Goal: Task Accomplishment & Management: Use online tool/utility

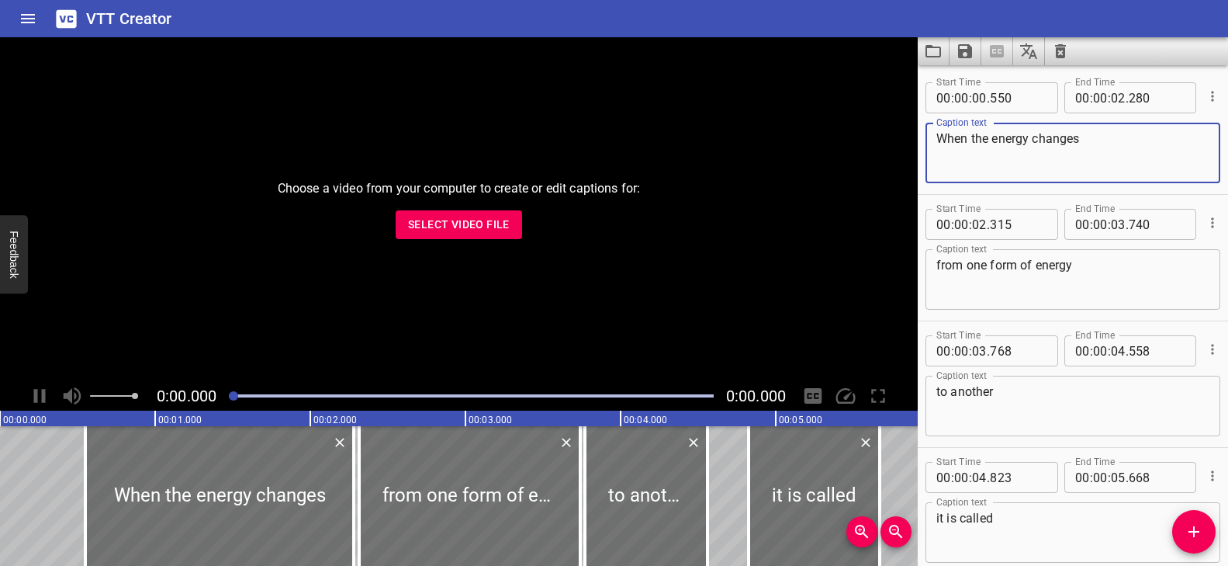
click at [1131, 143] on textarea "When the energy changes" at bounding box center [1073, 153] width 273 height 44
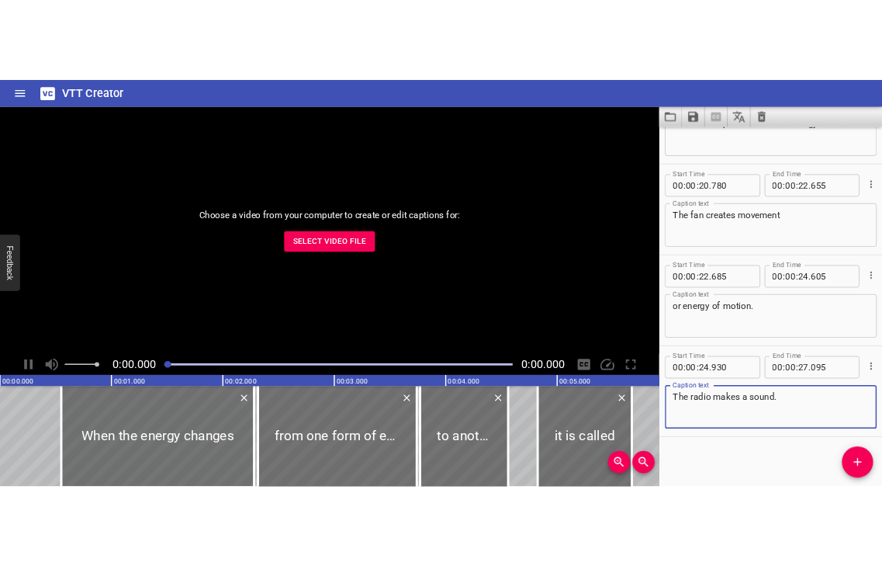
scroll to position [1090, 0]
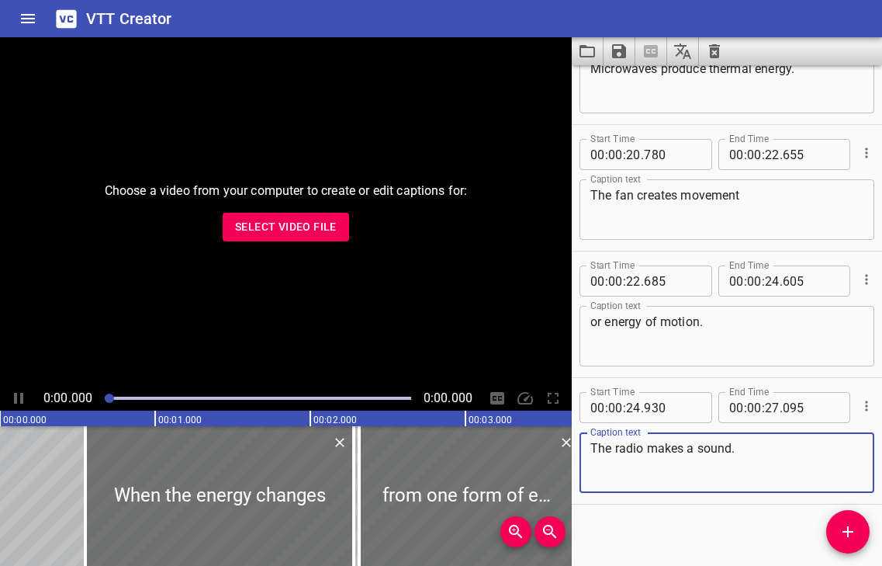
scroll to position [1090, 0]
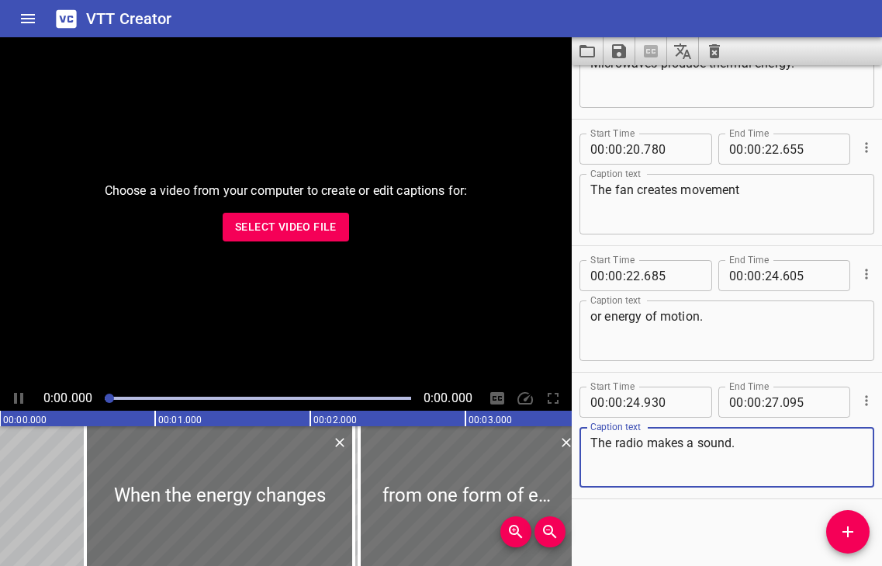
scroll to position [1090, 0]
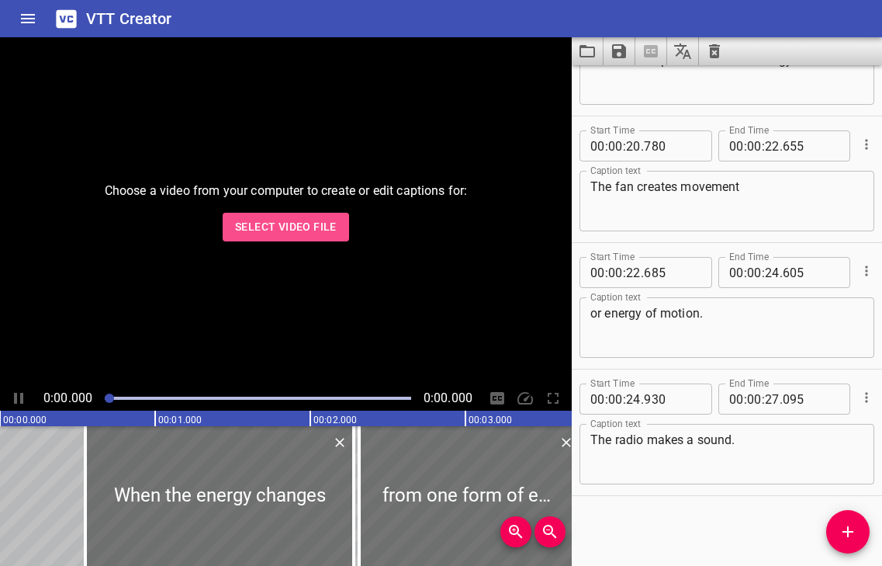
click at [313, 230] on span "Select Video File" at bounding box center [286, 226] width 102 height 19
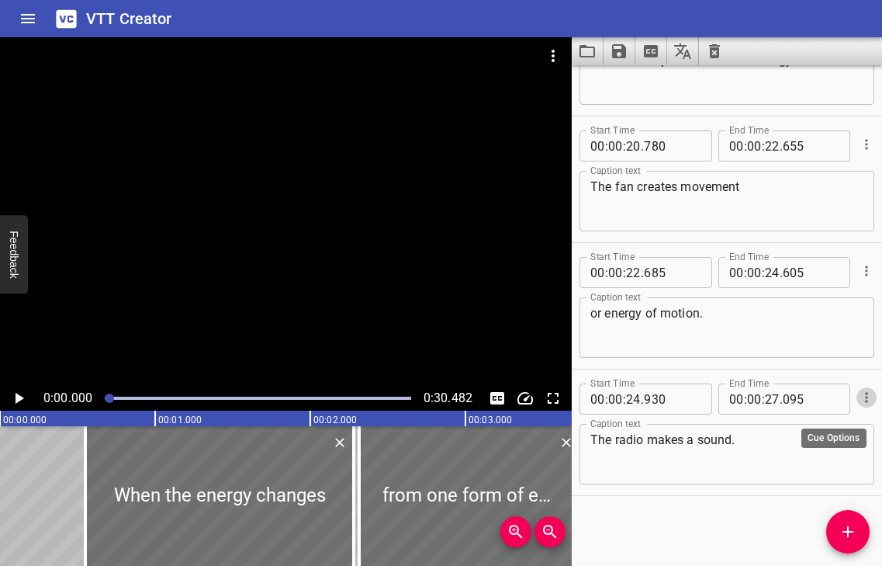
click at [865, 400] on icon "Cue Options" at bounding box center [866, 397] width 2 height 10
click at [743, 519] on div at bounding box center [441, 283] width 882 height 566
click at [859, 393] on icon "Cue Options" at bounding box center [867, 398] width 16 height 16
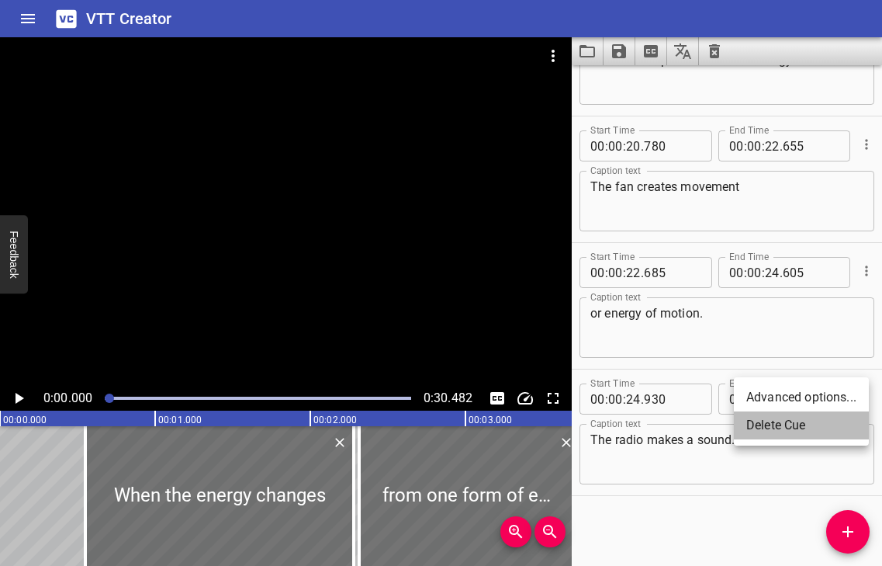
click at [785, 426] on li "Delete Cue" at bounding box center [801, 425] width 135 height 28
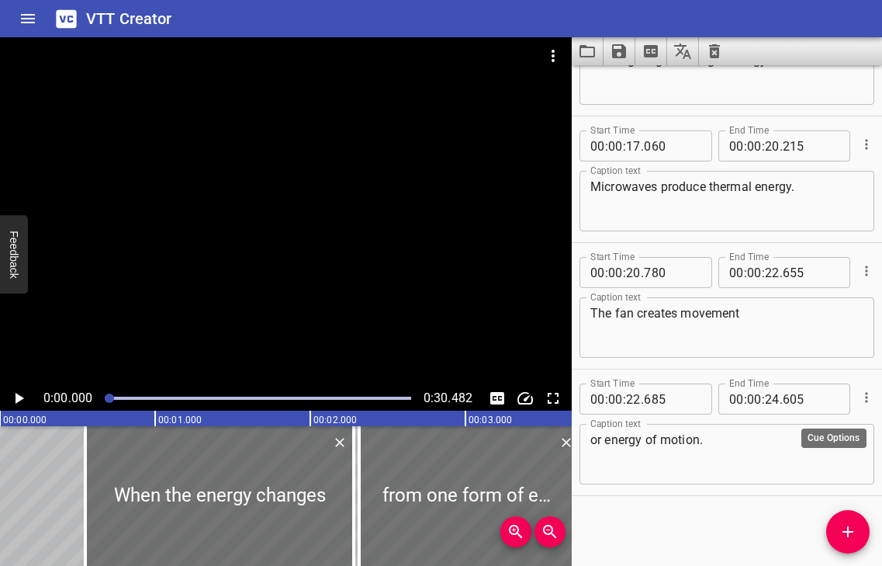
click at [859, 397] on icon "Cue Options" at bounding box center [867, 398] width 16 height 16
click at [819, 431] on li "Delete Cue" at bounding box center [801, 425] width 135 height 28
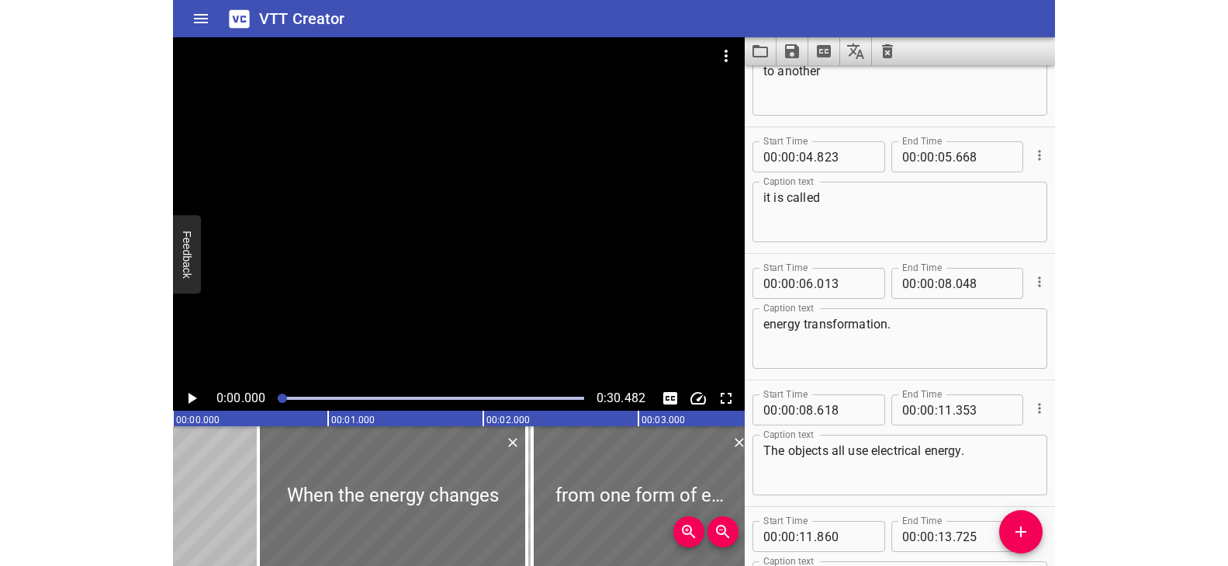
scroll to position [0, 0]
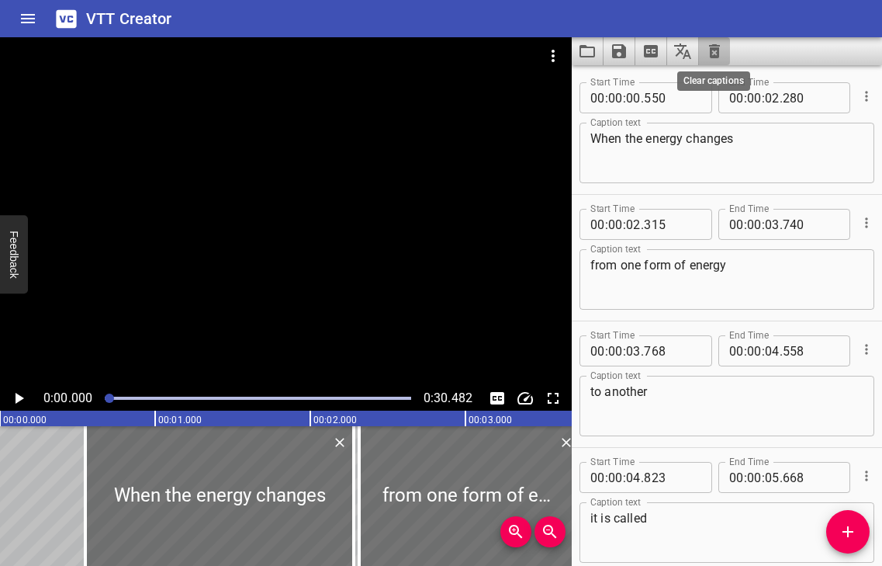
click at [714, 52] on icon "Clear captions" at bounding box center [714, 51] width 19 height 19
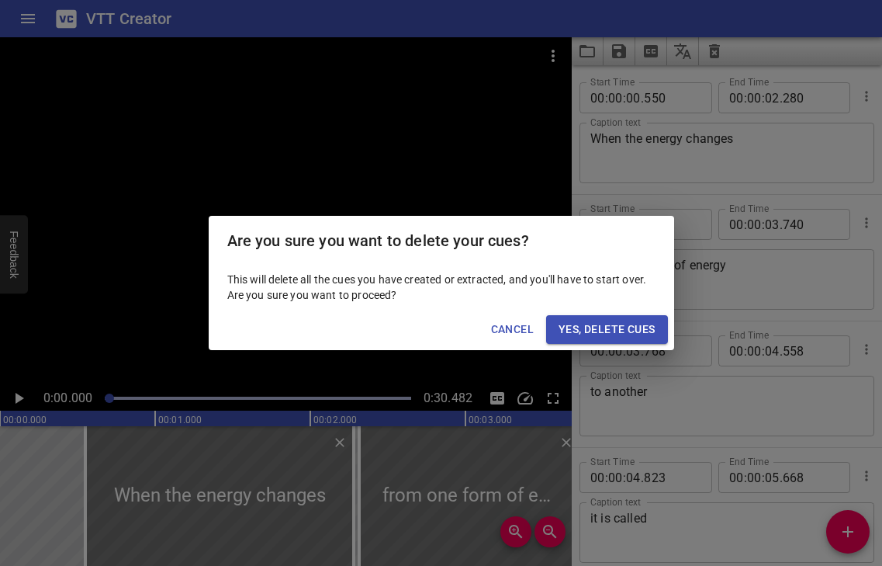
click at [613, 333] on span "Yes, Delete Cues" at bounding box center [607, 329] width 96 height 19
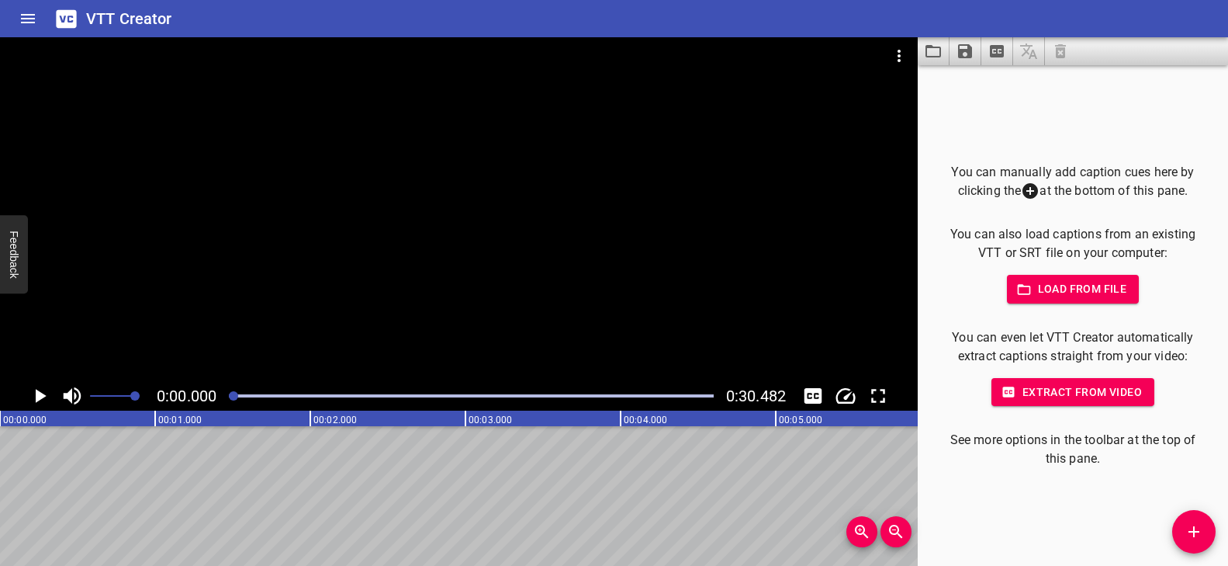
click at [431, 332] on div at bounding box center [459, 209] width 918 height 344
click at [431, 331] on video at bounding box center [459, 209] width 918 height 344
click at [373, 356] on div at bounding box center [459, 209] width 918 height 344
click at [372, 356] on div at bounding box center [459, 209] width 918 height 344
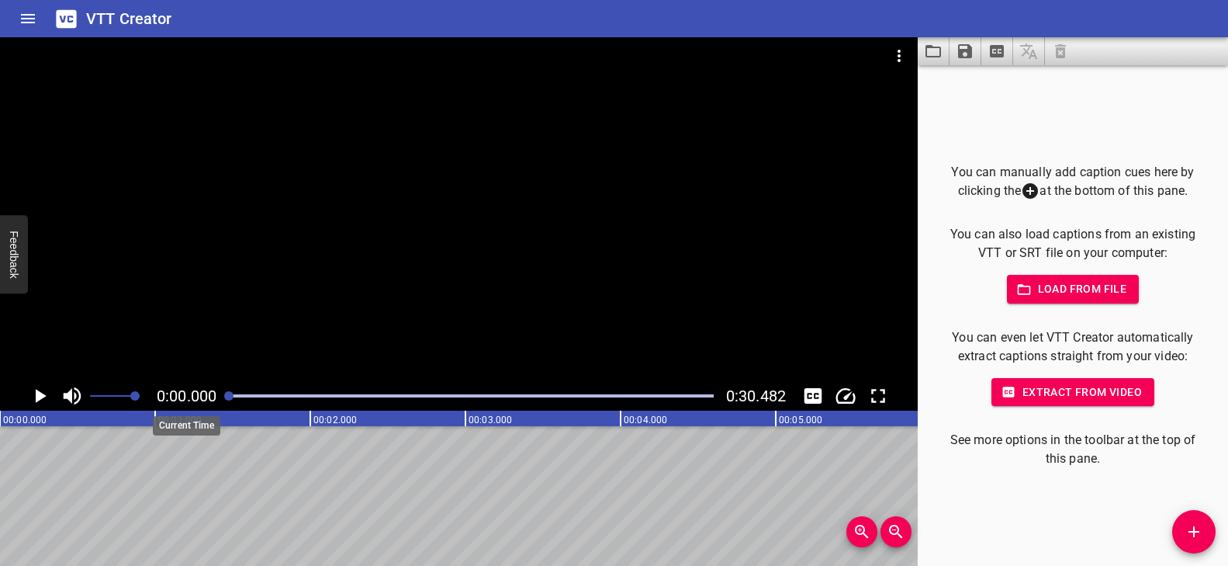
drag, startPoint x: 274, startPoint y: 393, endPoint x: 213, endPoint y: 393, distance: 60.5
click at [213, 393] on div "0:00.000 0:30.482" at bounding box center [459, 395] width 918 height 29
click at [370, 257] on div at bounding box center [459, 209] width 918 height 344
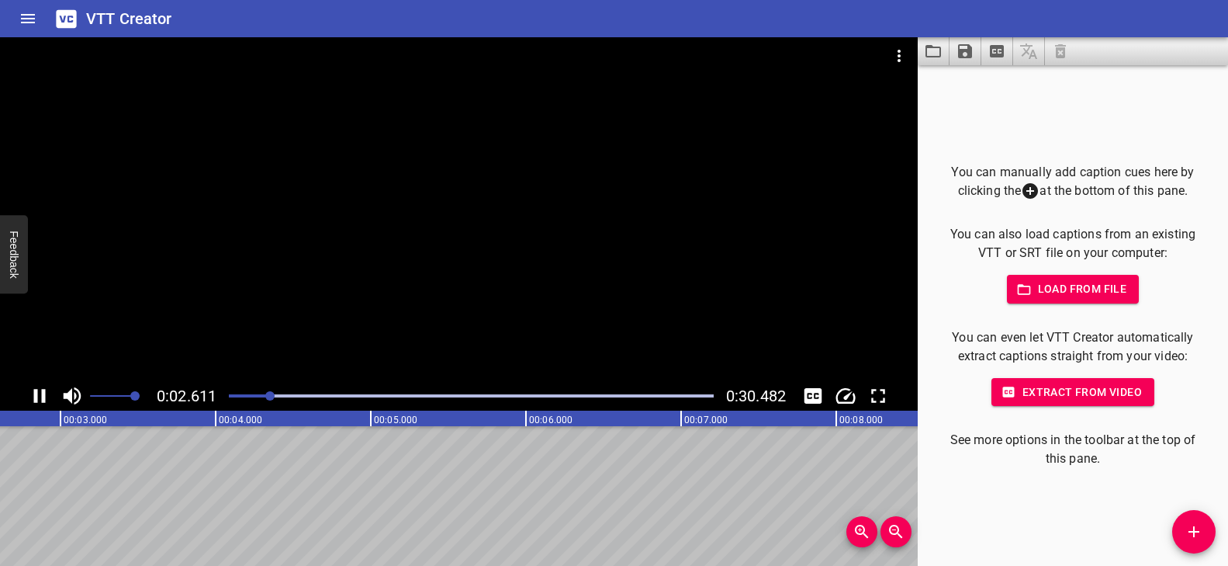
click at [382, 287] on div at bounding box center [459, 209] width 918 height 344
click at [382, 287] on video at bounding box center [459, 209] width 918 height 344
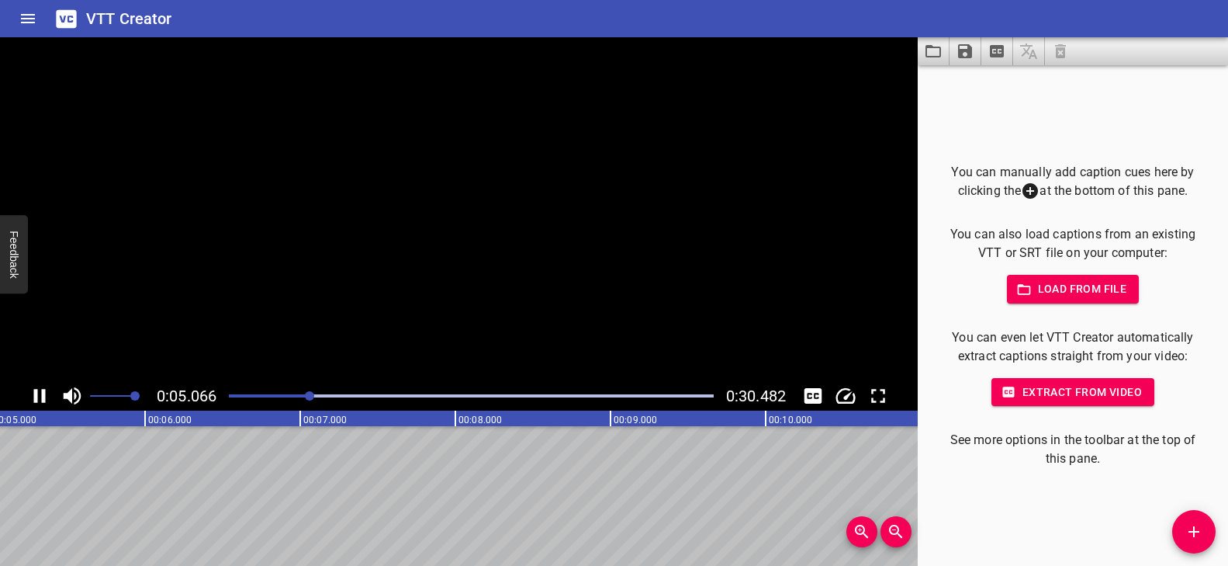
click at [382, 287] on video at bounding box center [459, 209] width 918 height 344
click at [45, 390] on icon "Play/Pause" at bounding box center [40, 396] width 12 height 14
drag, startPoint x: 350, startPoint y: 397, endPoint x: 334, endPoint y: 397, distance: 15.5
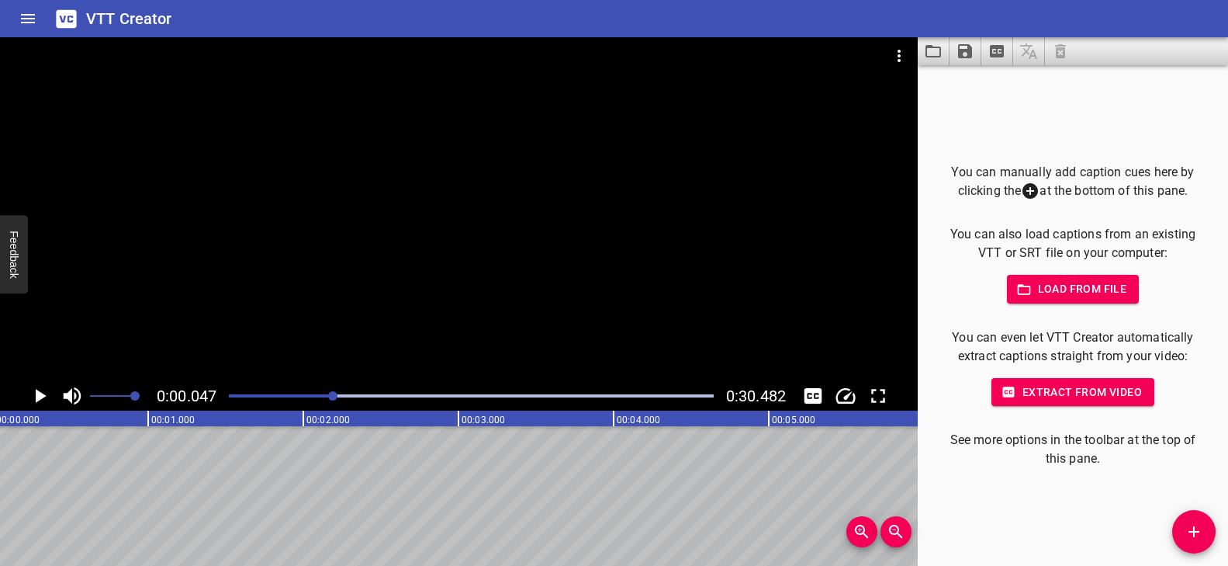
click at [334, 397] on div at bounding box center [332, 395] width 9 height 9
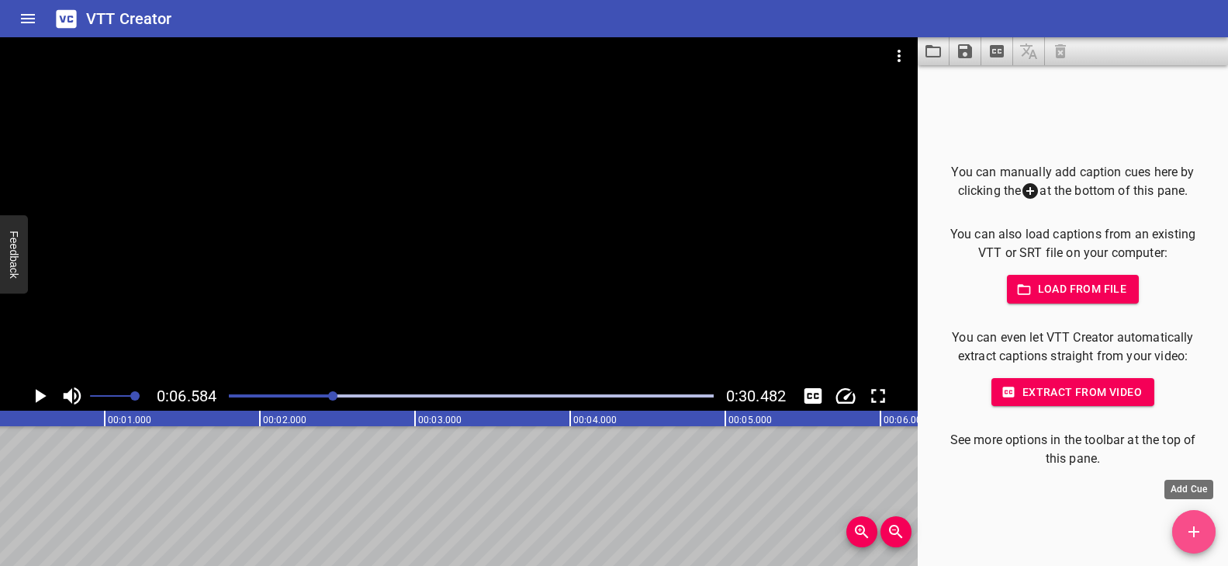
click at [881, 525] on icon "Add Cue" at bounding box center [1194, 531] width 19 height 19
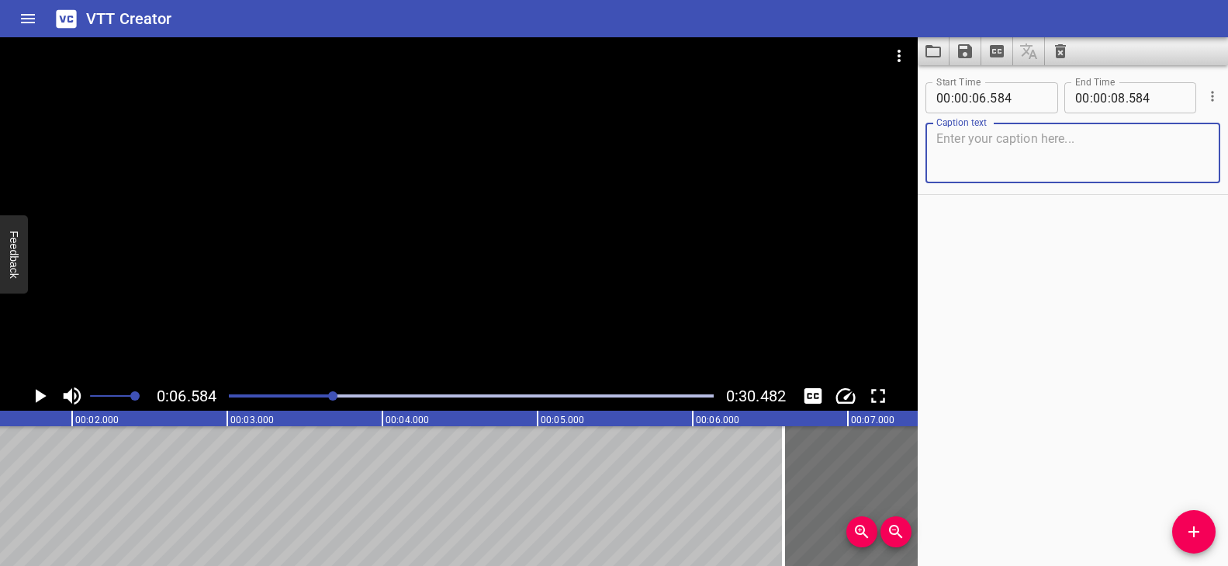
scroll to position [0, 411]
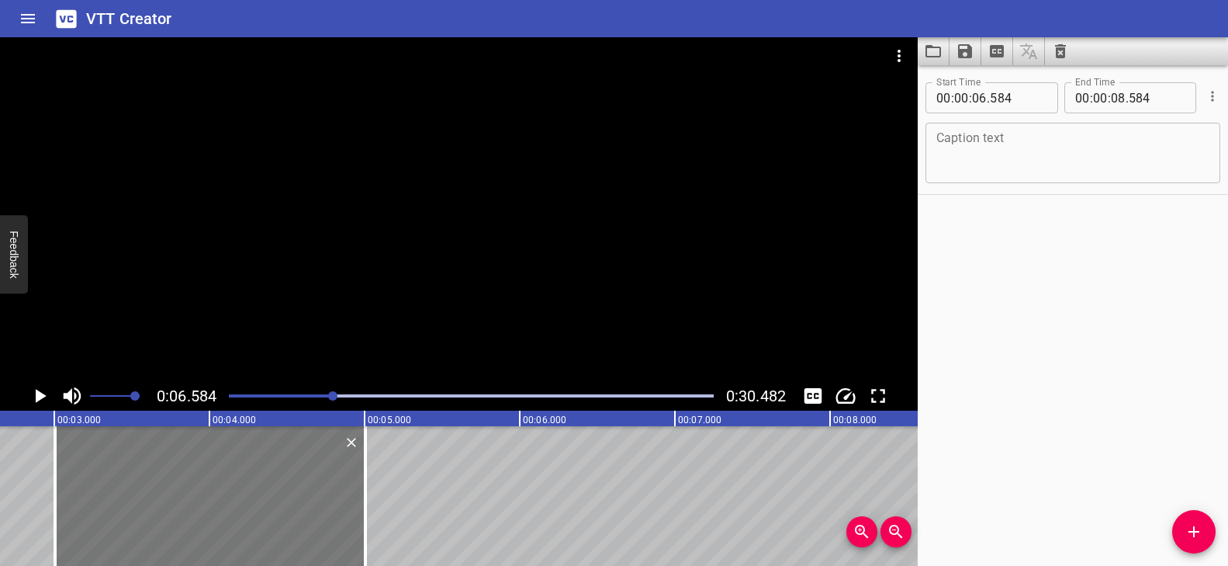
drag, startPoint x: 699, startPoint y: 472, endPoint x: 144, endPoint y: 482, distance: 555.7
click at [144, 482] on div at bounding box center [210, 496] width 310 height 140
type input "03"
type input "004"
type input "05"
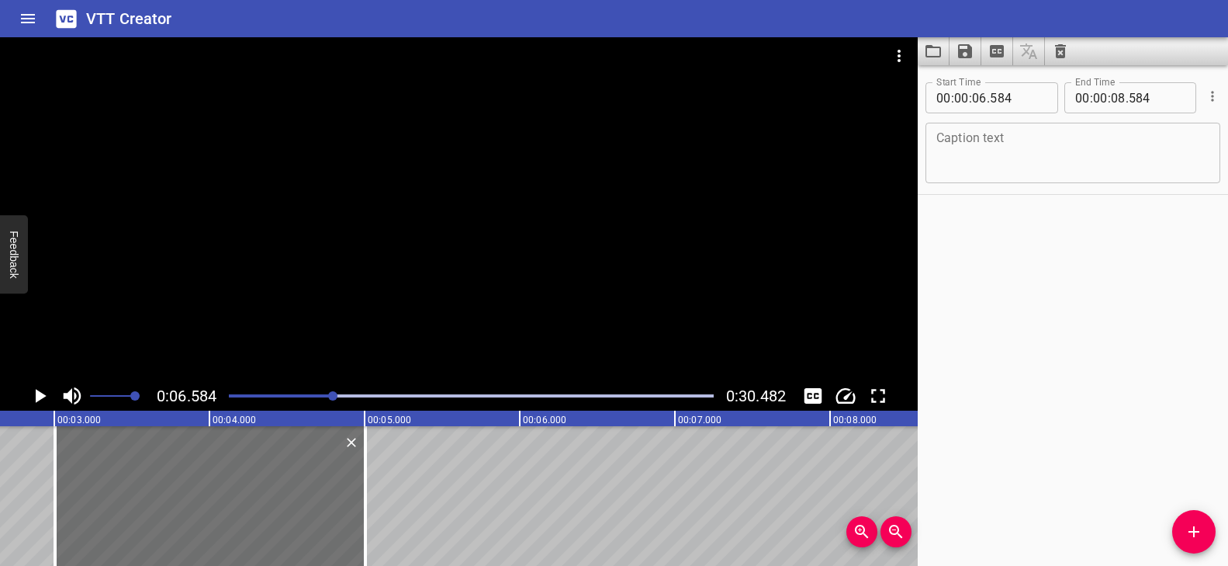
type input "004"
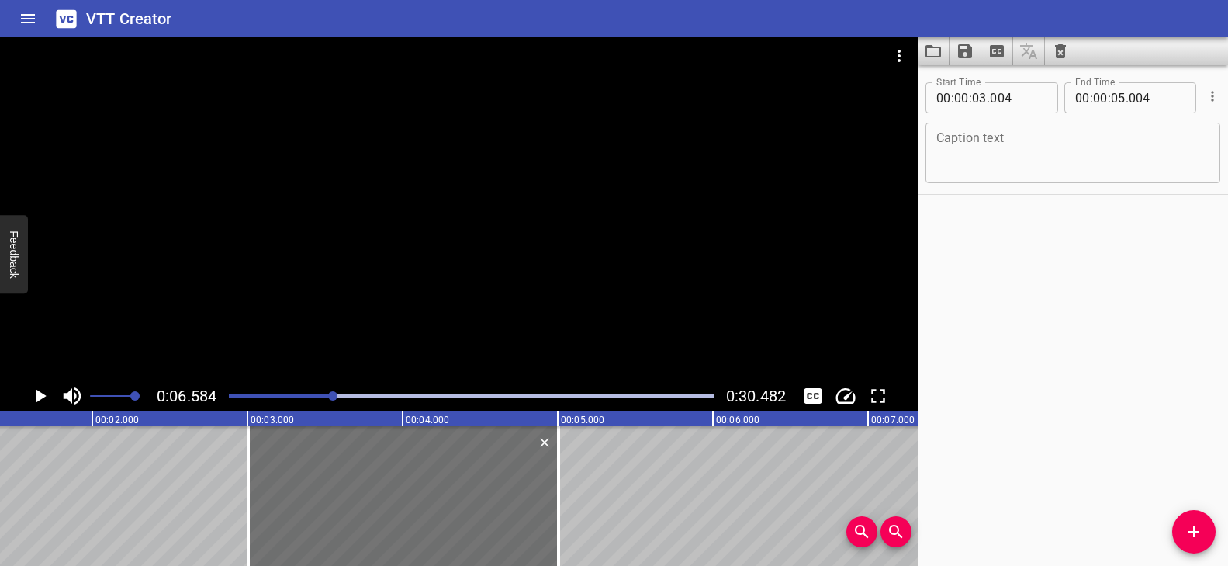
scroll to position [0, 210]
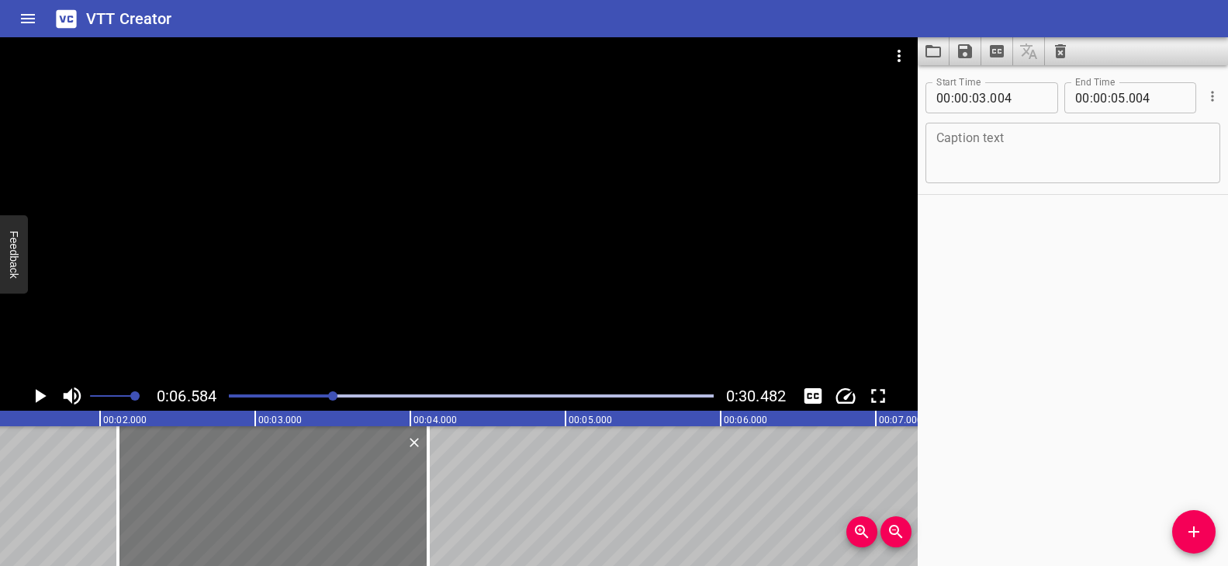
drag, startPoint x: 290, startPoint y: 483, endPoint x: 152, endPoint y: 480, distance: 138.2
click at [152, 480] on div at bounding box center [273, 496] width 310 height 140
type input "02"
type input "114"
type input "04"
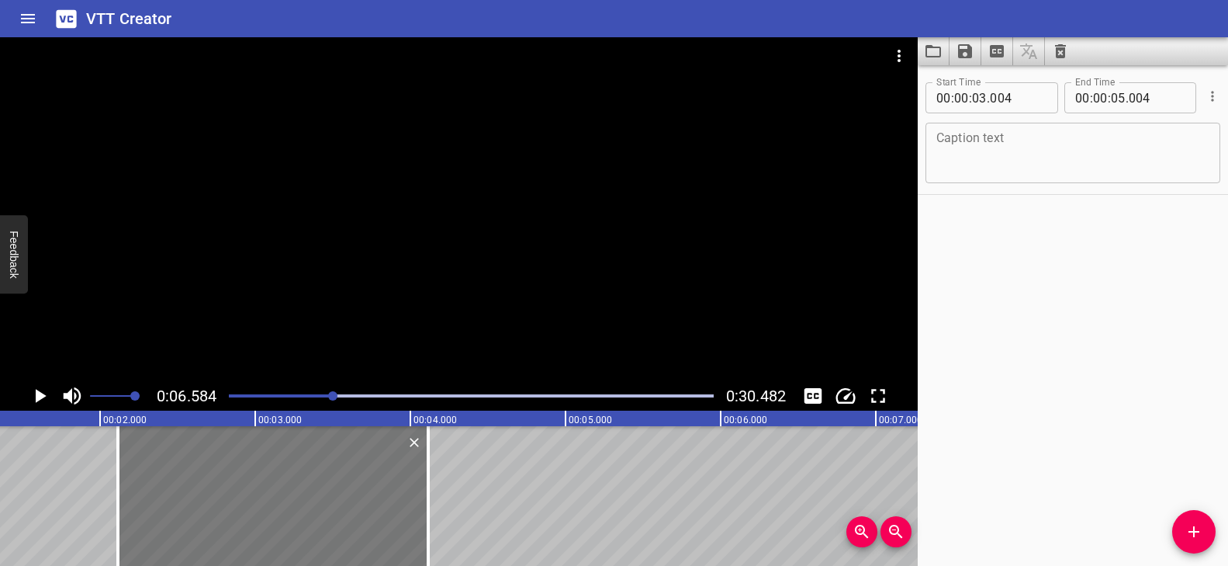
type input "114"
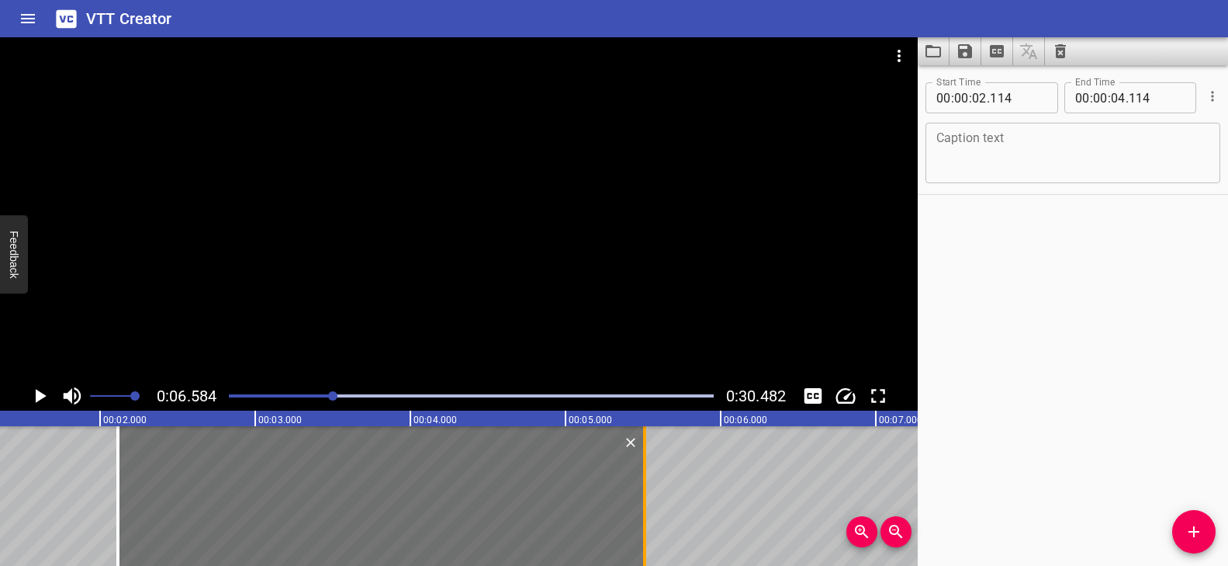
drag, startPoint x: 428, startPoint y: 487, endPoint x: 644, endPoint y: 483, distance: 215.8
click at [644, 483] on div at bounding box center [644, 496] width 3 height 140
type input "05"
type input "504"
click at [364, 326] on div at bounding box center [459, 209] width 918 height 344
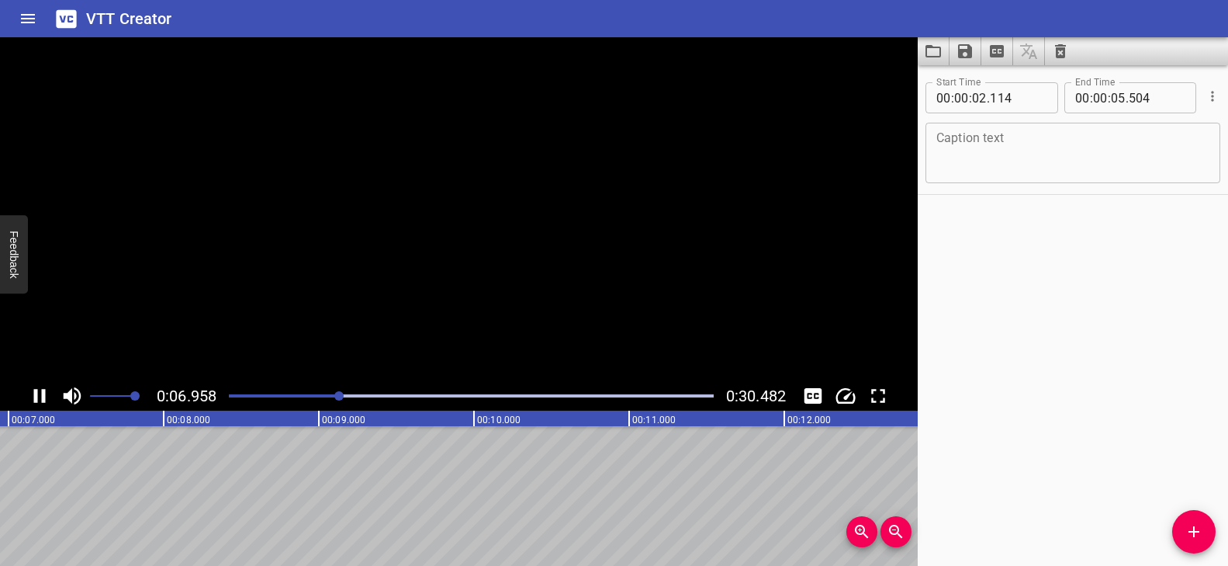
scroll to position [0, 1082]
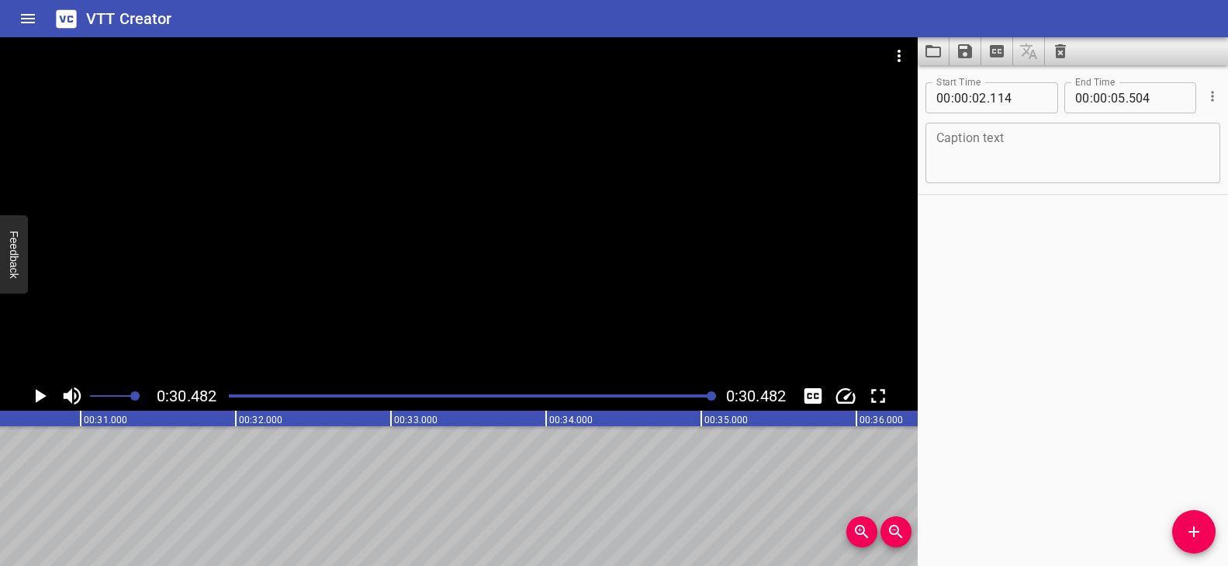
click at [519, 394] on div "Play progress" at bounding box center [471, 395] width 485 height 3
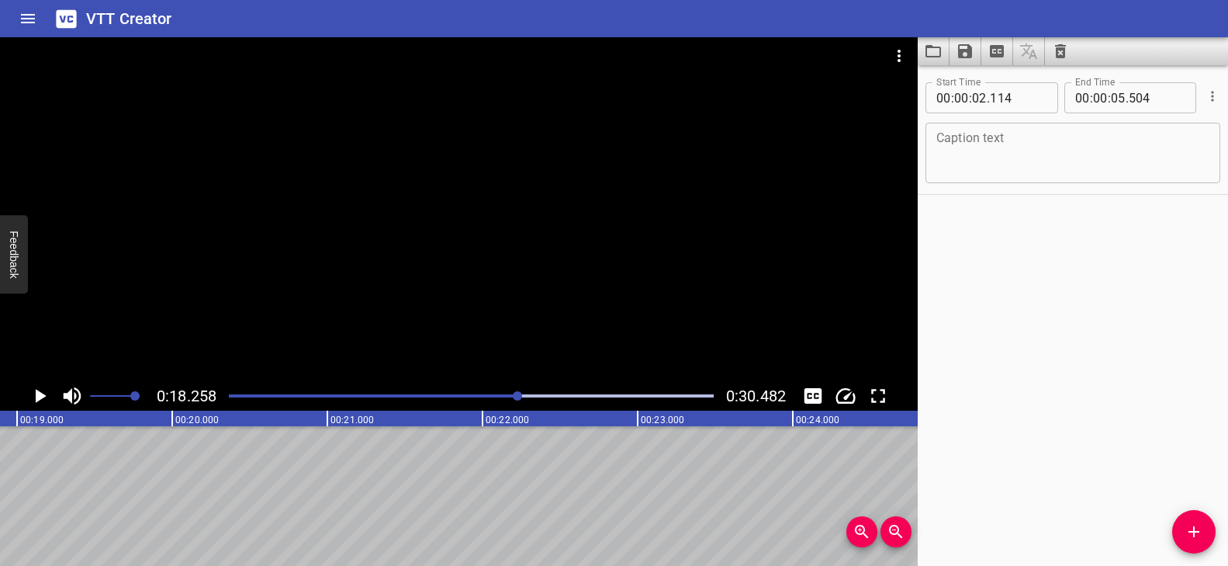
click at [348, 393] on div at bounding box center [472, 396] width 504 height 22
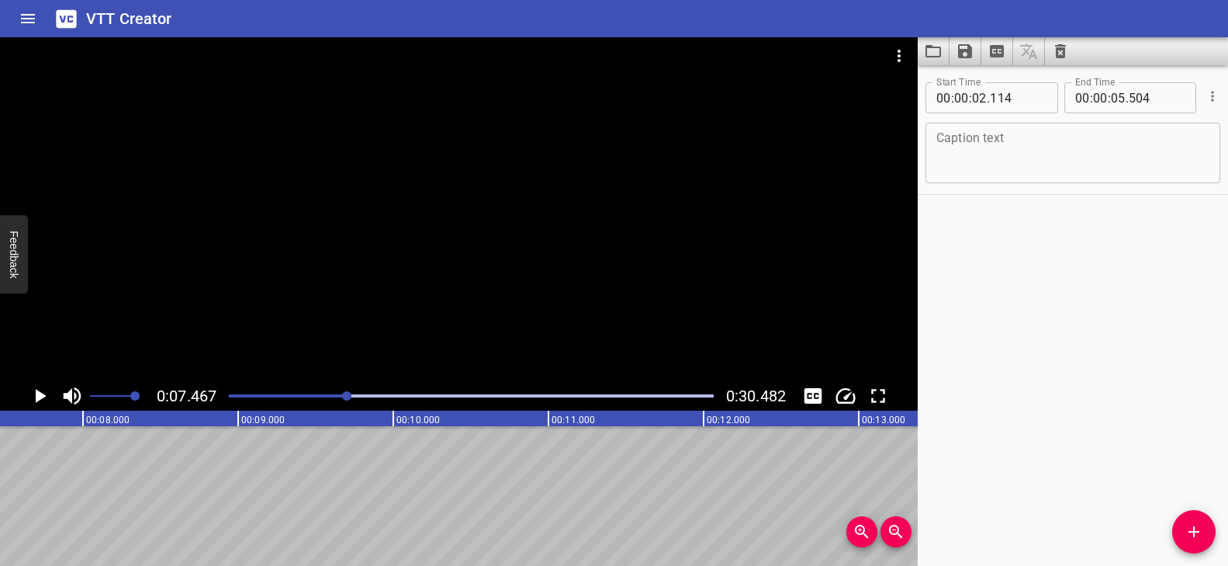
click at [377, 230] on div at bounding box center [459, 209] width 918 height 344
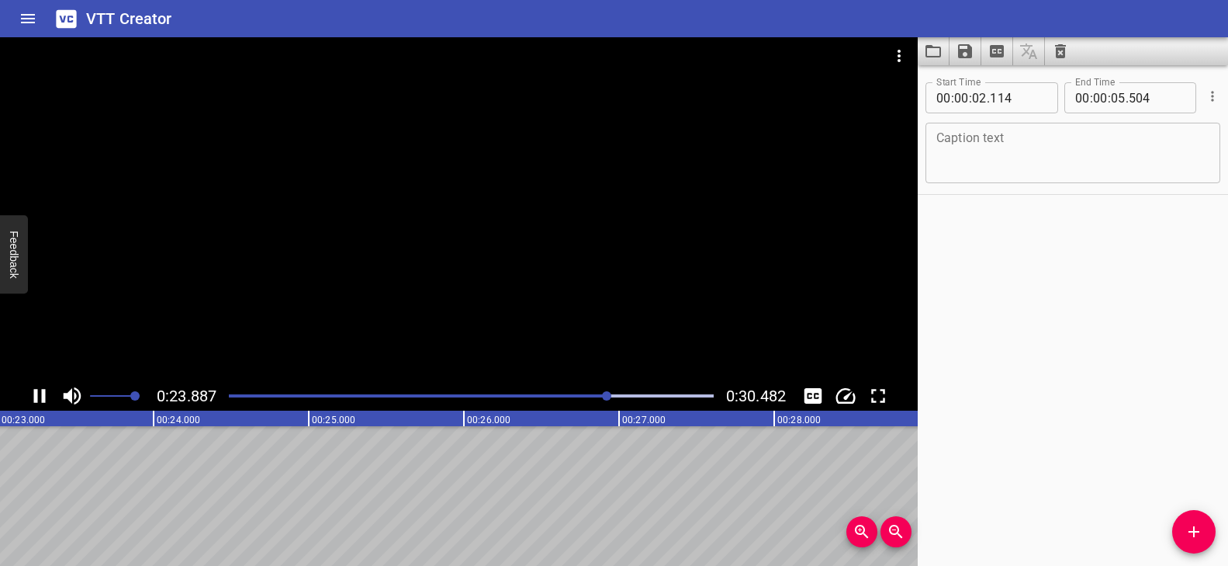
click at [626, 244] on div at bounding box center [459, 209] width 918 height 344
click at [468, 396] on div "Play progress" at bounding box center [370, 395] width 485 height 3
click at [486, 341] on div at bounding box center [459, 209] width 918 height 344
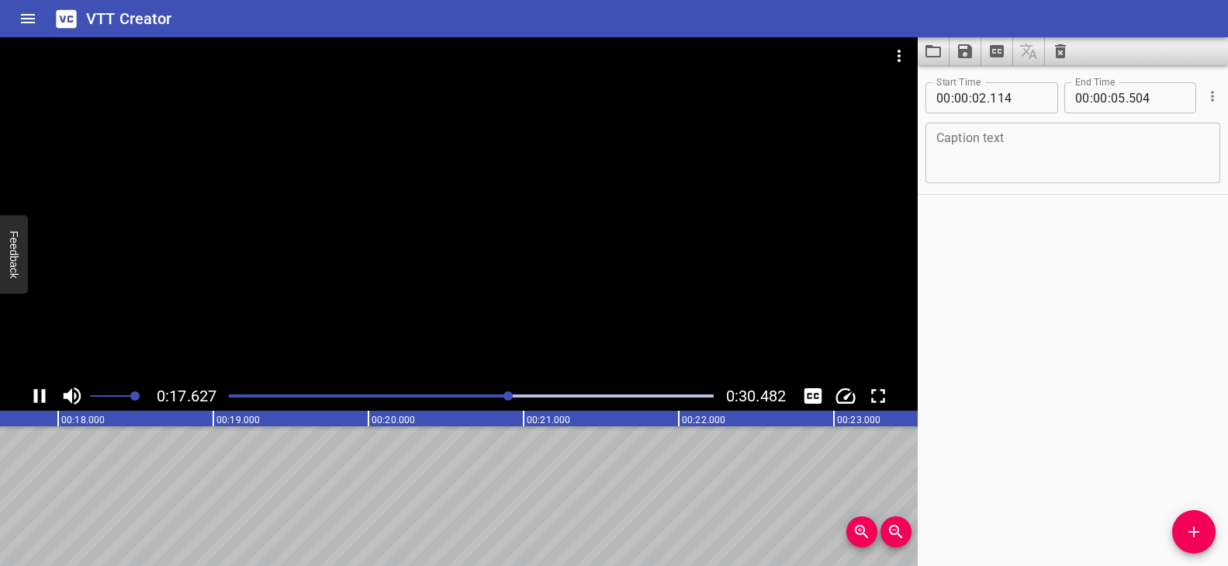
click at [332, 394] on div "Play progress" at bounding box center [267, 395] width 485 height 3
drag, startPoint x: 714, startPoint y: 396, endPoint x: 126, endPoint y: 399, distance: 587.4
click at [126, 399] on div "0:00.000 0:30.482" at bounding box center [459, 395] width 918 height 29
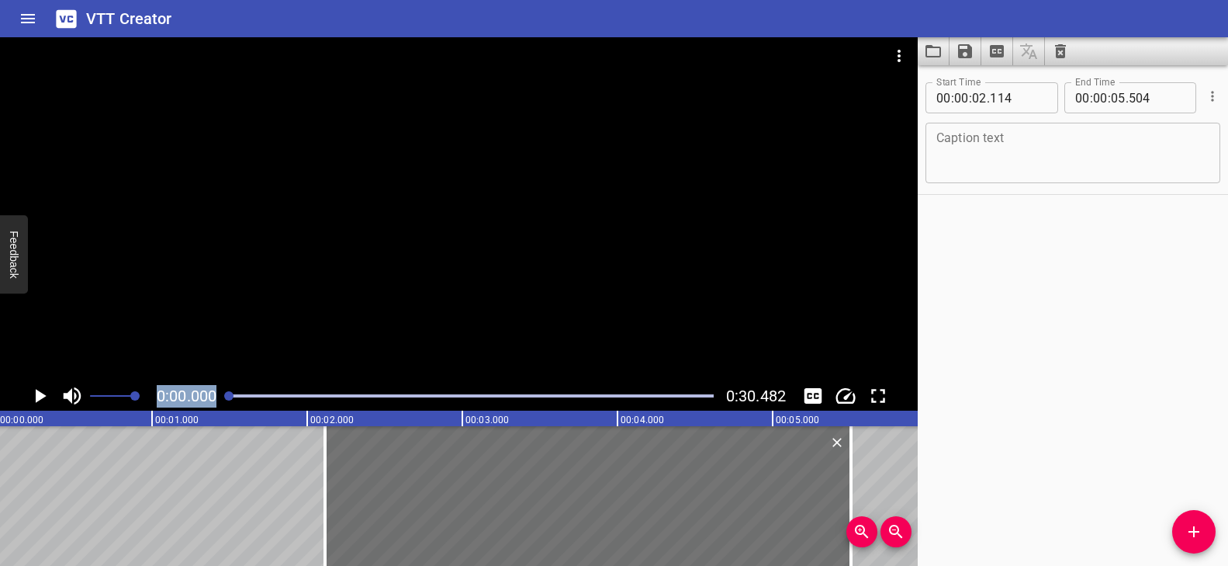
scroll to position [0, 0]
click at [329, 216] on div at bounding box center [459, 209] width 918 height 344
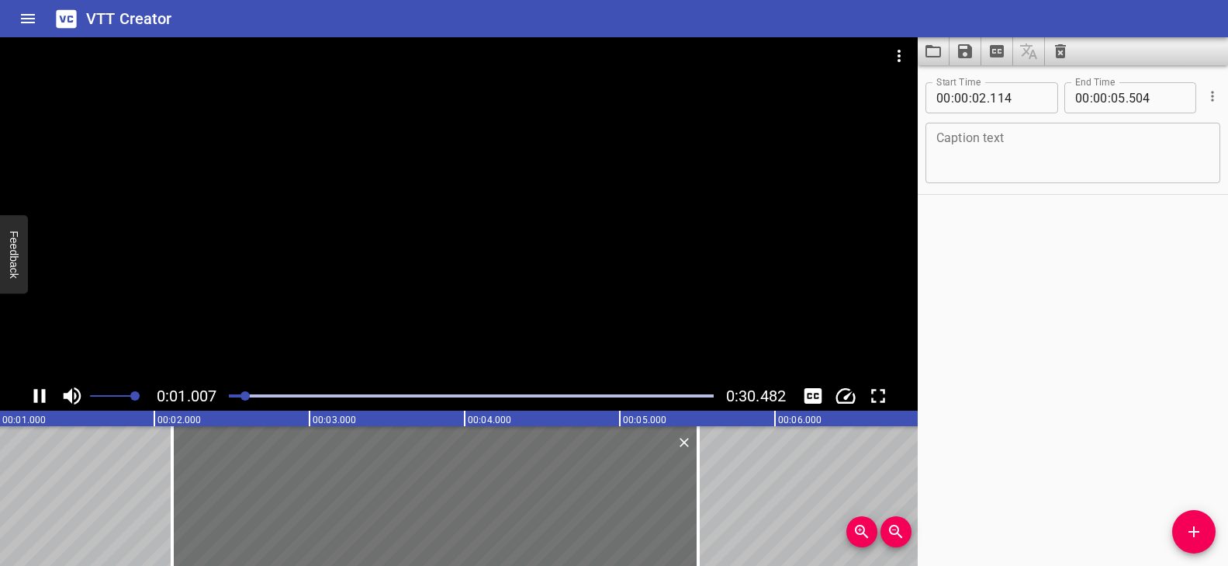
click at [474, 300] on div at bounding box center [459, 209] width 918 height 344
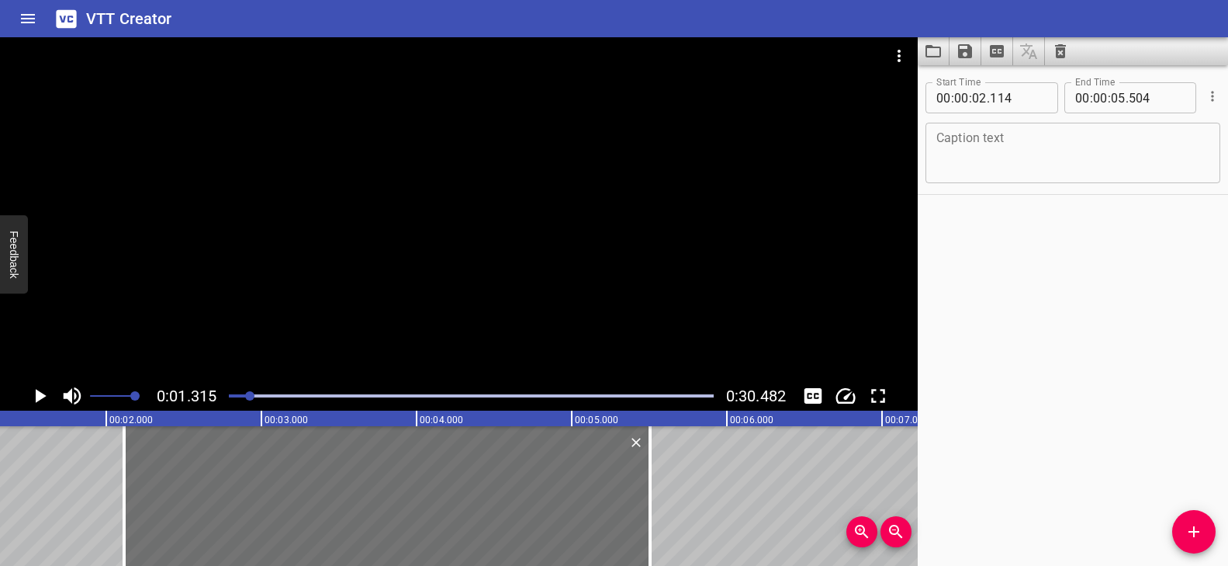
click at [881, 129] on div "Caption text" at bounding box center [1073, 153] width 295 height 61
paste textarea "Energy transformation"
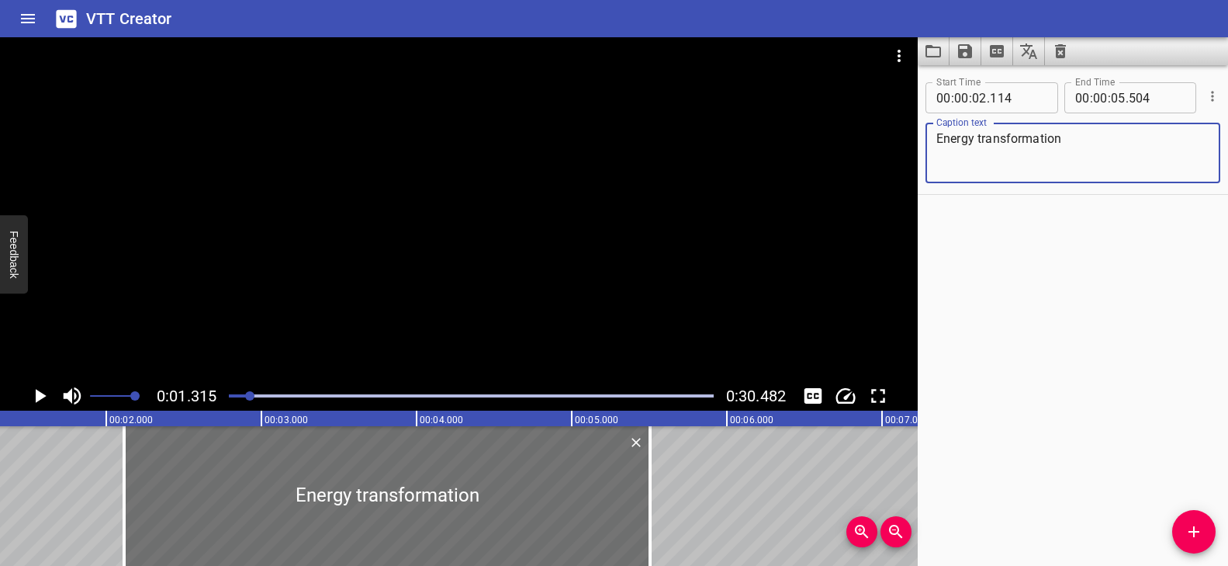
type textarea "Energy transformation"
drag, startPoint x: 734, startPoint y: 474, endPoint x: 701, endPoint y: 474, distance: 33.4
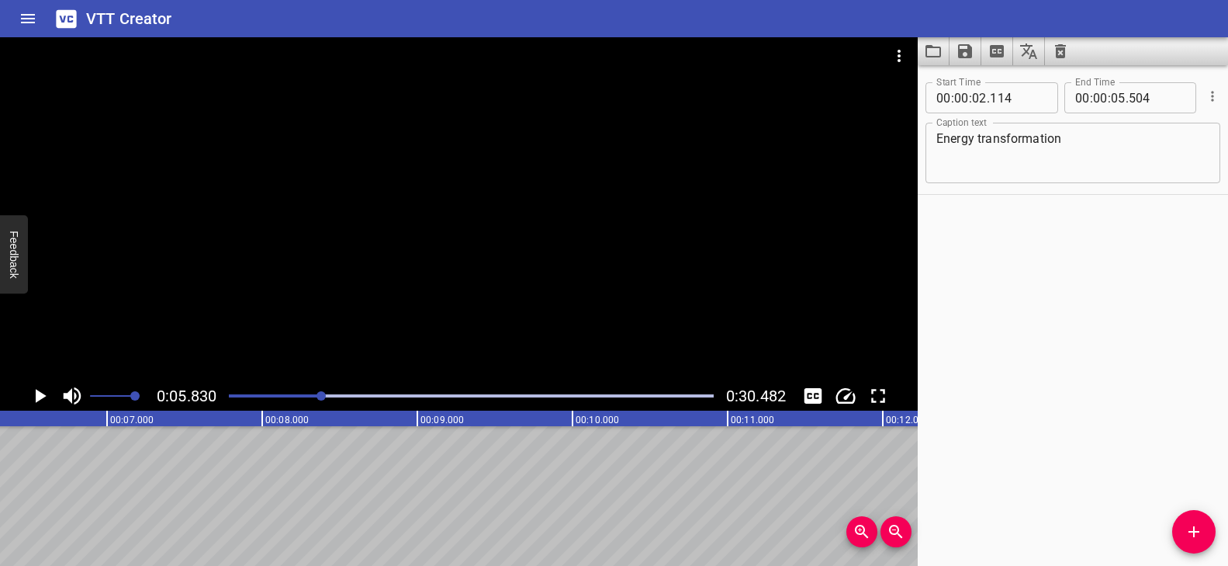
scroll to position [0, 956]
click at [452, 272] on div at bounding box center [459, 209] width 918 height 344
click at [452, 272] on video at bounding box center [459, 209] width 918 height 344
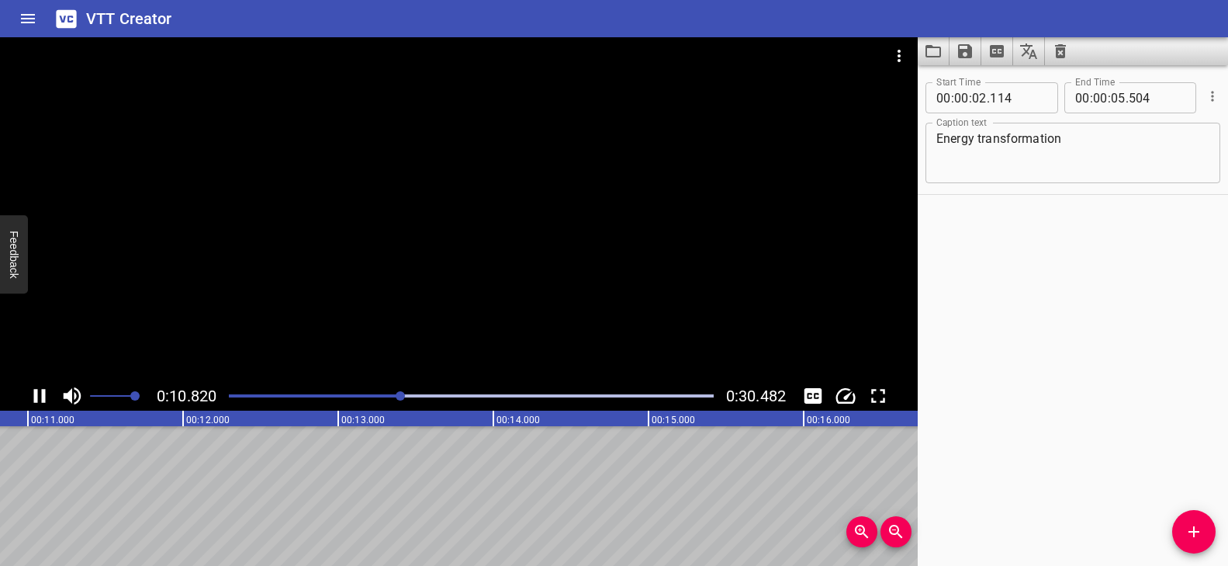
drag, startPoint x: 333, startPoint y: 393, endPoint x: 276, endPoint y: 395, distance: 56.7
click at [276, 395] on div at bounding box center [472, 396] width 504 height 22
click at [412, 322] on div at bounding box center [459, 209] width 918 height 344
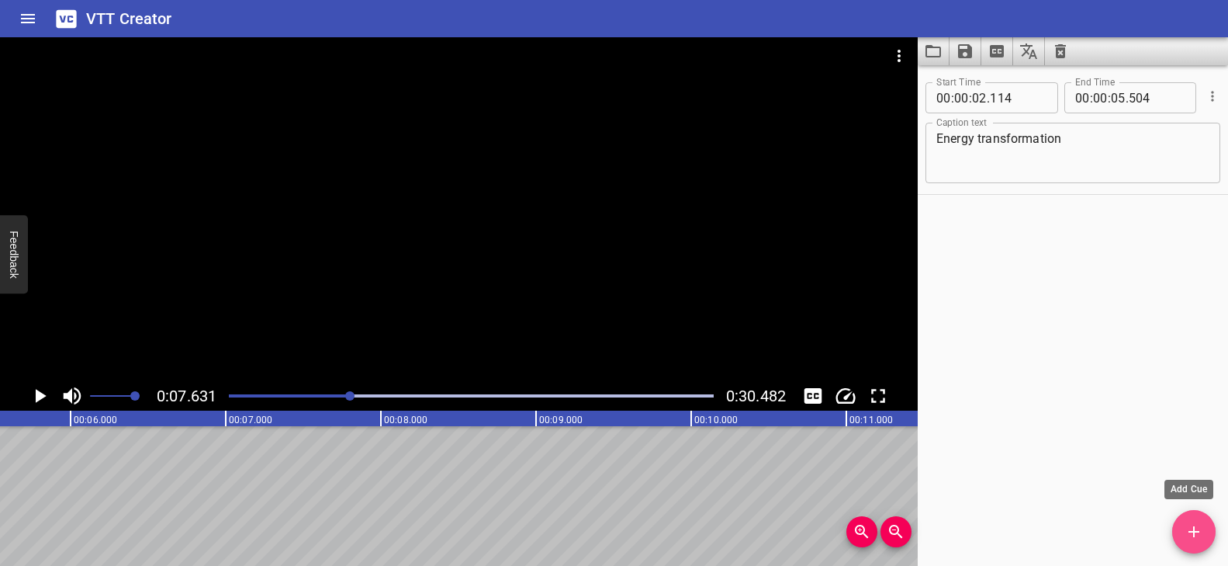
click at [881, 512] on button "Add Cue" at bounding box center [1193, 531] width 43 height 43
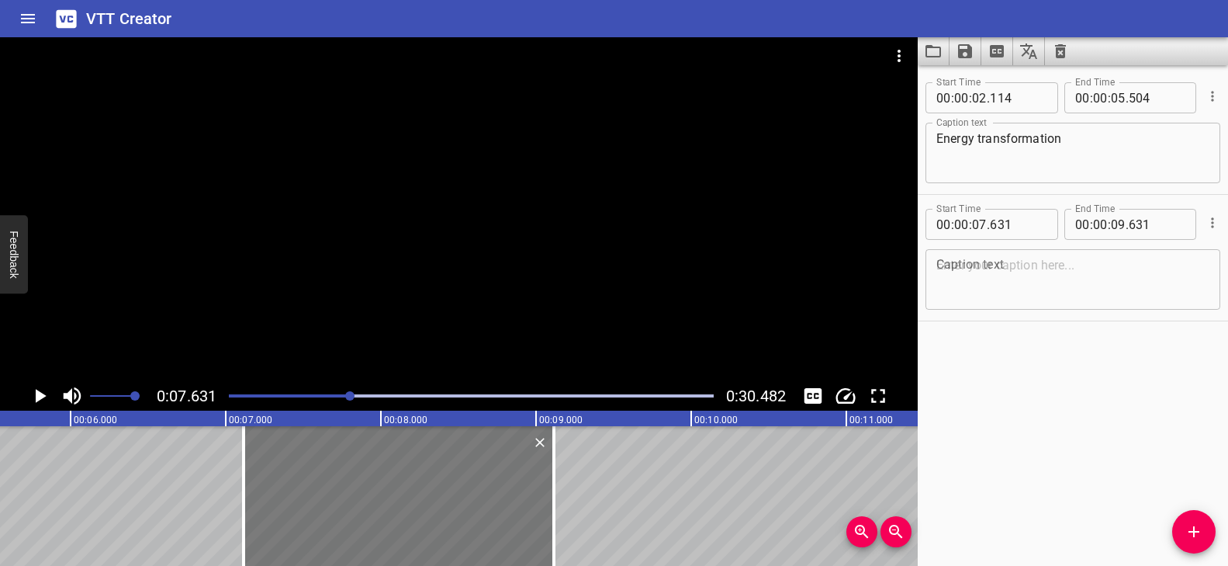
drag, startPoint x: 536, startPoint y: 495, endPoint x: 456, endPoint y: 486, distance: 80.5
click at [456, 486] on div at bounding box center [399, 496] width 310 height 140
type input "116"
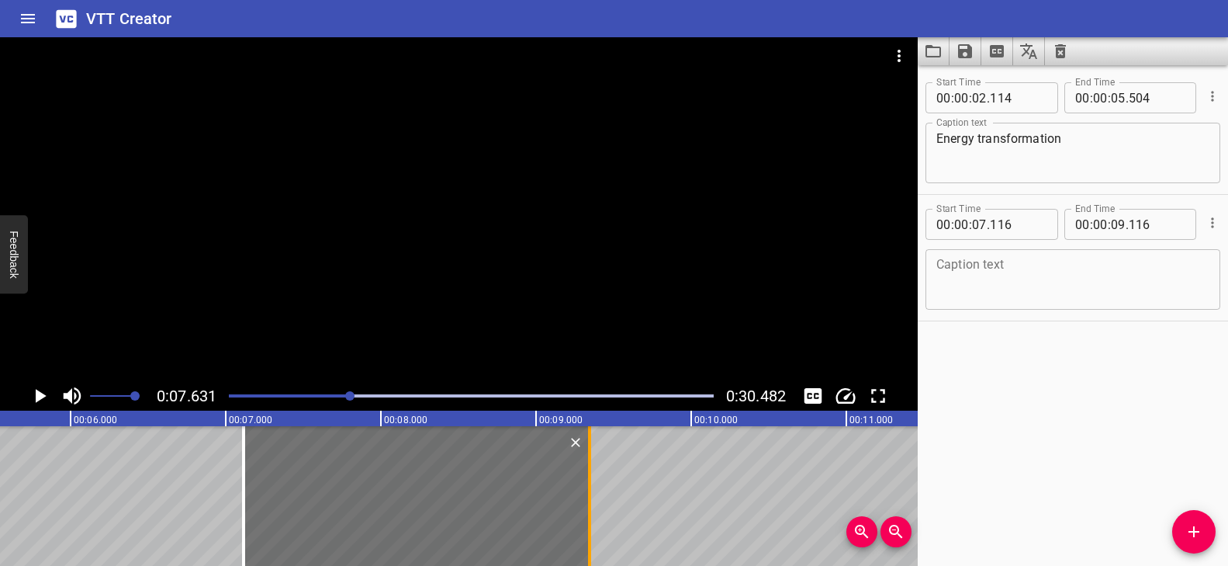
drag, startPoint x: 553, startPoint y: 474, endPoint x: 589, endPoint y: 480, distance: 36.2
click at [589, 480] on div at bounding box center [589, 496] width 3 height 140
type input "346"
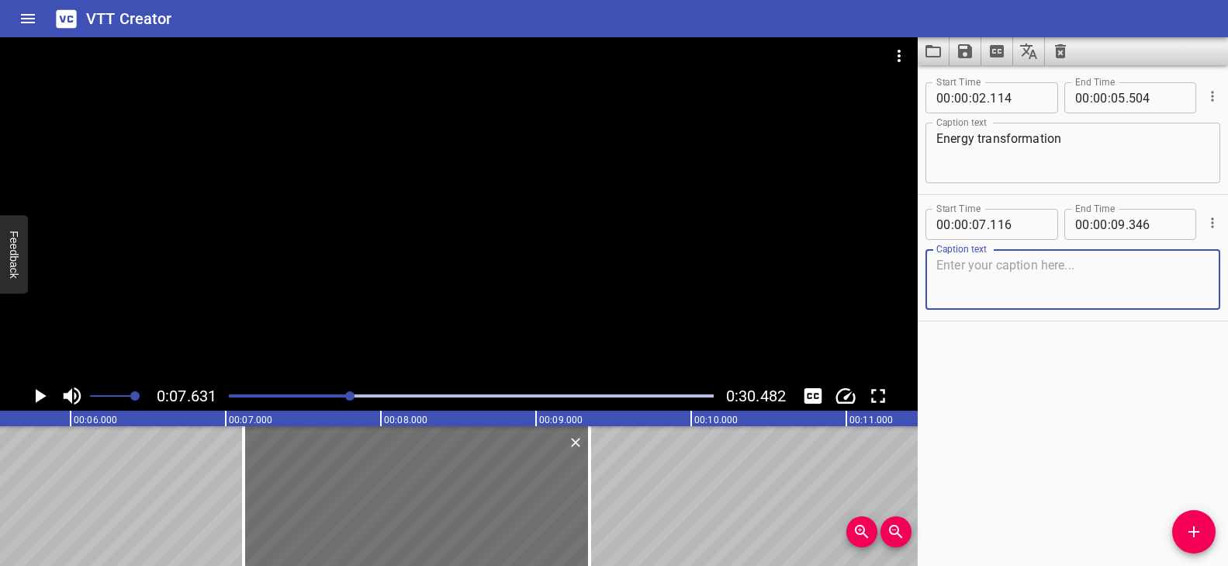
click at [881, 265] on textarea at bounding box center [1073, 280] width 273 height 44
paste textarea "When the fireworks explode,"
type textarea "When the fireworks explode,"
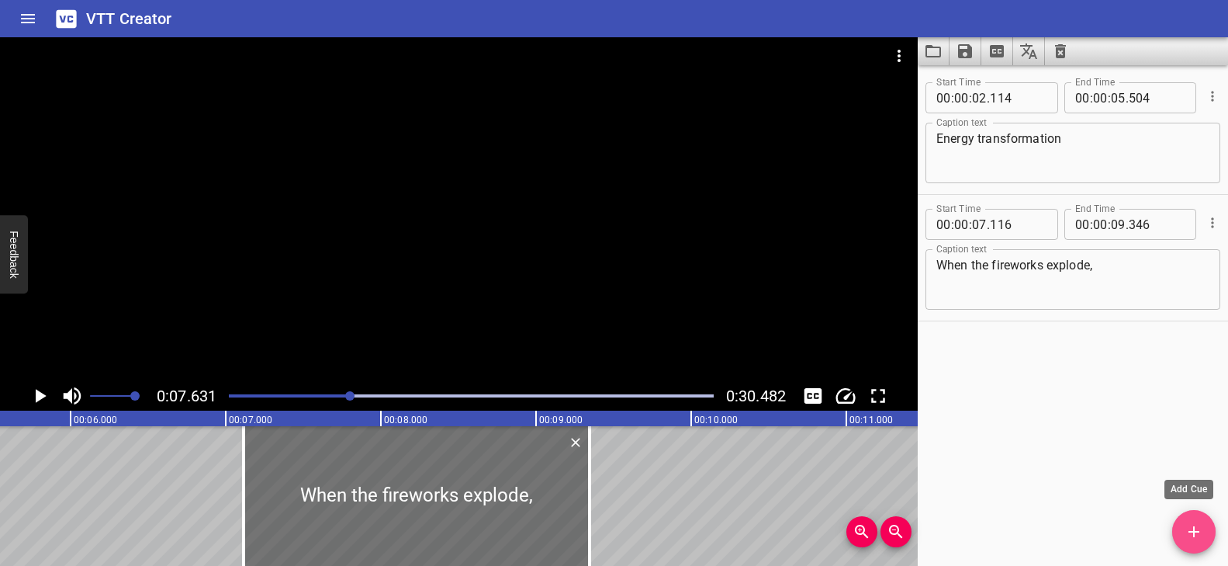
click at [881, 529] on icon "Add Cue" at bounding box center [1194, 531] width 19 height 19
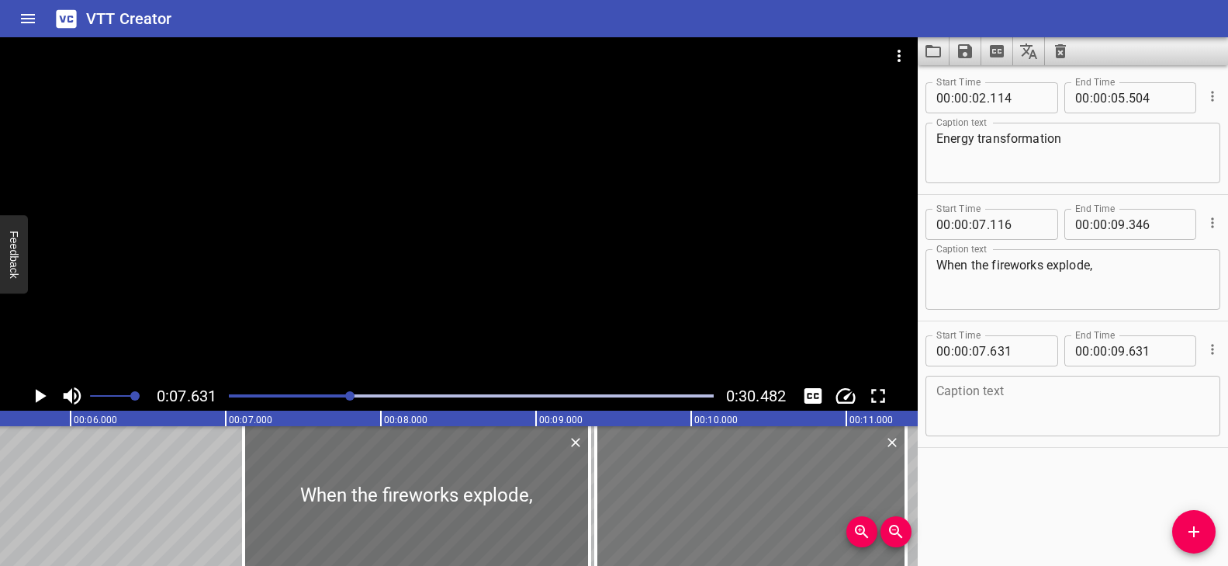
drag, startPoint x: 539, startPoint y: 497, endPoint x: 781, endPoint y: 497, distance: 241.3
click at [781, 497] on div at bounding box center [751, 496] width 310 height 140
type input "09"
type input "386"
type input "11"
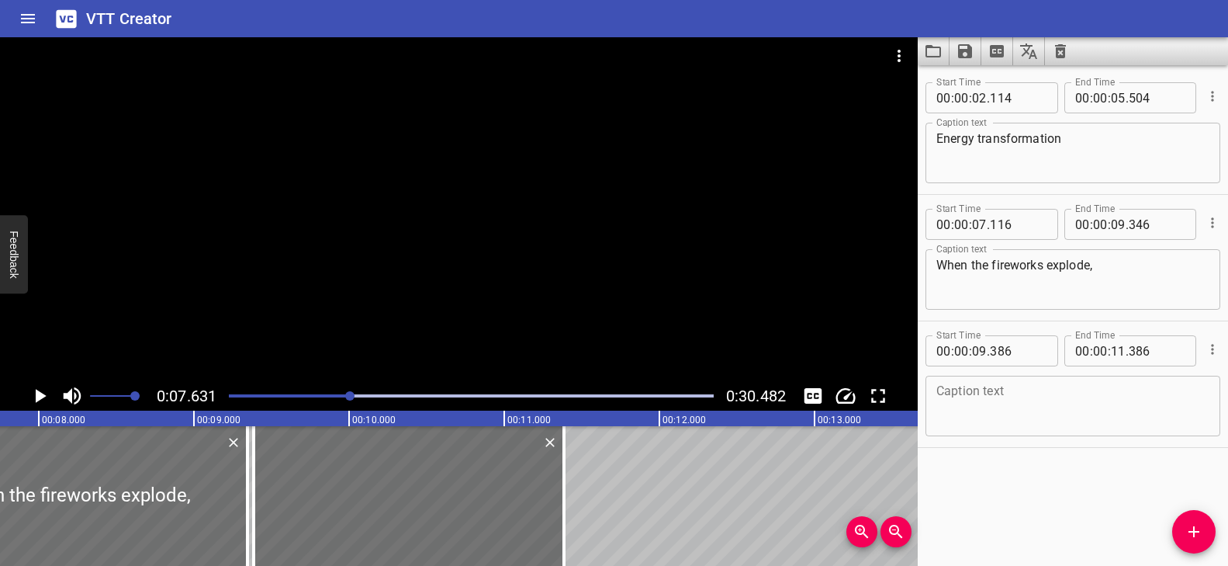
scroll to position [0, 1210]
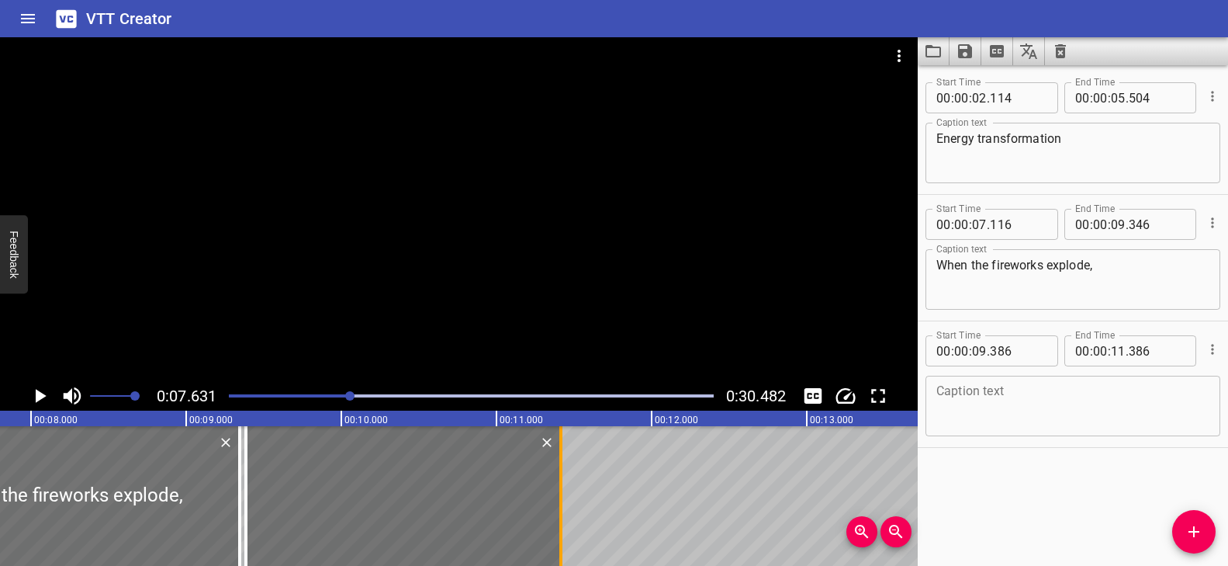
click at [559, 483] on div at bounding box center [560, 496] width 3 height 140
type input "421"
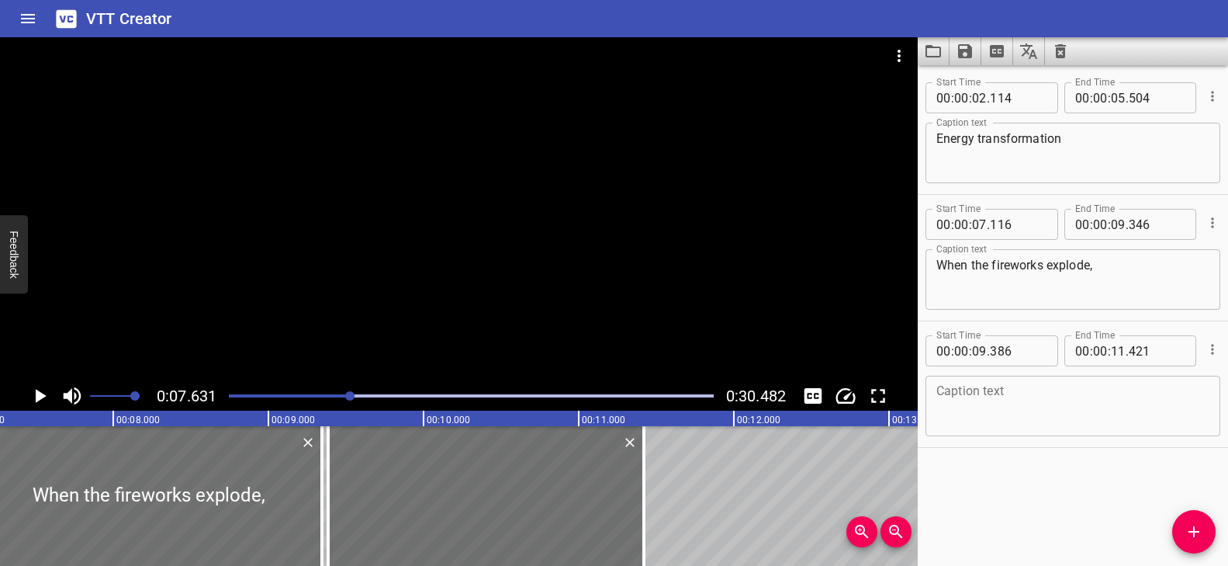
scroll to position [0, 1136]
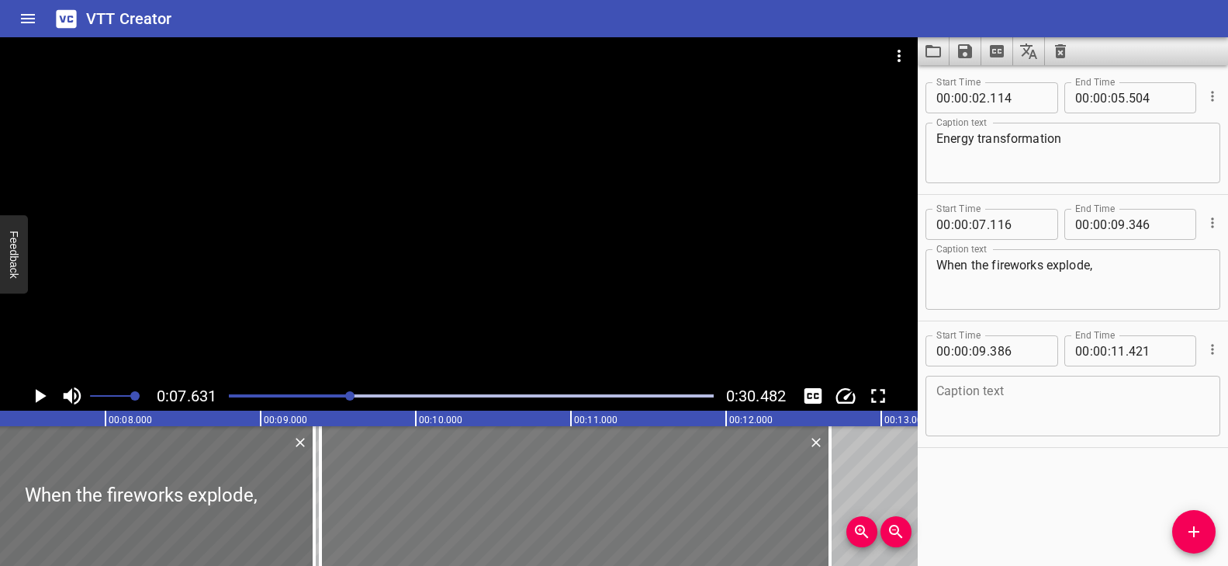
drag, startPoint x: 639, startPoint y: 499, endPoint x: 805, endPoint y: 512, distance: 167.4
click at [831, 501] on div at bounding box center [831, 496] width 16 height 140
type input "12"
type input "661"
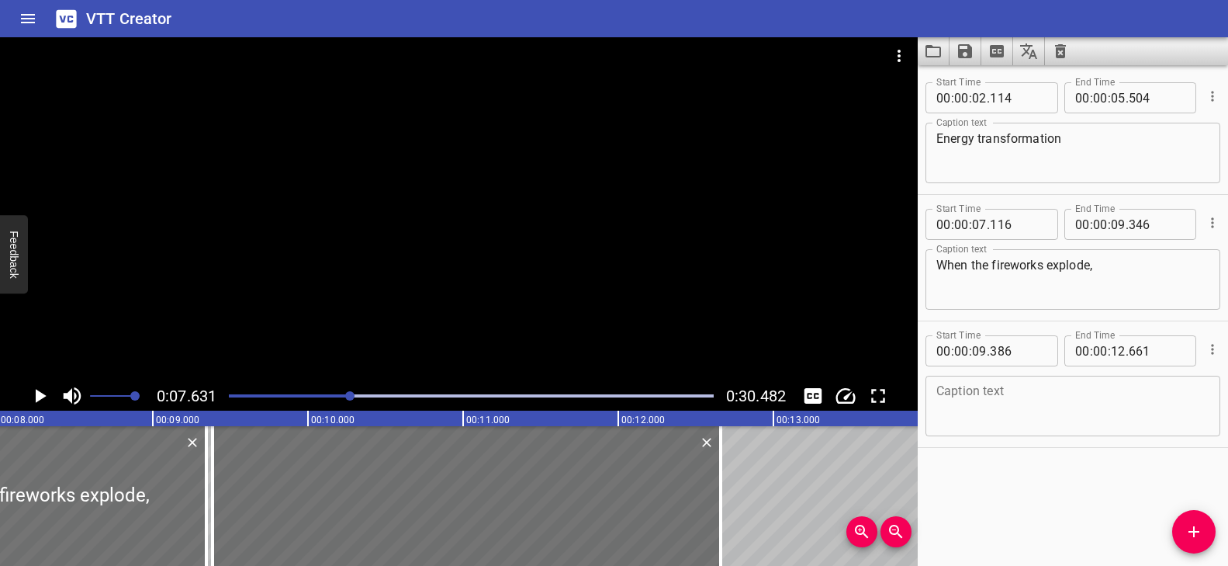
scroll to position [0, 1267]
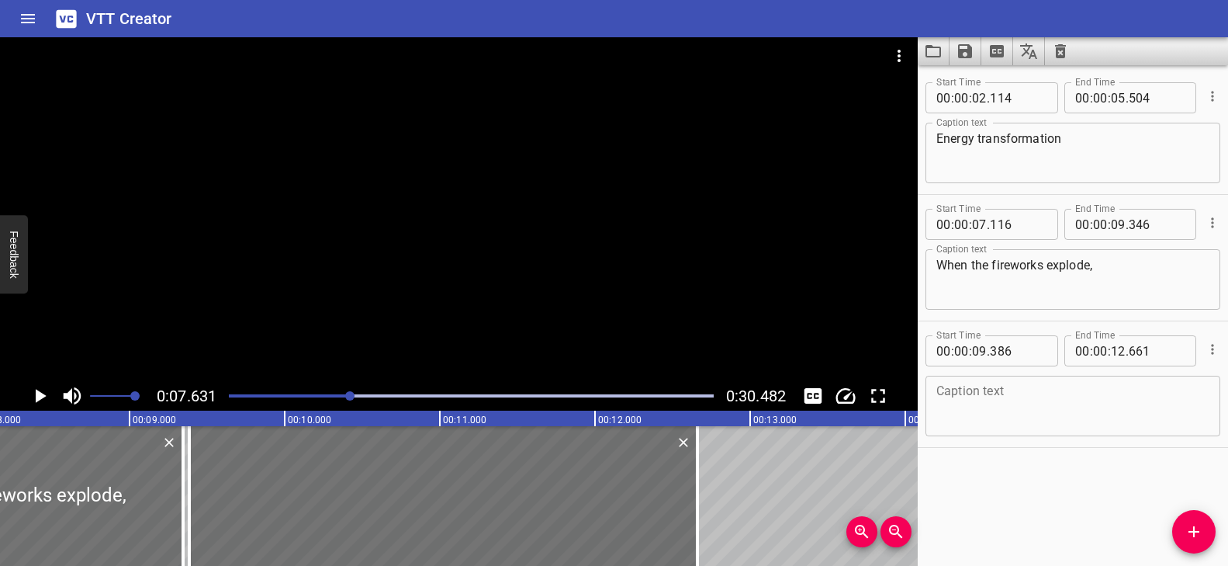
click at [881, 405] on textarea at bounding box center [1073, 406] width 273 height 44
paste textarea "the energy is changing or transforming."
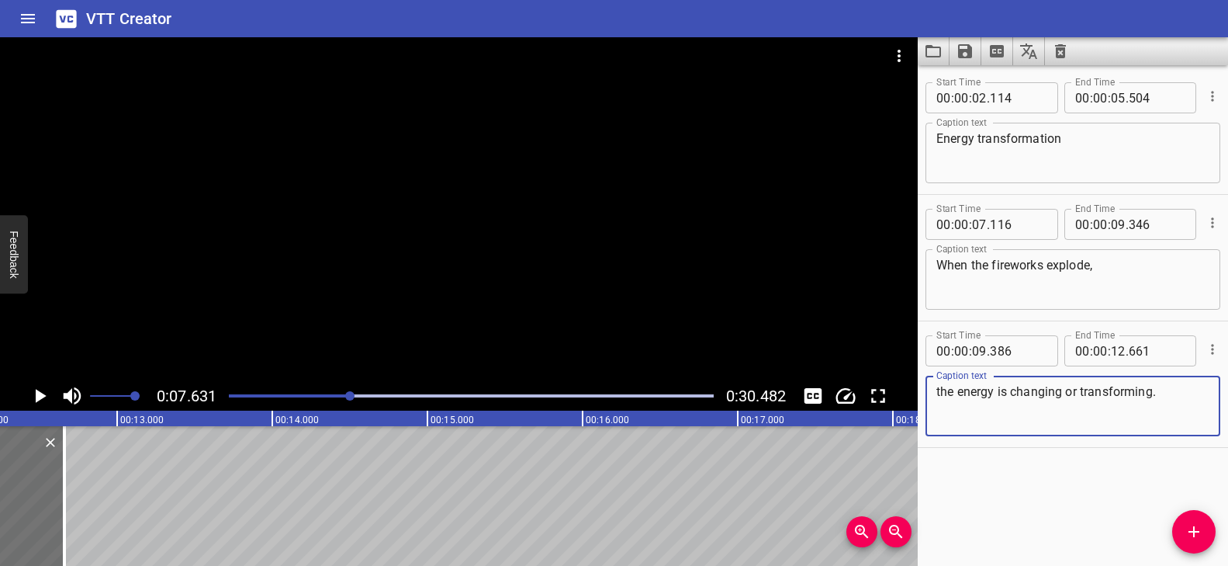
scroll to position [0, 1877]
type textarea "the energy is changing or transforming."
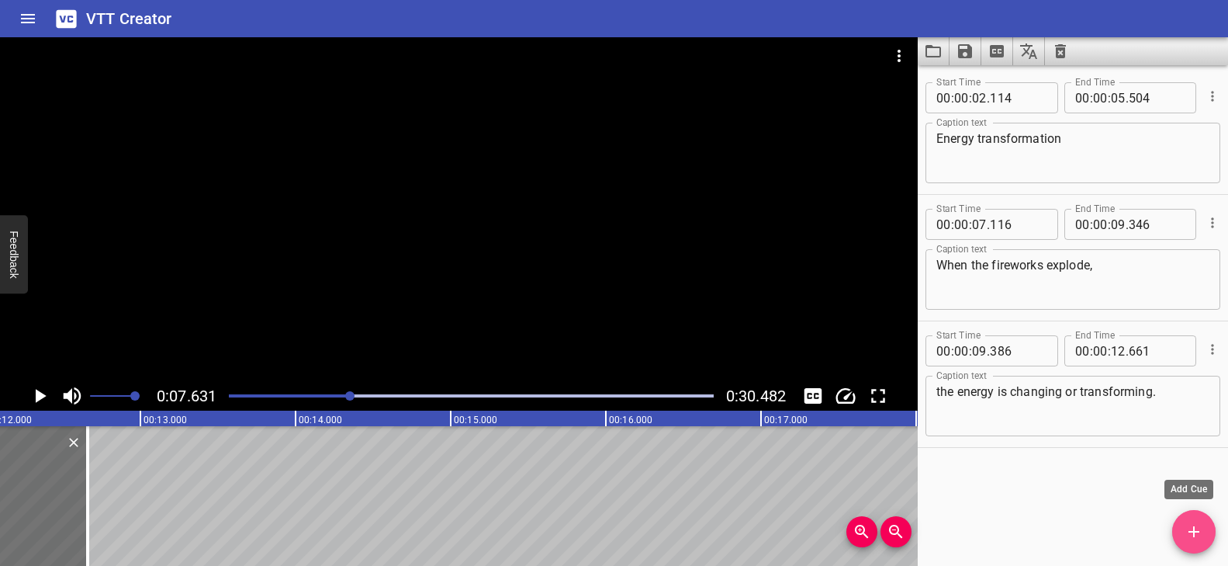
click at [881, 525] on icon "Add Cue" at bounding box center [1194, 531] width 19 height 19
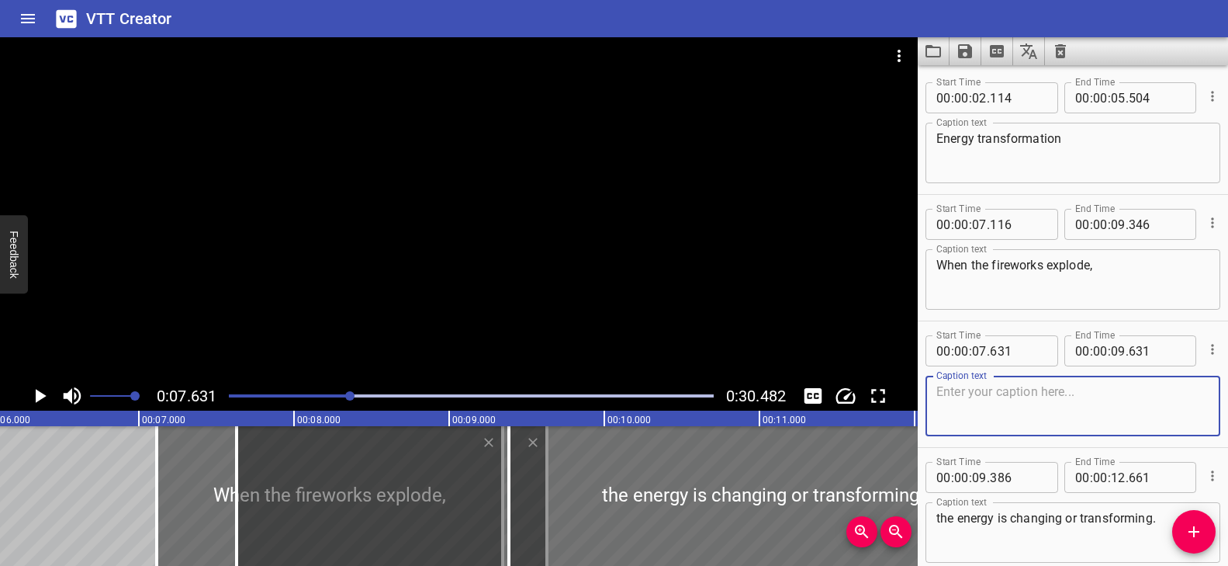
scroll to position [0, 955]
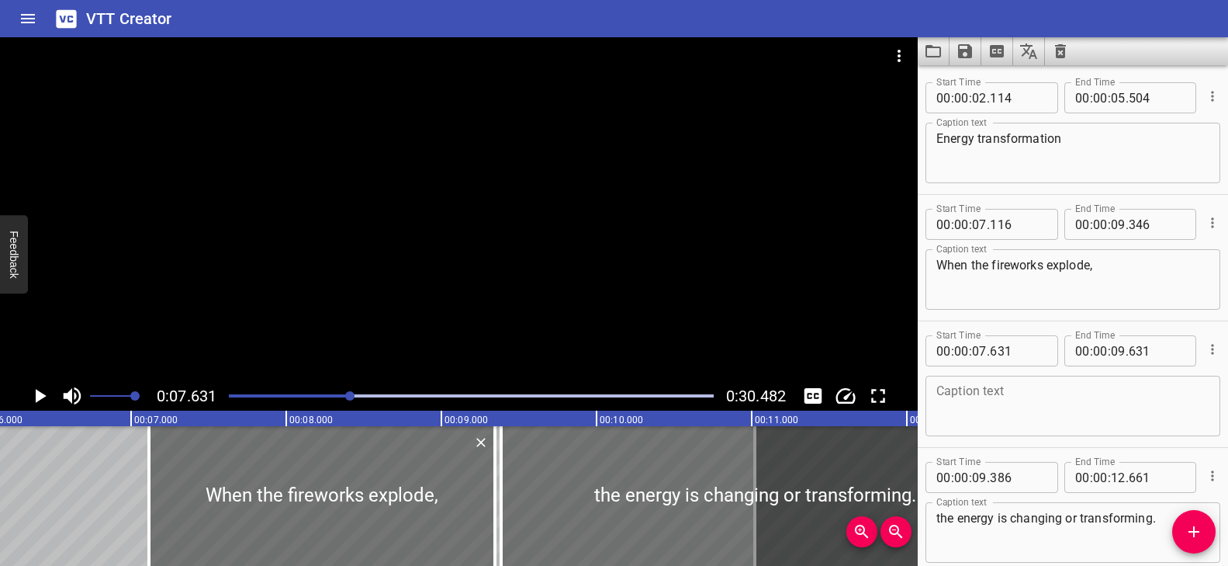
drag, startPoint x: 277, startPoint y: 496, endPoint x: 802, endPoint y: 502, distance: 524.6
type input "11"
type input "021"
type input "13"
type input "021"
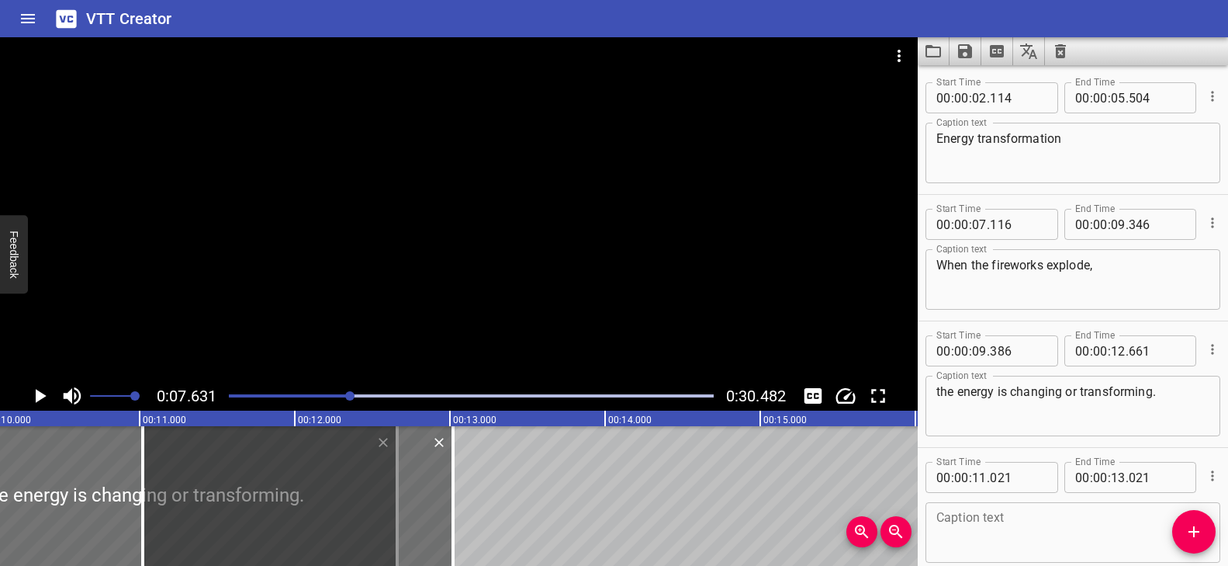
scroll to position [0, 1583]
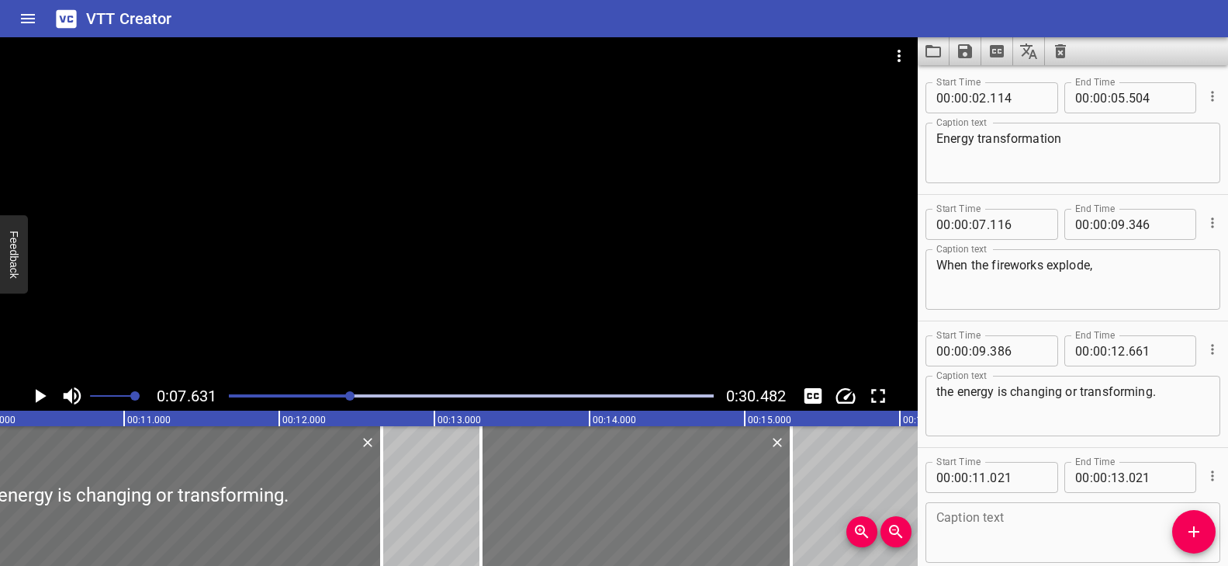
drag, startPoint x: 293, startPoint y: 480, endPoint x: 646, endPoint y: 487, distance: 353.9
click at [646, 487] on div at bounding box center [636, 496] width 310 height 140
type input "13"
type input "301"
type input "15"
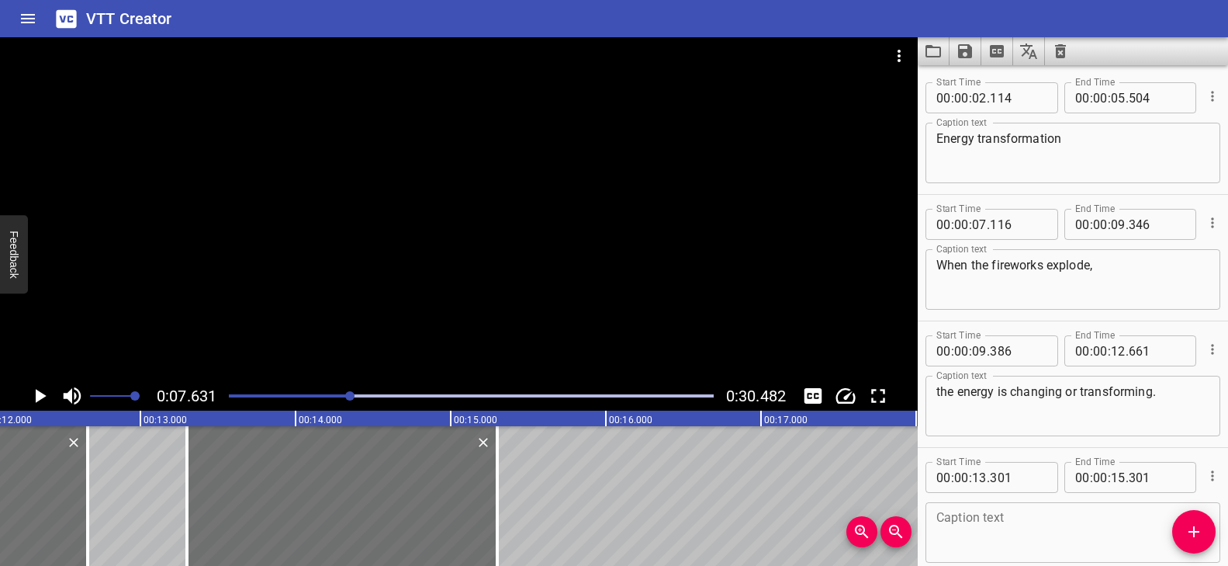
scroll to position [0, 1885]
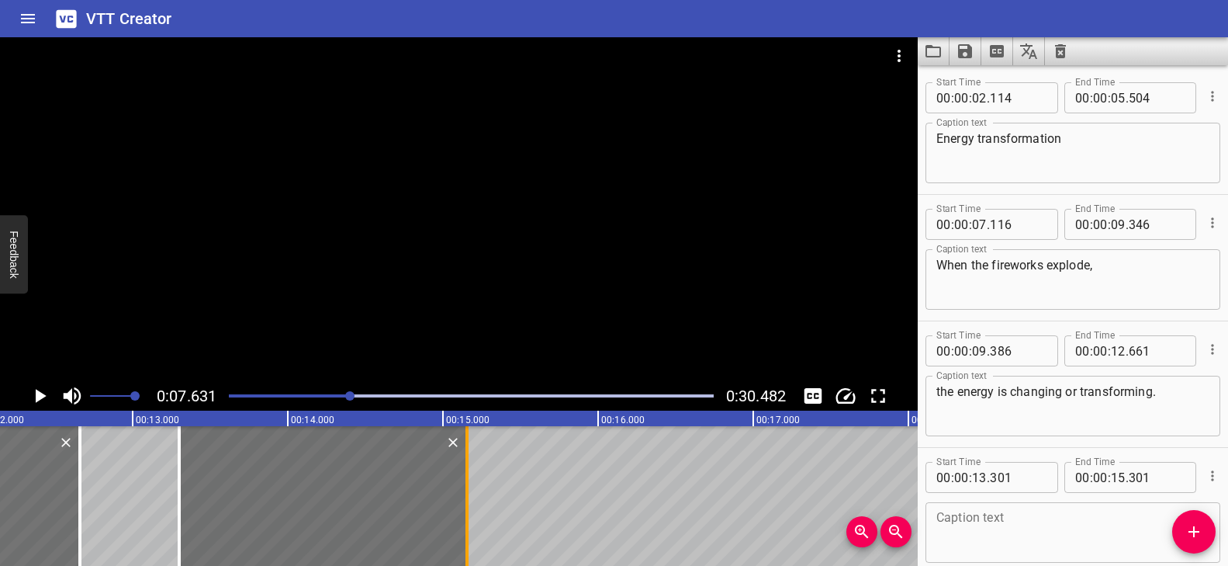
drag, startPoint x: 491, startPoint y: 466, endPoint x: 469, endPoint y: 470, distance: 22.8
click at [469, 470] on div at bounding box center [467, 496] width 16 height 140
type input "156"
click at [469, 470] on div at bounding box center [467, 496] width 16 height 140
click at [377, 310] on div at bounding box center [459, 209] width 918 height 344
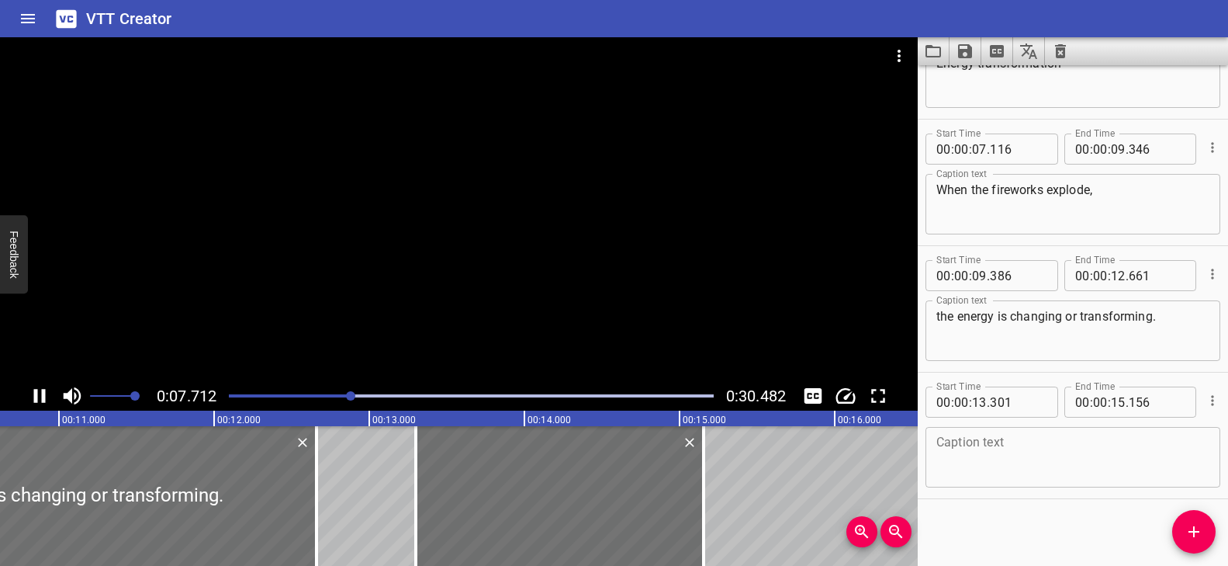
scroll to position [78, 0]
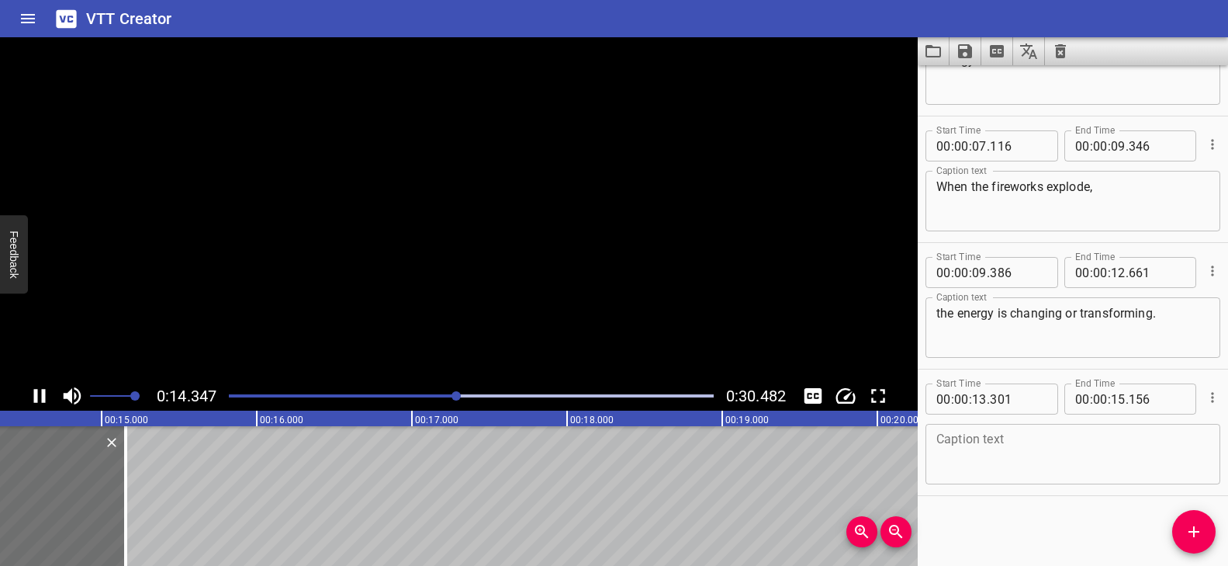
click at [377, 310] on video at bounding box center [459, 209] width 918 height 344
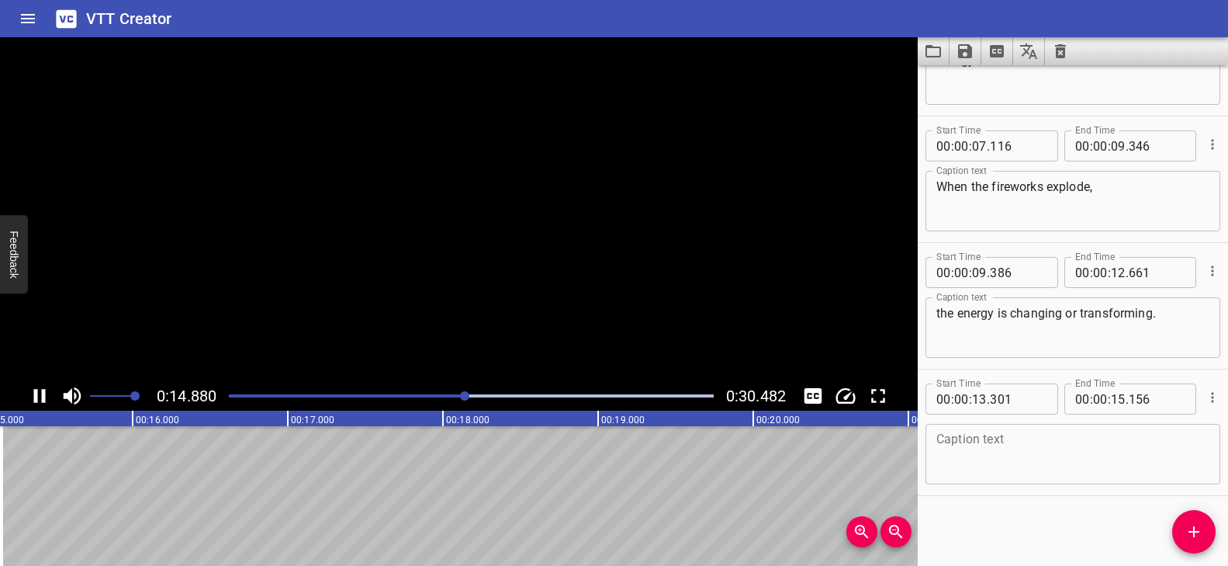
click at [377, 310] on video at bounding box center [459, 209] width 918 height 344
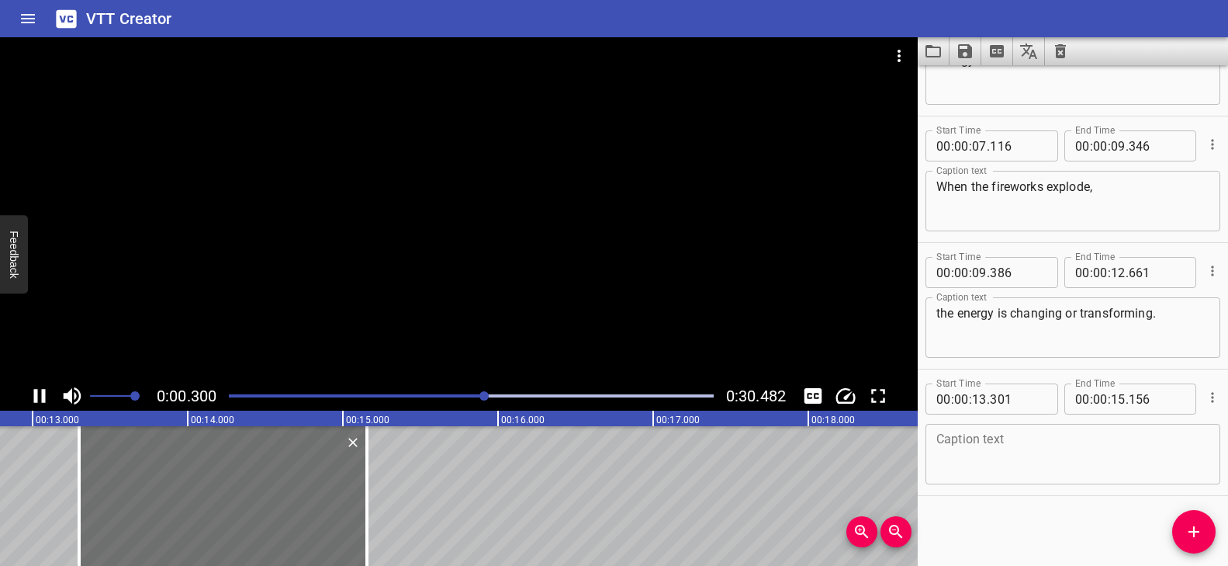
drag, startPoint x: 494, startPoint y: 393, endPoint x: 482, endPoint y: 394, distance: 12.4
click at [482, 394] on div at bounding box center [484, 395] width 9 height 9
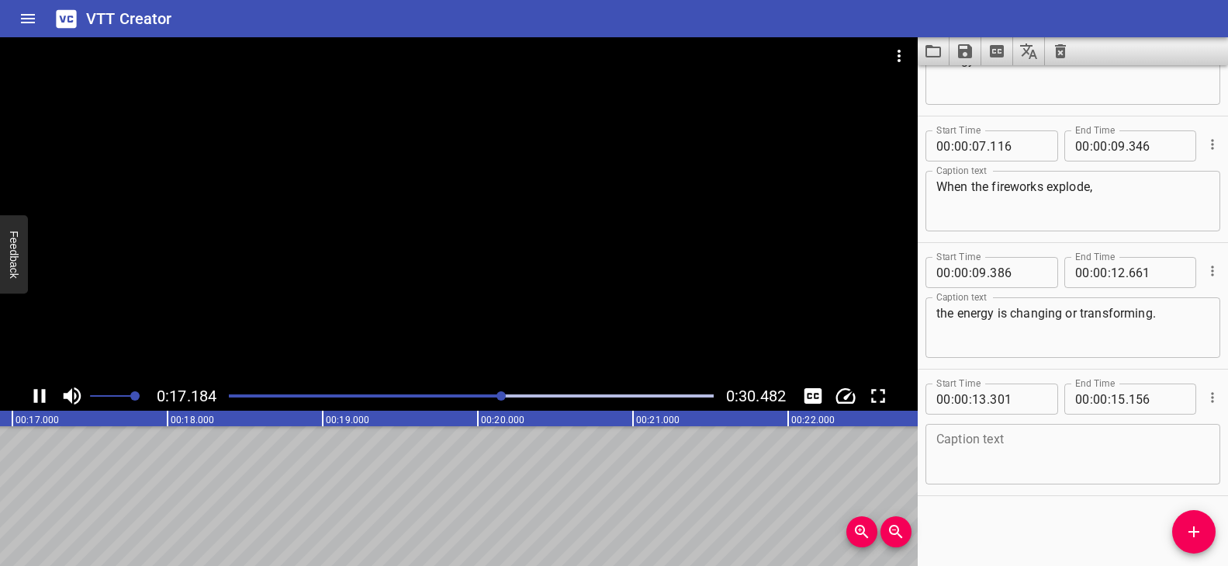
click at [453, 393] on div at bounding box center [472, 396] width 504 height 22
click at [392, 395] on div "Play progress" at bounding box center [235, 395] width 485 height 3
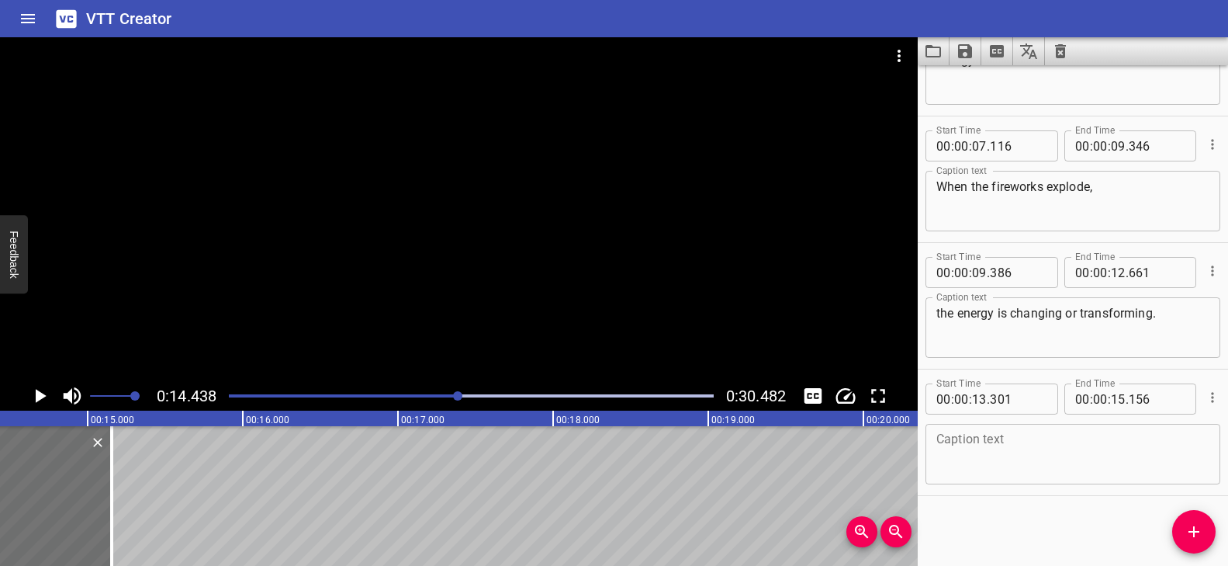
scroll to position [0, 2241]
click at [881, 452] on textarea at bounding box center [1073, 454] width 273 height 44
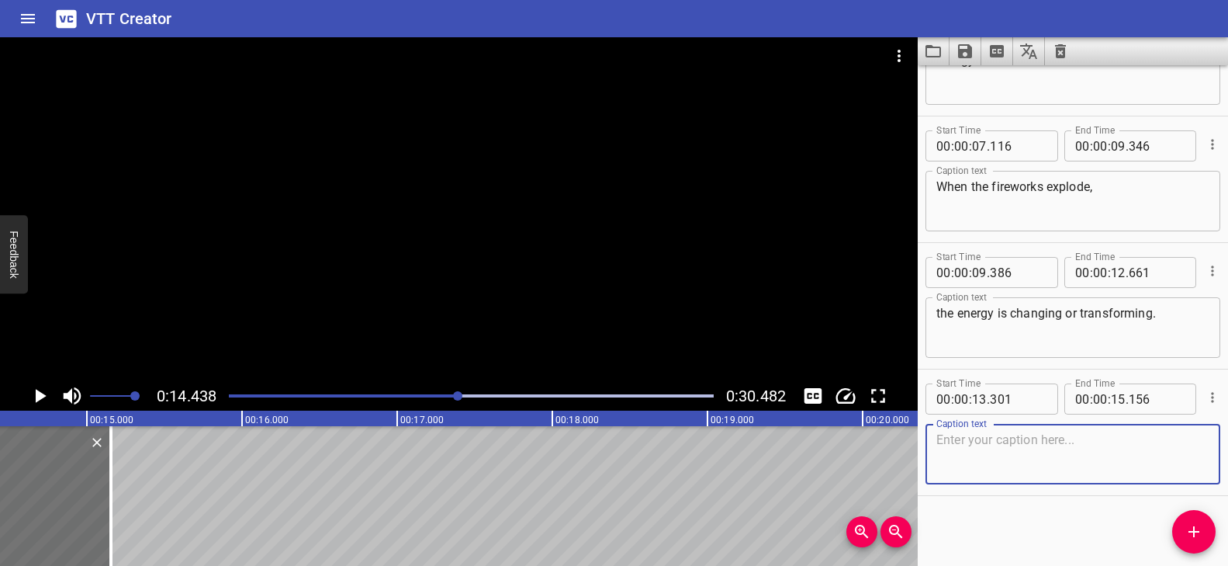
paste textarea "But I can also feel the"
type textarea "But I can also feel the"
click at [881, 527] on icon "Add Cue" at bounding box center [1194, 531] width 19 height 19
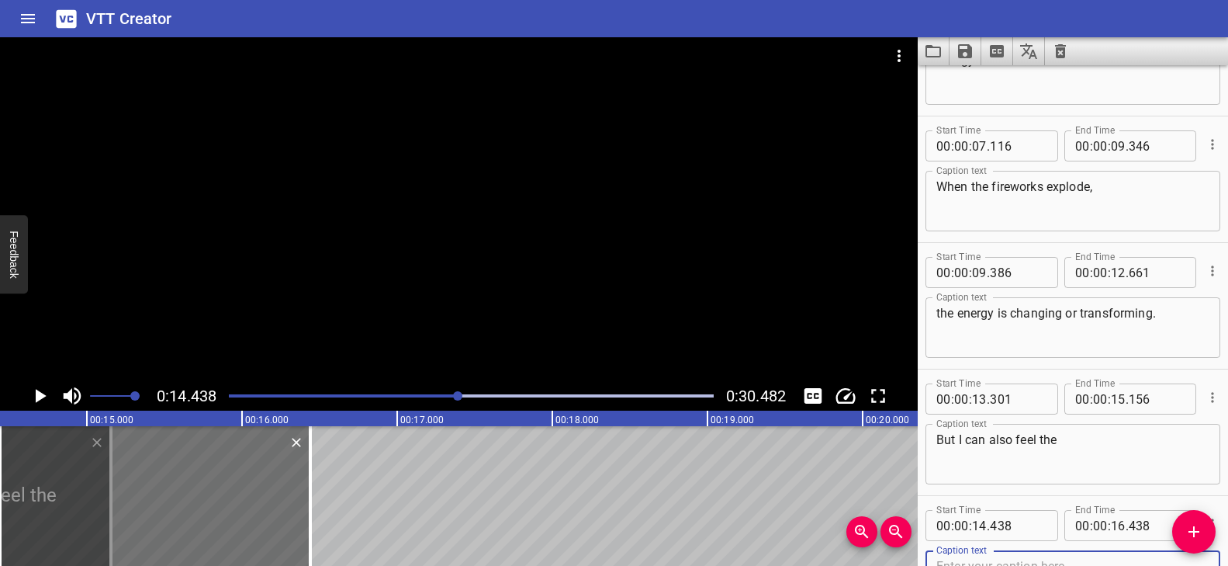
scroll to position [86, 0]
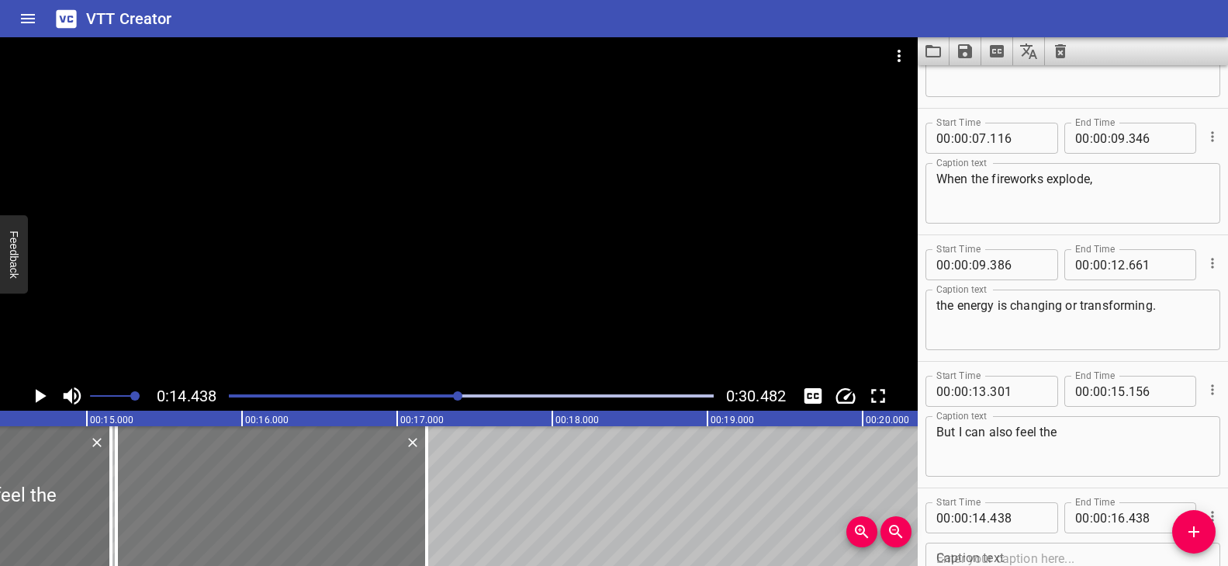
drag, startPoint x: 237, startPoint y: 515, endPoint x: 353, endPoint y: 520, distance: 116.5
click at [353, 520] on div at bounding box center [271, 496] width 310 height 140
type input "15"
type input "188"
type input "17"
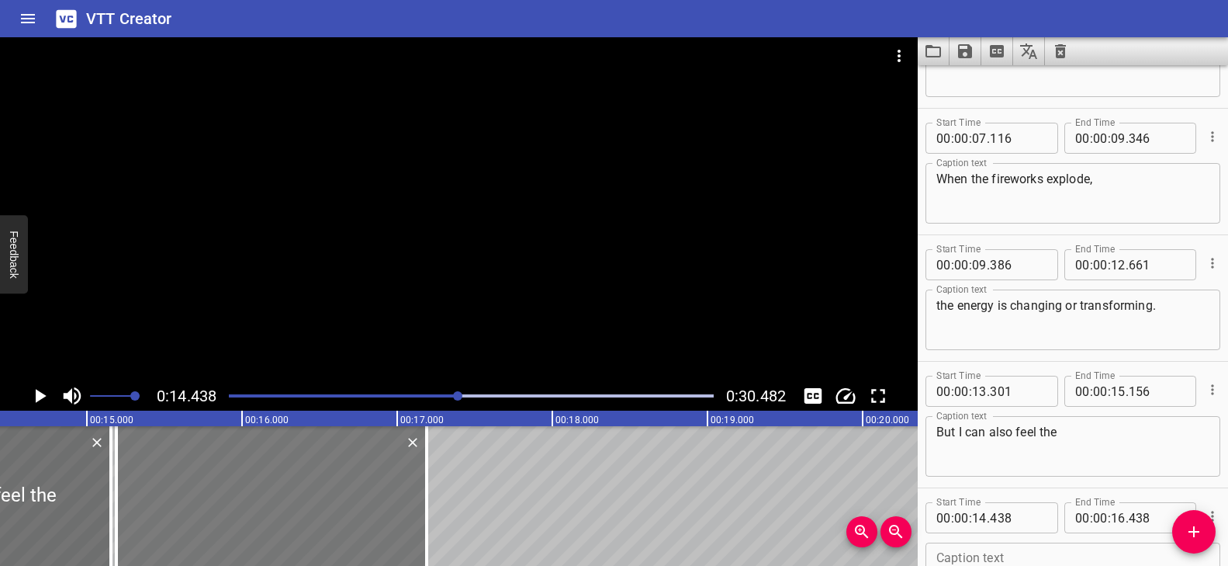
type input "188"
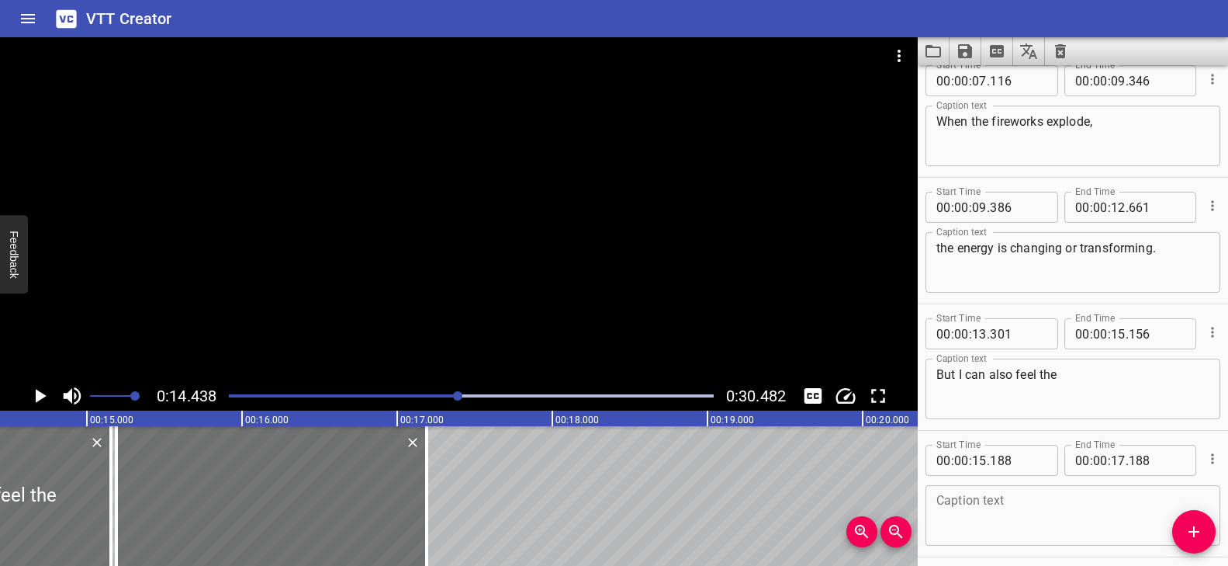
scroll to position [205, 0]
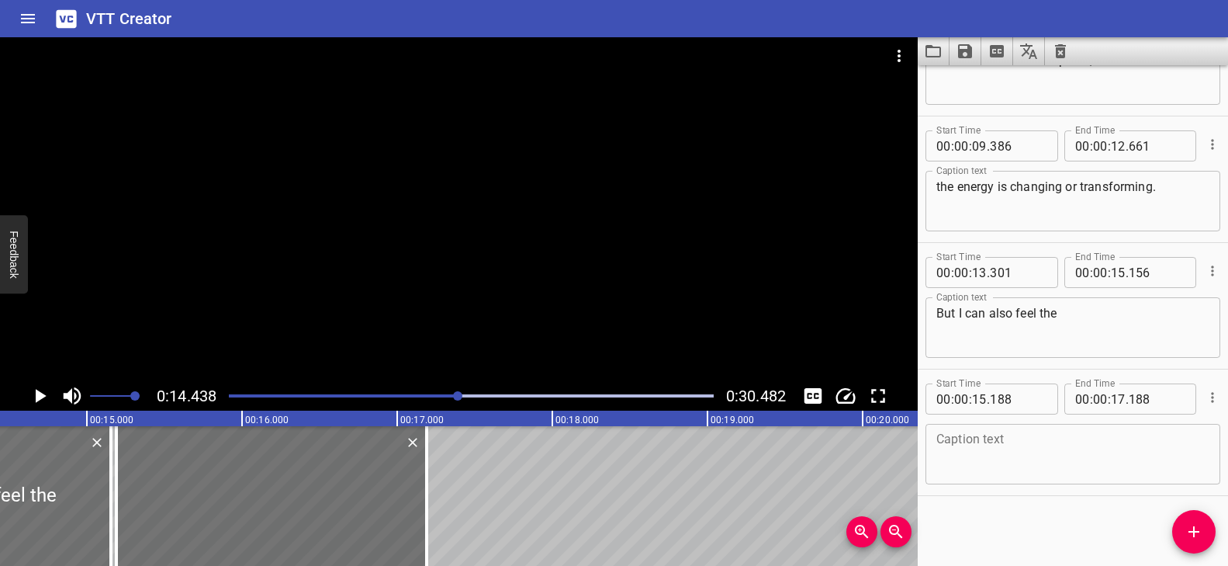
click at [881, 435] on textarea at bounding box center [1073, 454] width 273 height 44
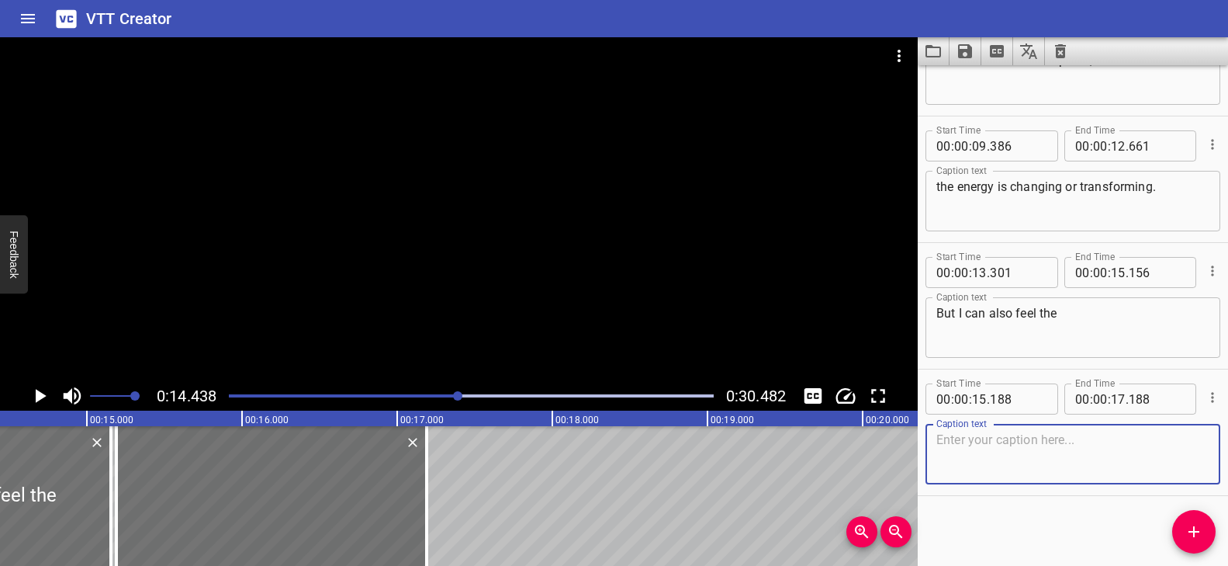
paste textarea "heat energy in the air on my face."
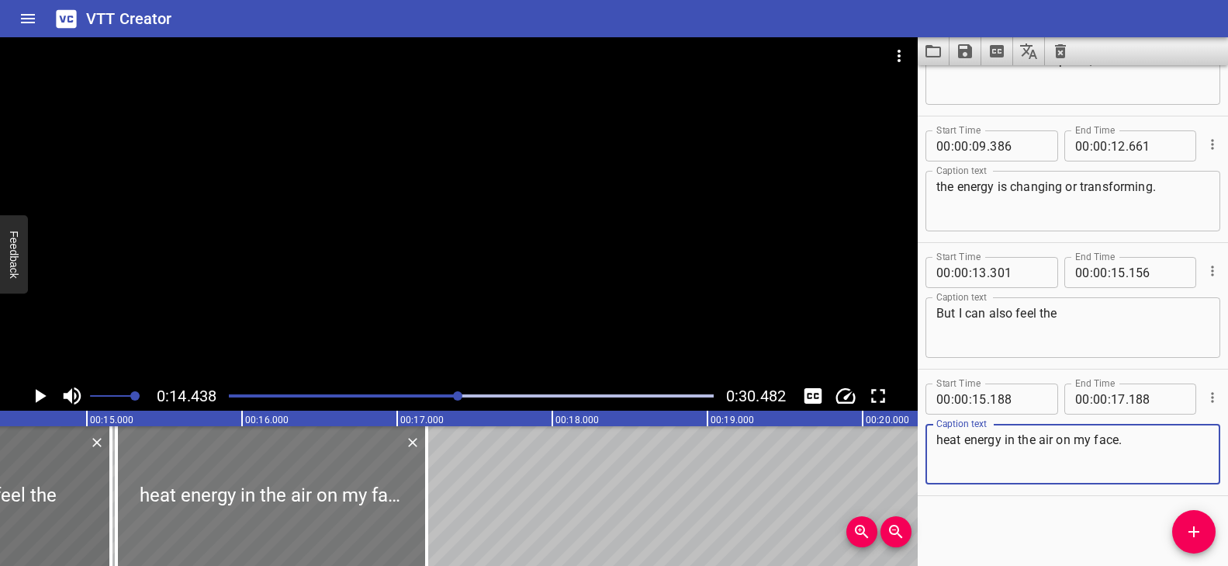
type textarea "heat energy in the air on my face."
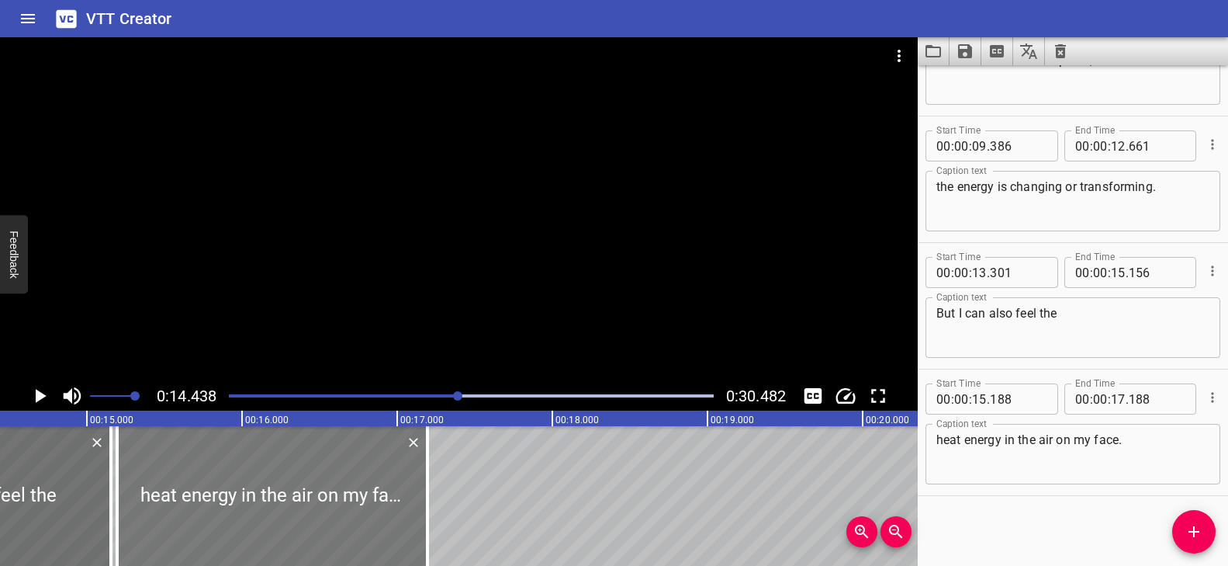
click at [222, 487] on div at bounding box center [272, 496] width 310 height 140
type input "193"
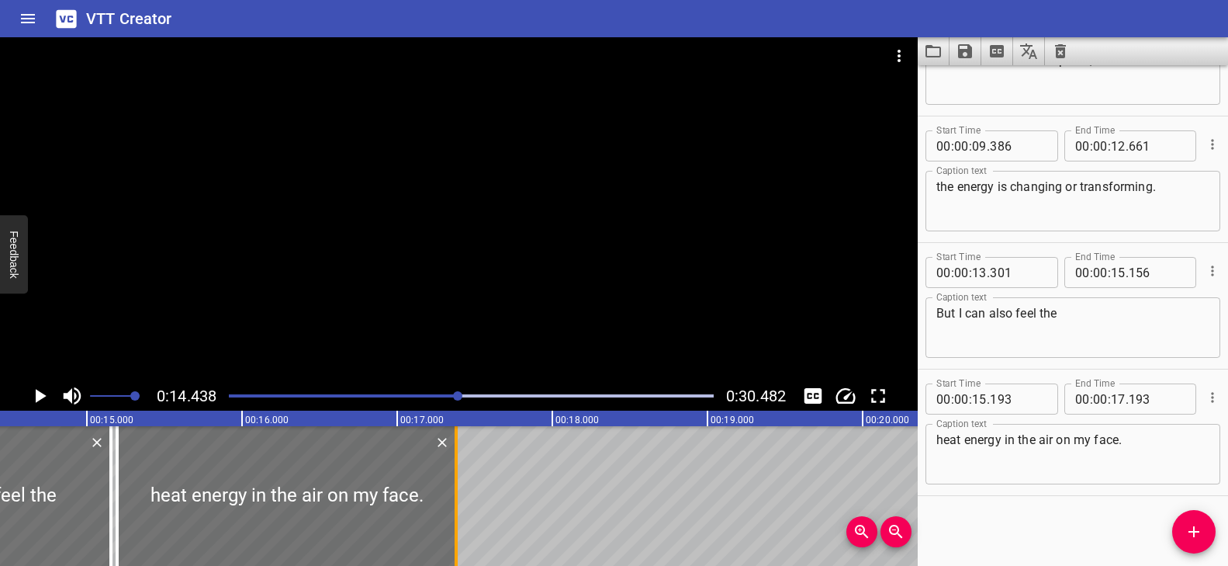
drag, startPoint x: 427, startPoint y: 482, endPoint x: 455, endPoint y: 481, distance: 28.7
click at [455, 481] on div at bounding box center [456, 496] width 3 height 140
type input "378"
click at [332, 308] on div at bounding box center [459, 209] width 918 height 344
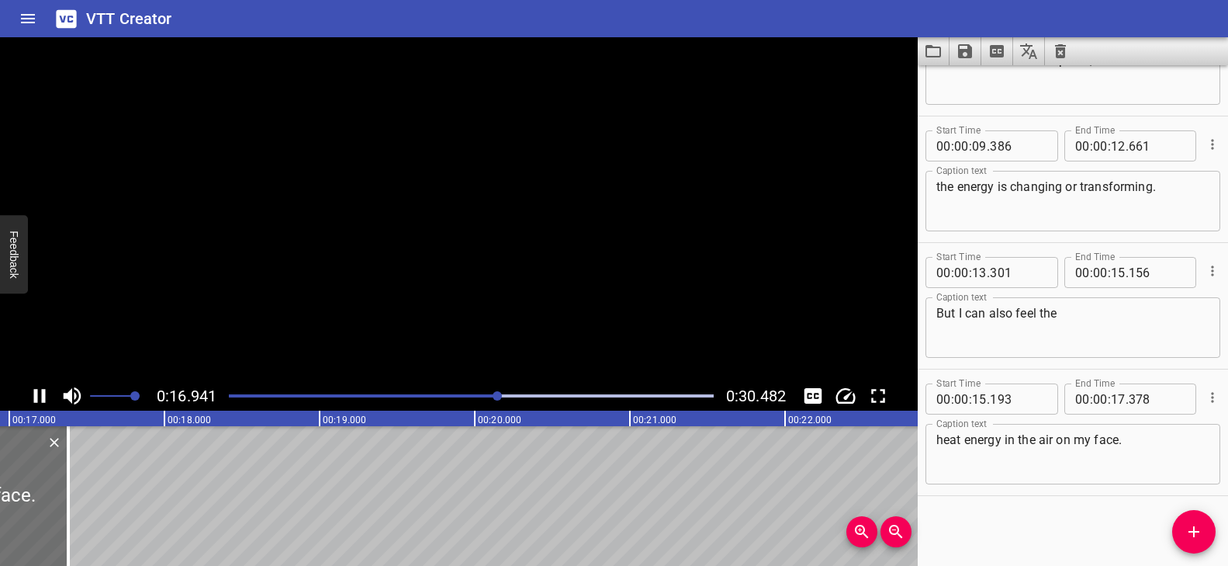
click at [332, 308] on video at bounding box center [459, 209] width 918 height 344
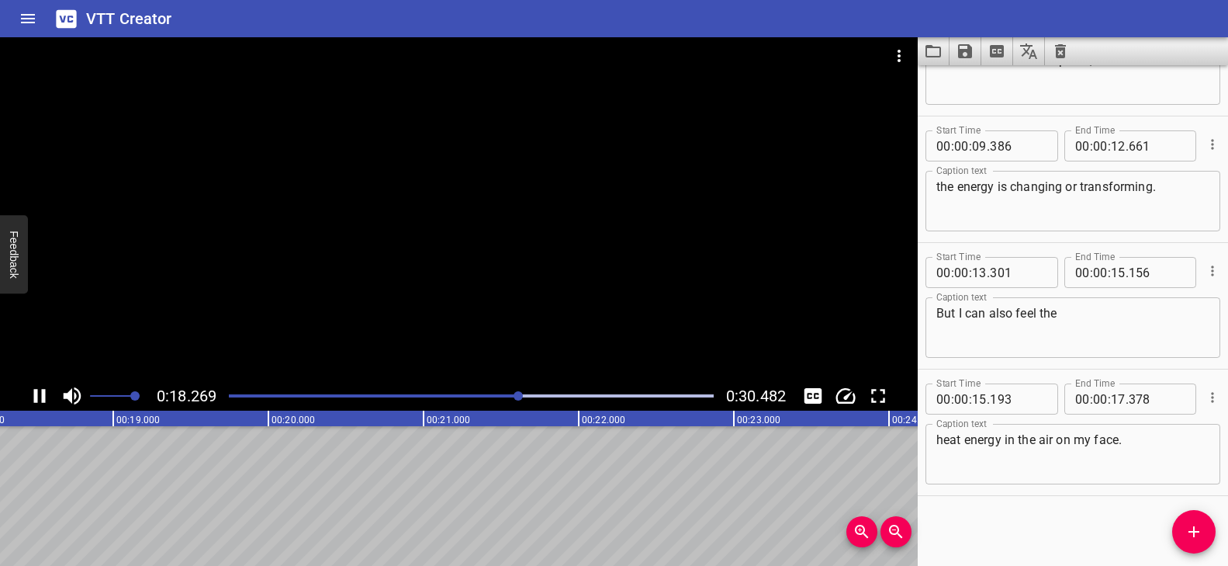
click at [428, 394] on div "Play progress" at bounding box center [277, 395] width 485 height 3
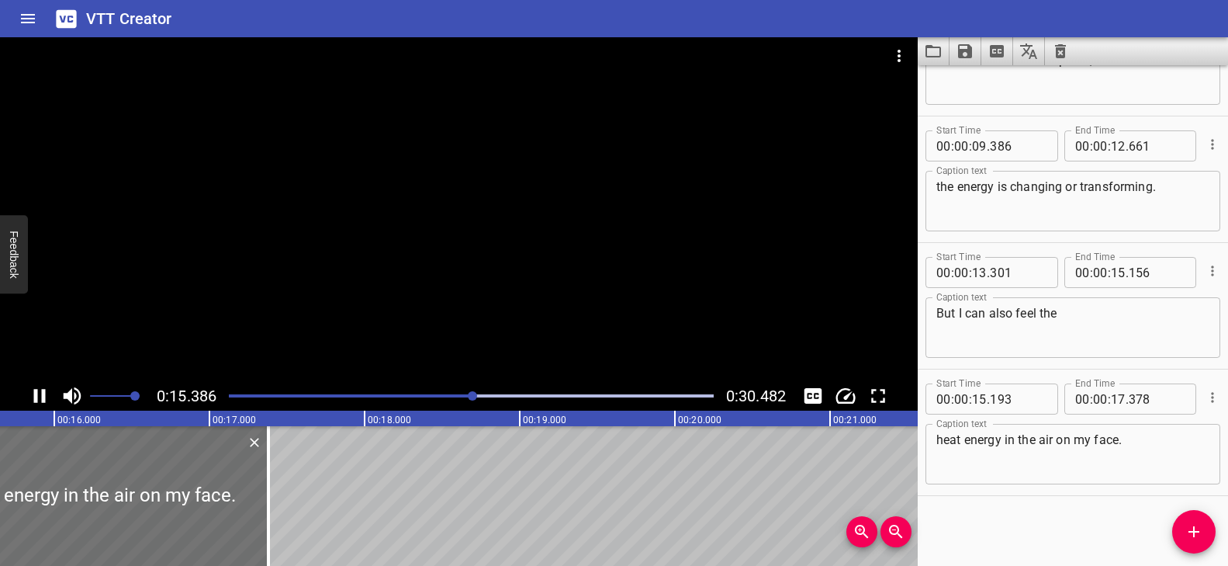
click at [455, 308] on div at bounding box center [459, 209] width 918 height 344
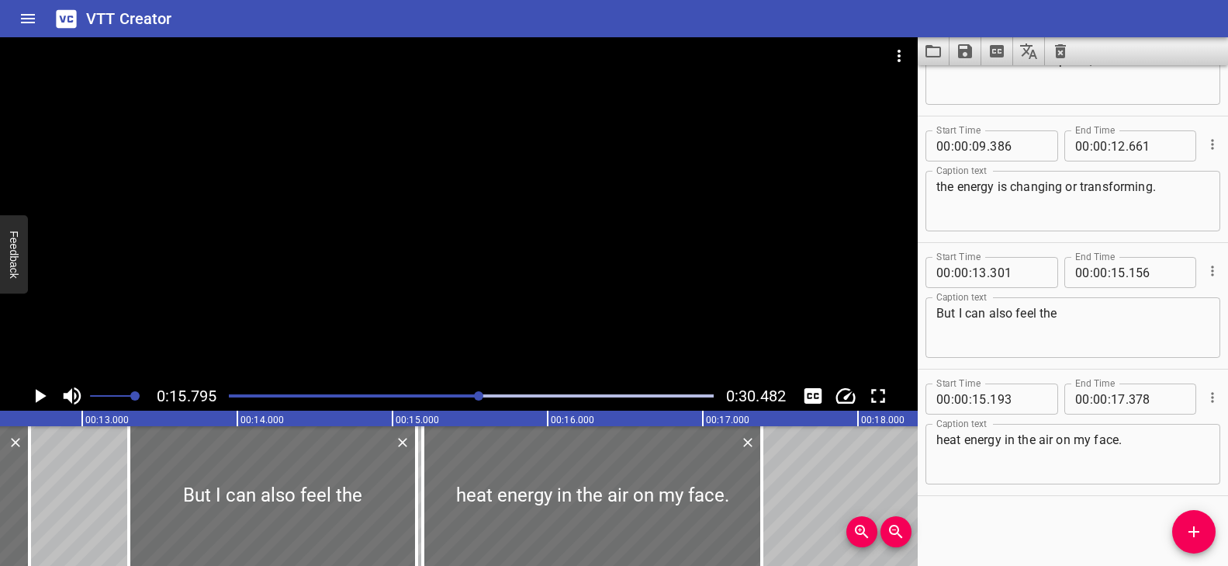
scroll to position [0, 1888]
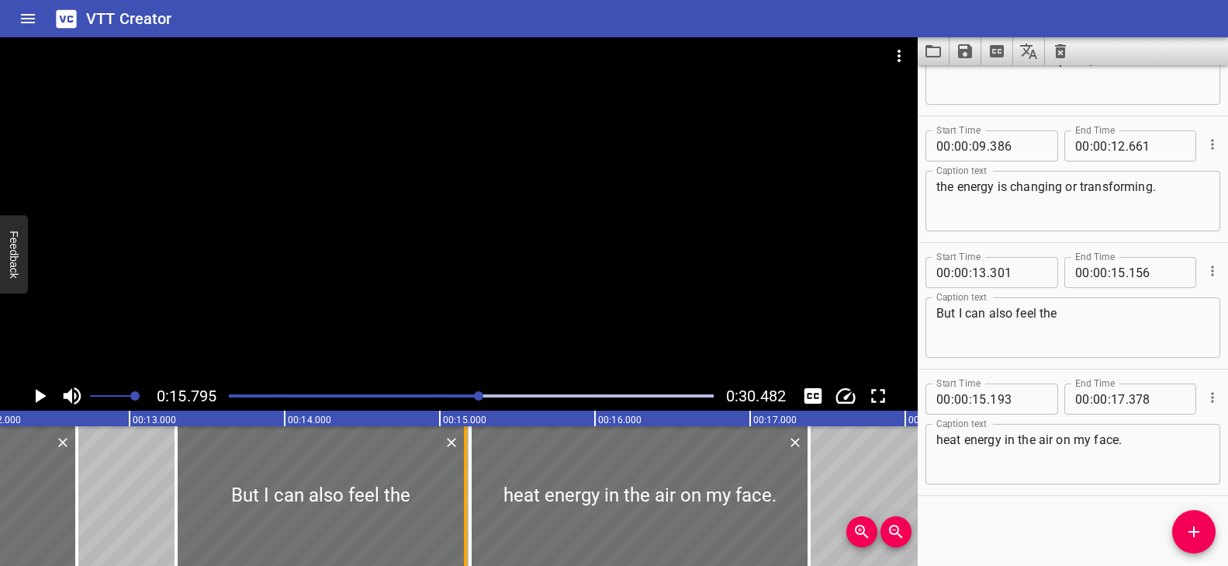
drag, startPoint x: 459, startPoint y: 480, endPoint x: 460, endPoint y: 519, distance: 38.8
click at [460, 519] on div at bounding box center [466, 496] width 16 height 140
type input "166"
click at [484, 295] on div at bounding box center [459, 209] width 918 height 344
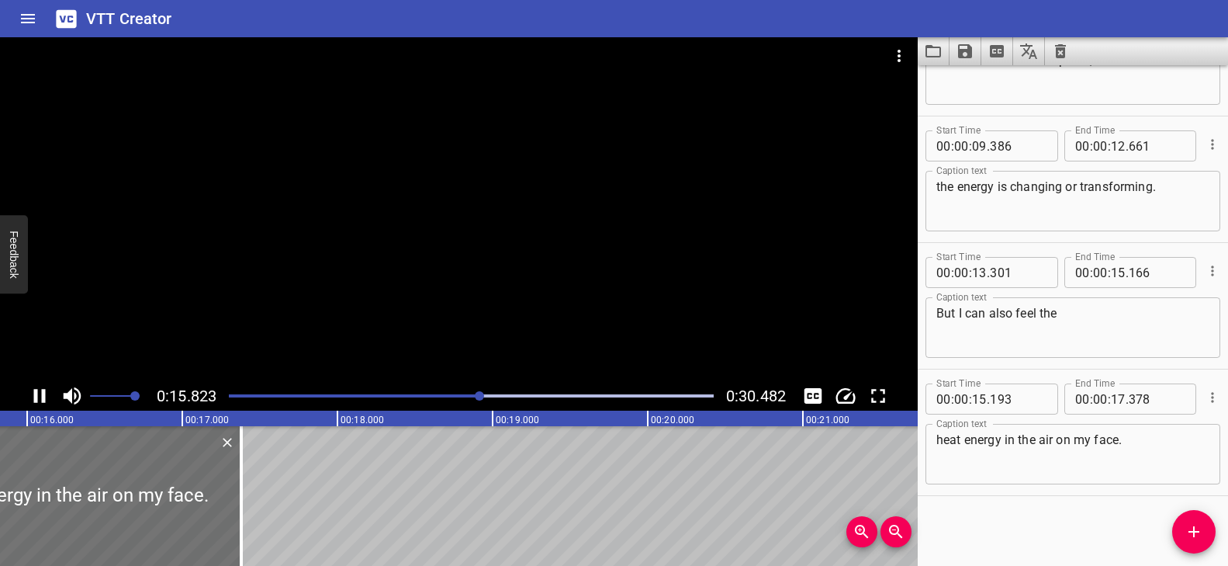
click at [430, 393] on div at bounding box center [472, 396] width 504 height 22
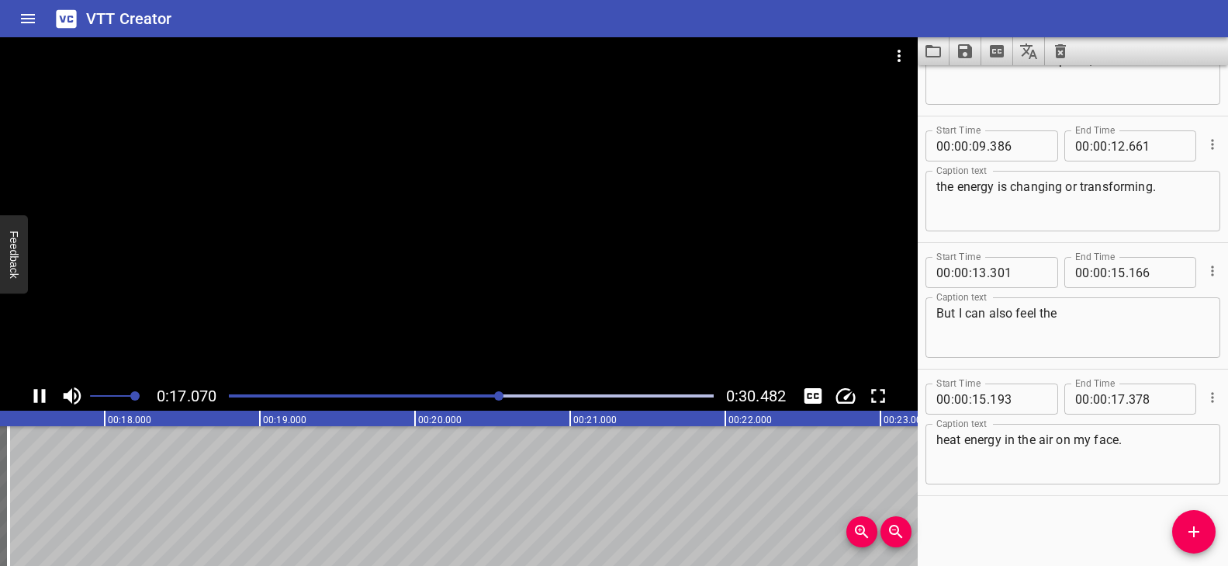
click at [517, 334] on div at bounding box center [459, 209] width 918 height 344
click at [452, 221] on div at bounding box center [459, 209] width 918 height 344
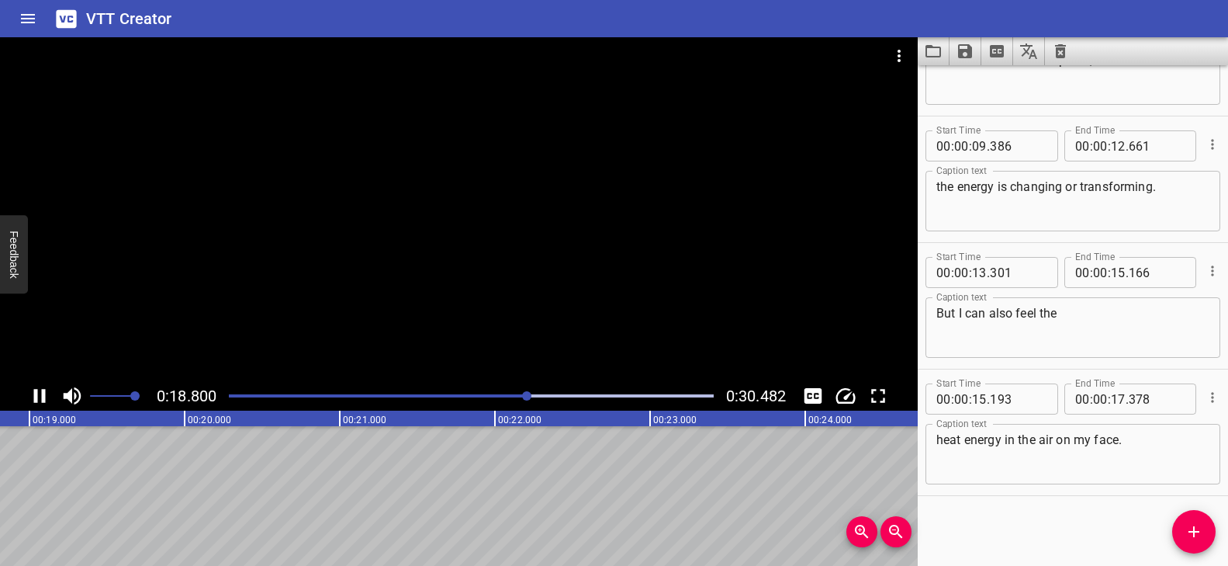
click at [445, 220] on div at bounding box center [459, 209] width 918 height 344
click at [881, 518] on button "Add Cue" at bounding box center [1193, 531] width 43 height 43
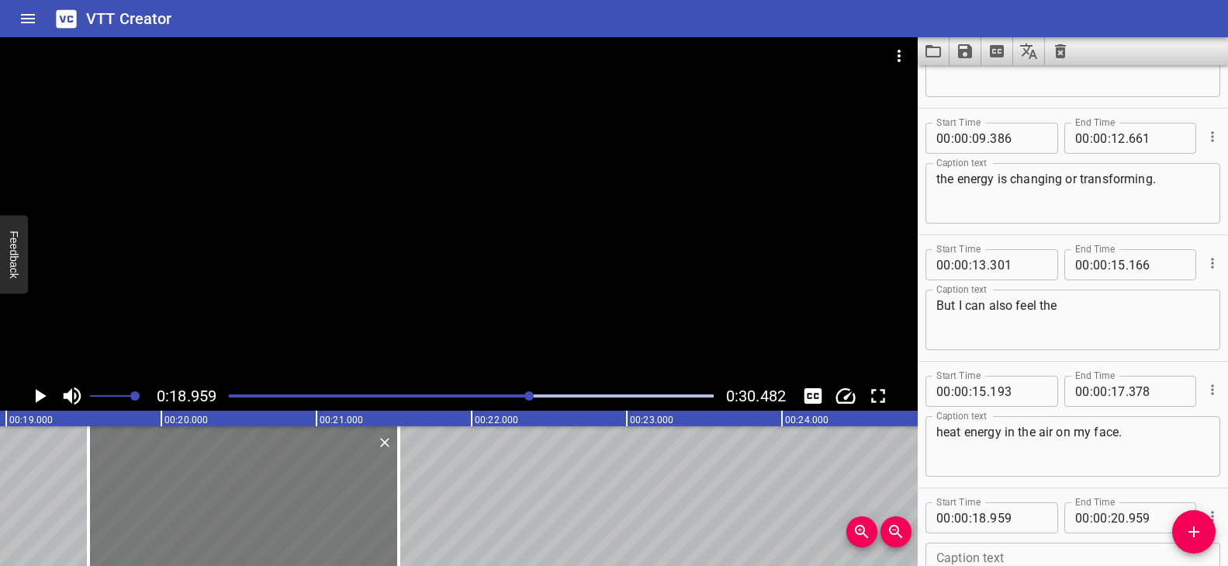
drag, startPoint x: 181, startPoint y: 493, endPoint x: 239, endPoint y: 485, distance: 58.7
click at [239, 485] on div at bounding box center [243, 496] width 310 height 140
type input "19"
type input "529"
type input "21"
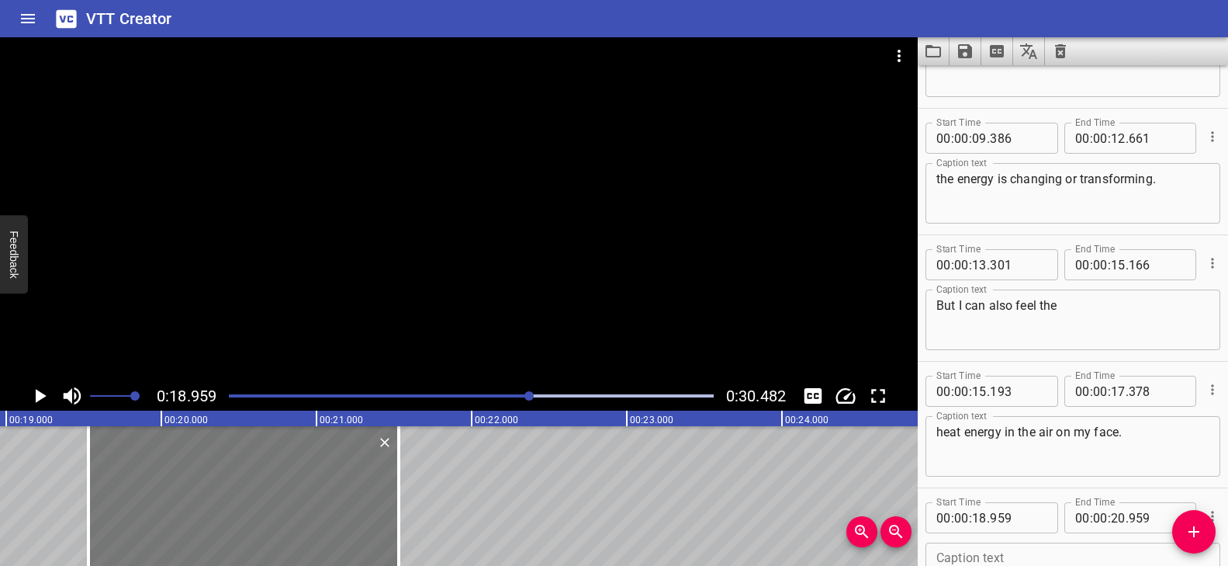
type input "529"
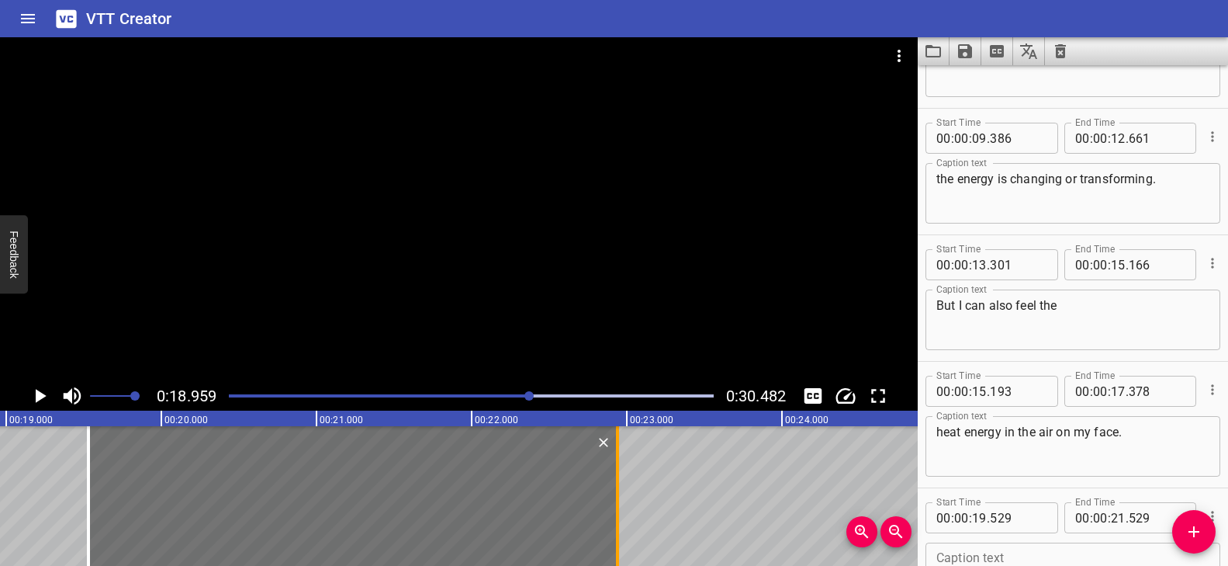
drag, startPoint x: 396, startPoint y: 474, endPoint x: 614, endPoint y: 483, distance: 218.2
click at [614, 483] on div at bounding box center [618, 496] width 16 height 140
type input "22"
type input "934"
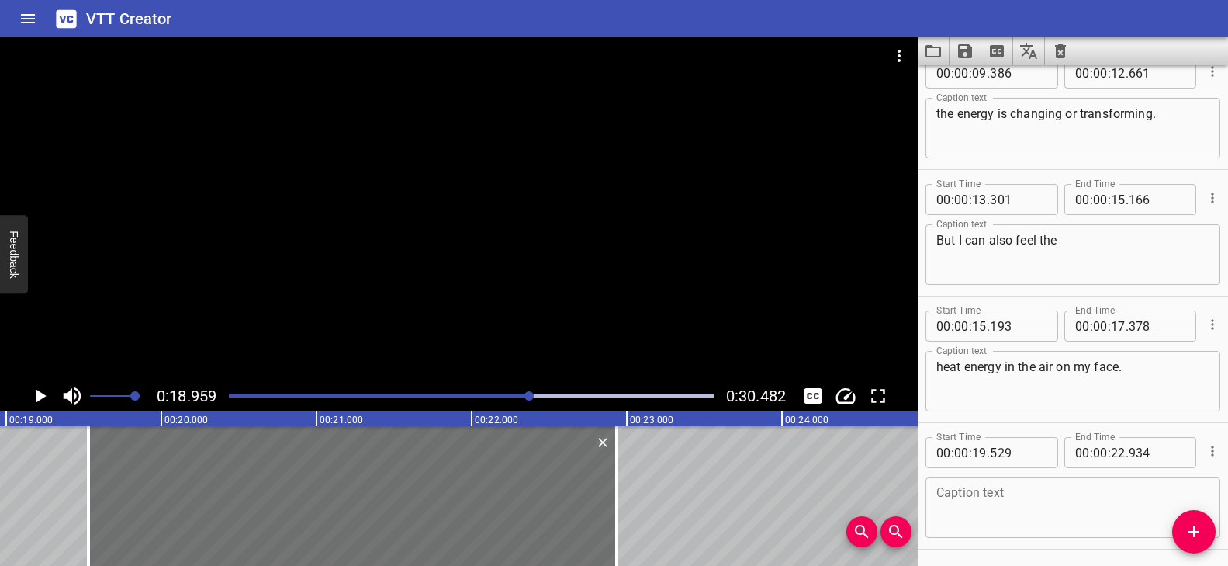
scroll to position [331, 0]
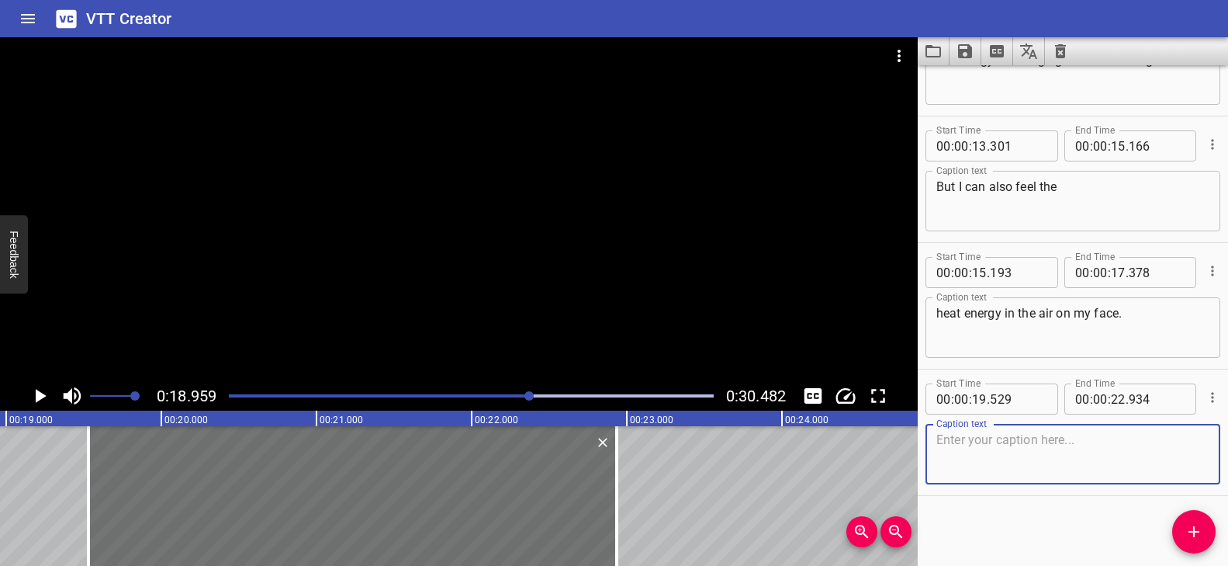
click at [881, 443] on textarea at bounding box center [1073, 454] width 273 height 44
paste textarea "So energy can move from one place to another."
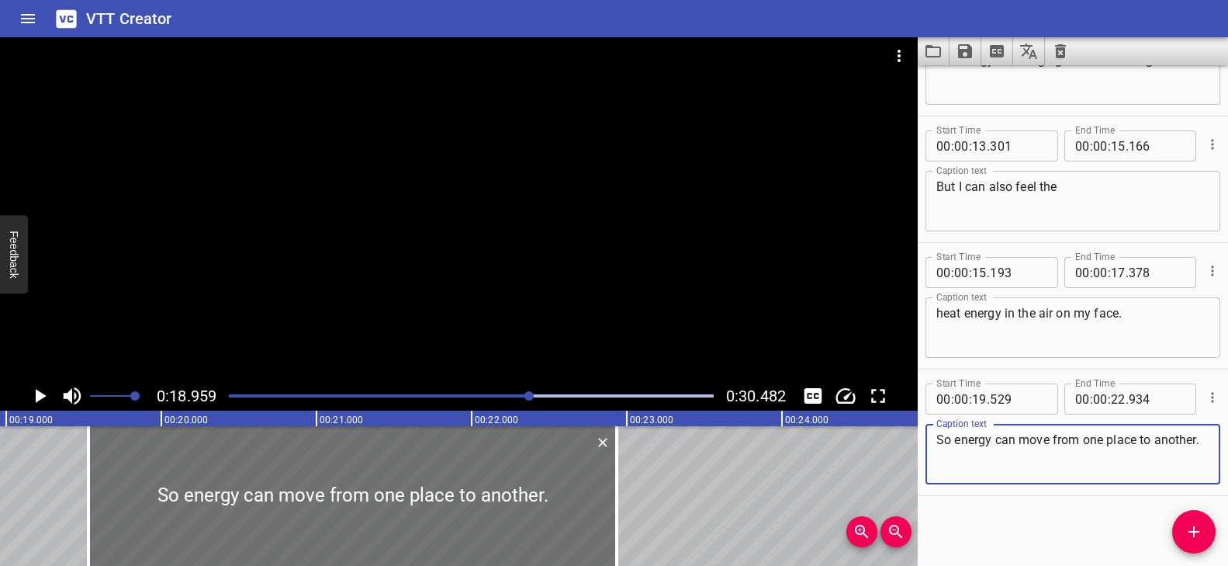
type textarea "So energy can move from one place to another."
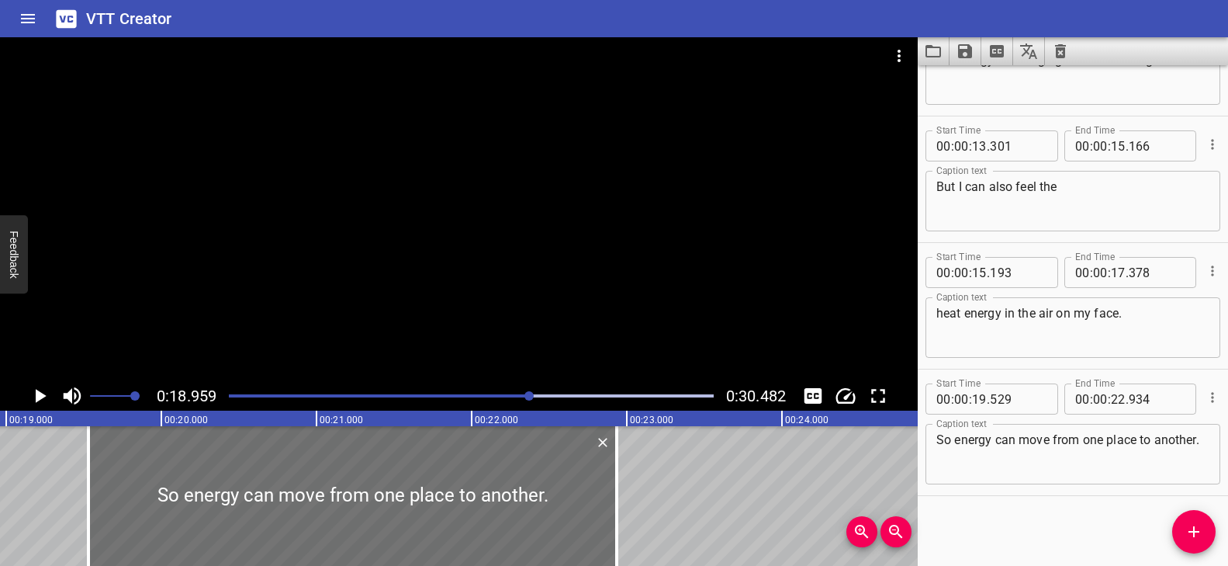
click at [521, 317] on div at bounding box center [459, 209] width 918 height 344
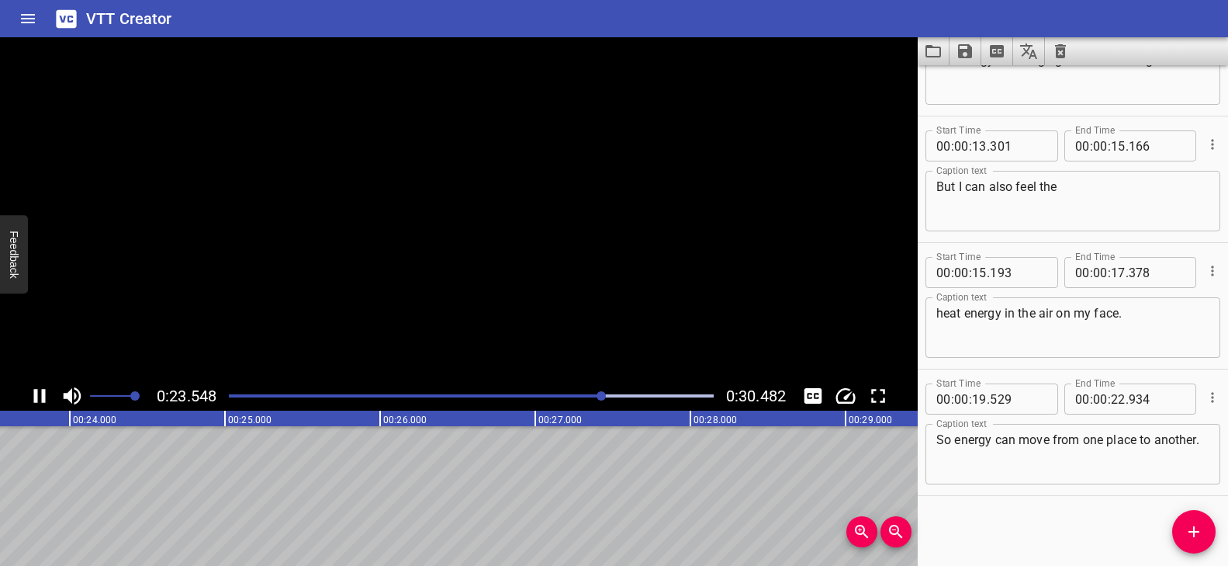
click at [521, 317] on video at bounding box center [459, 209] width 918 height 344
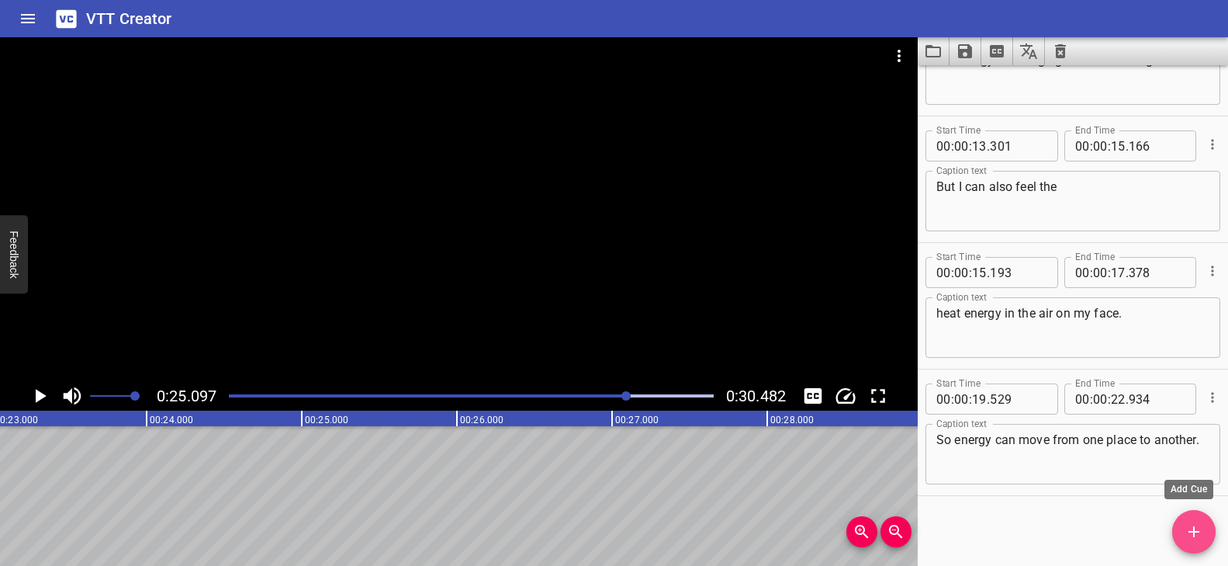
click at [881, 527] on span "Add Cue" at bounding box center [1193, 531] width 43 height 19
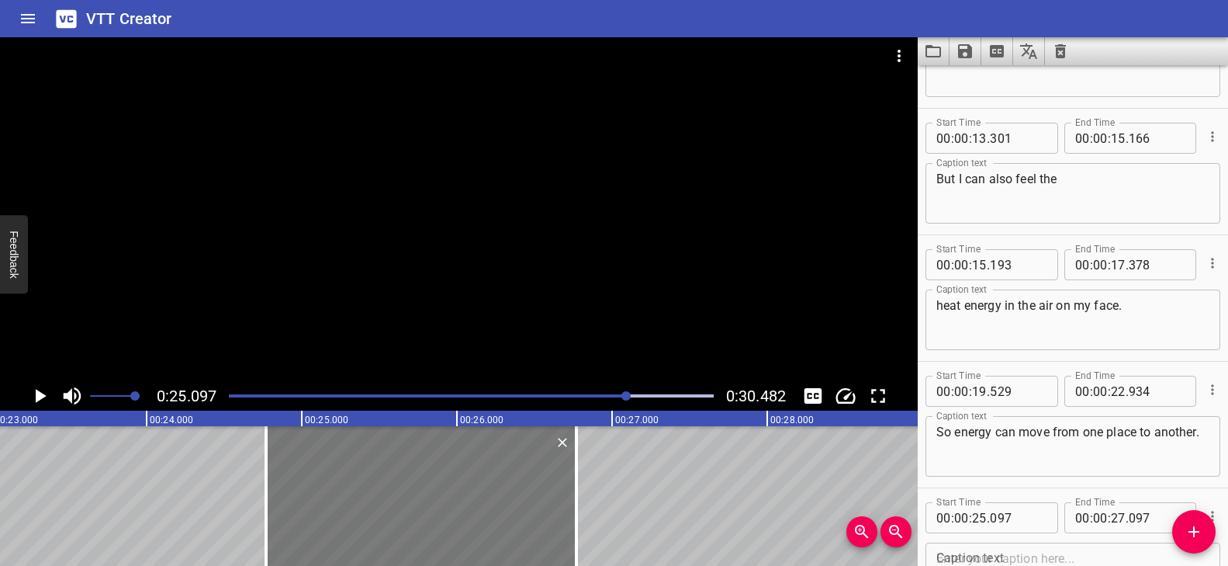
drag, startPoint x: 473, startPoint y: 500, endPoint x: 442, endPoint y: 497, distance: 32.0
click at [442, 497] on div at bounding box center [421, 496] width 310 height 140
type input "24"
type input "772"
type input "26"
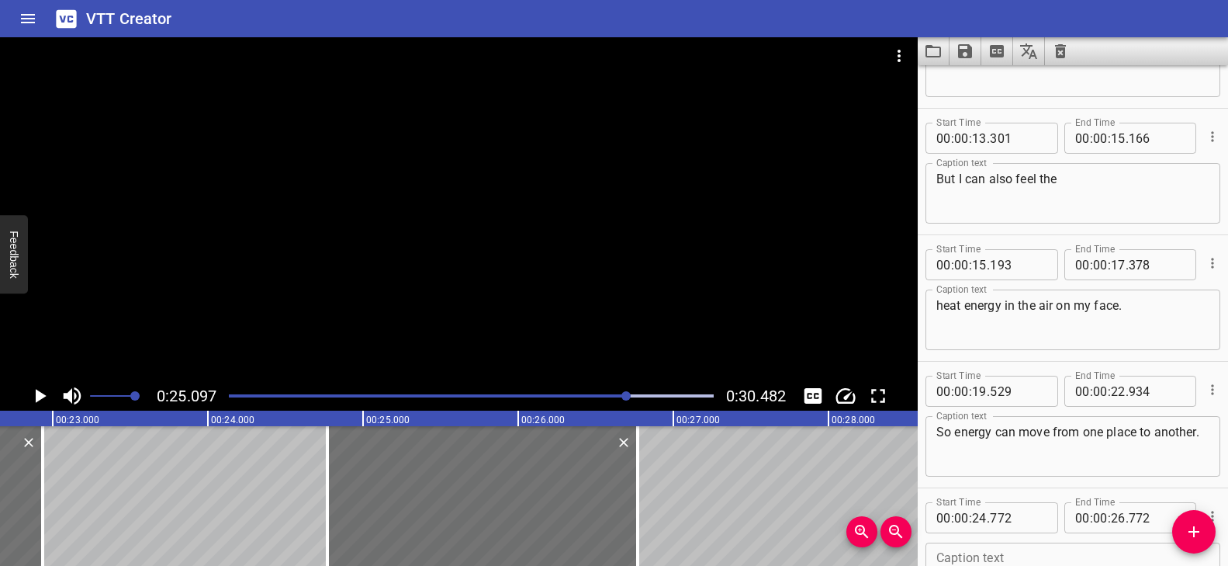
scroll to position [0, 3525]
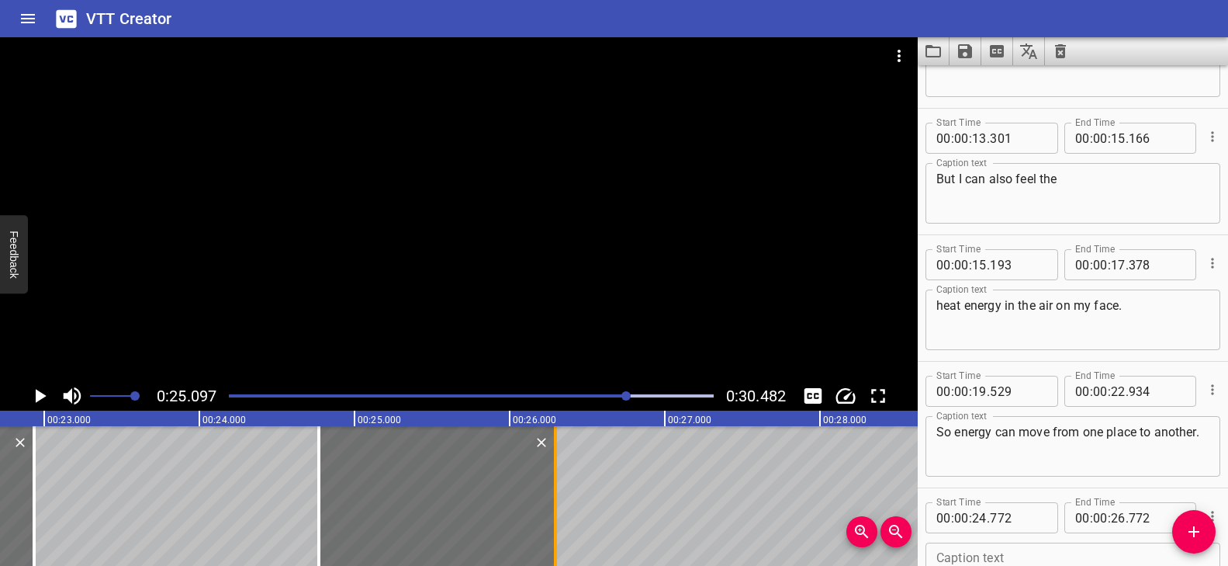
drag, startPoint x: 628, startPoint y: 494, endPoint x: 554, endPoint y: 492, distance: 73.7
click at [554, 492] on div at bounding box center [555, 496] width 3 height 140
type input "297"
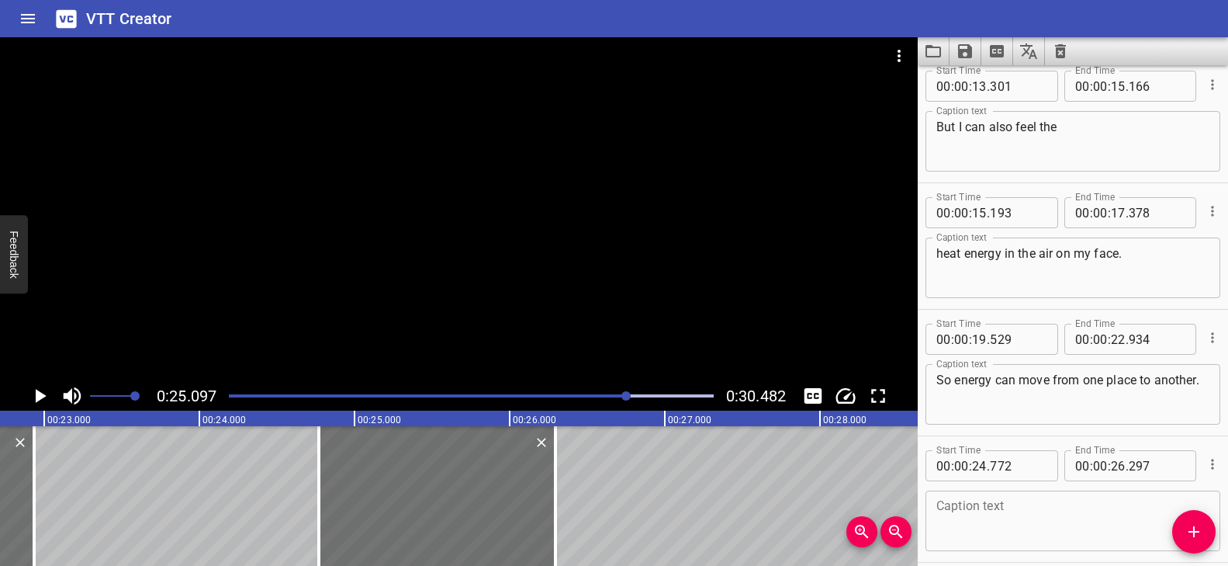
scroll to position [458, 0]
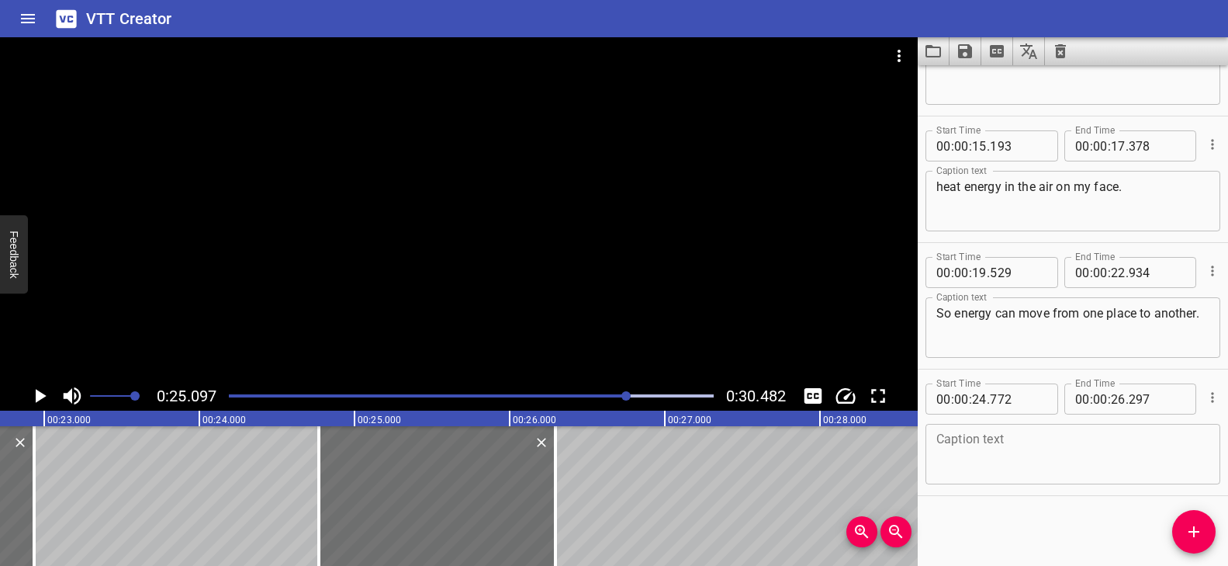
click at [881, 456] on textarea at bounding box center [1073, 454] width 273 height 44
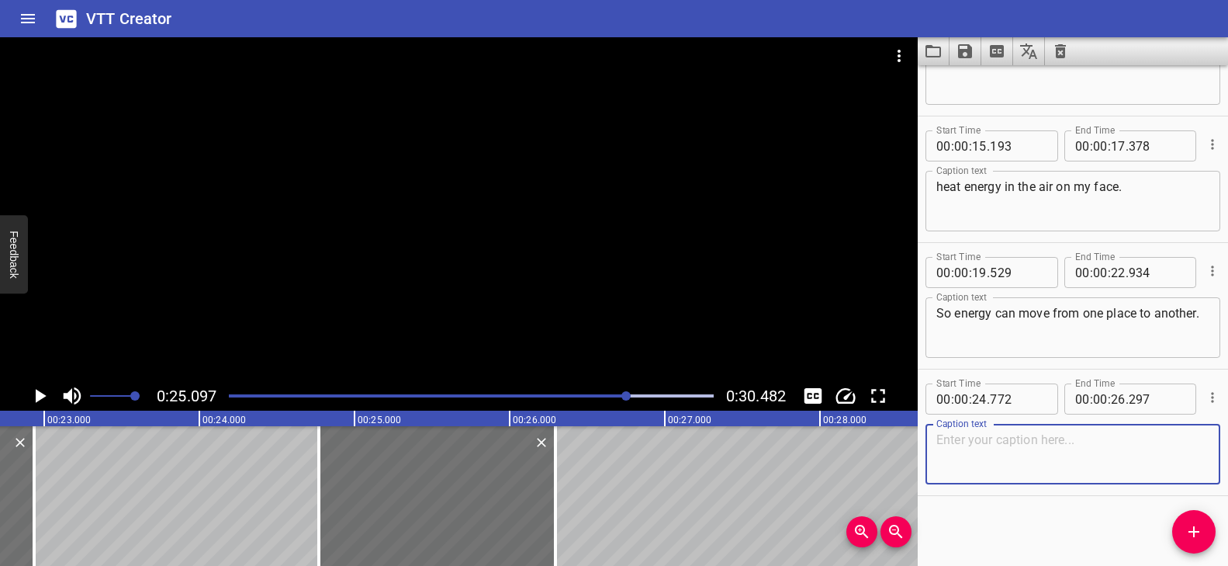
paste textarea "But are energy transformations"
type textarea "But are energy transformations"
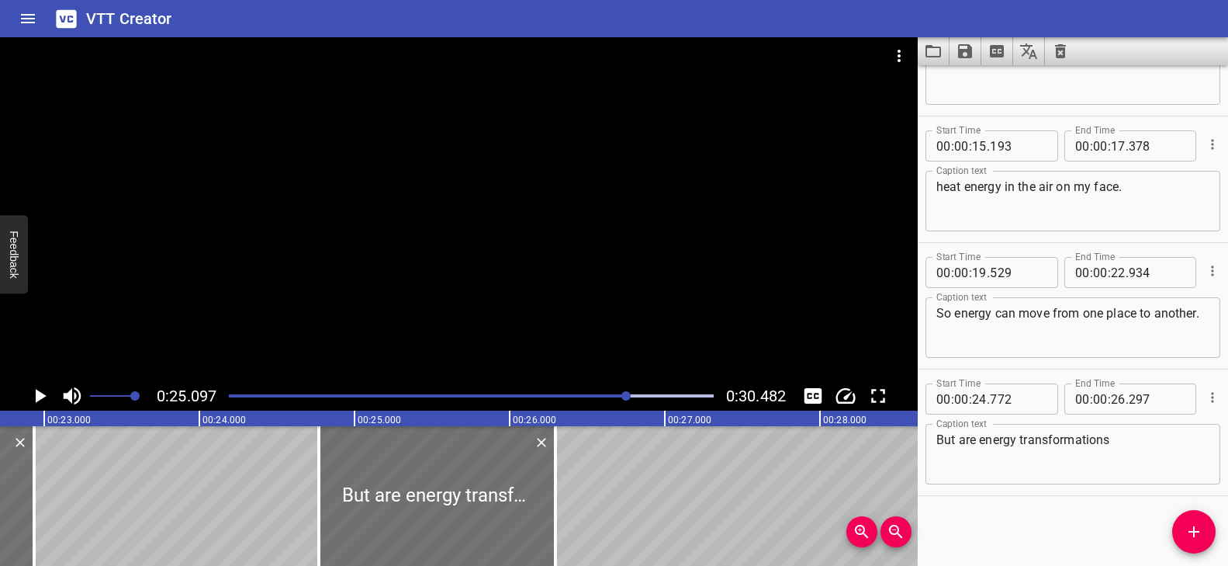
click at [442, 266] on div at bounding box center [459, 209] width 918 height 344
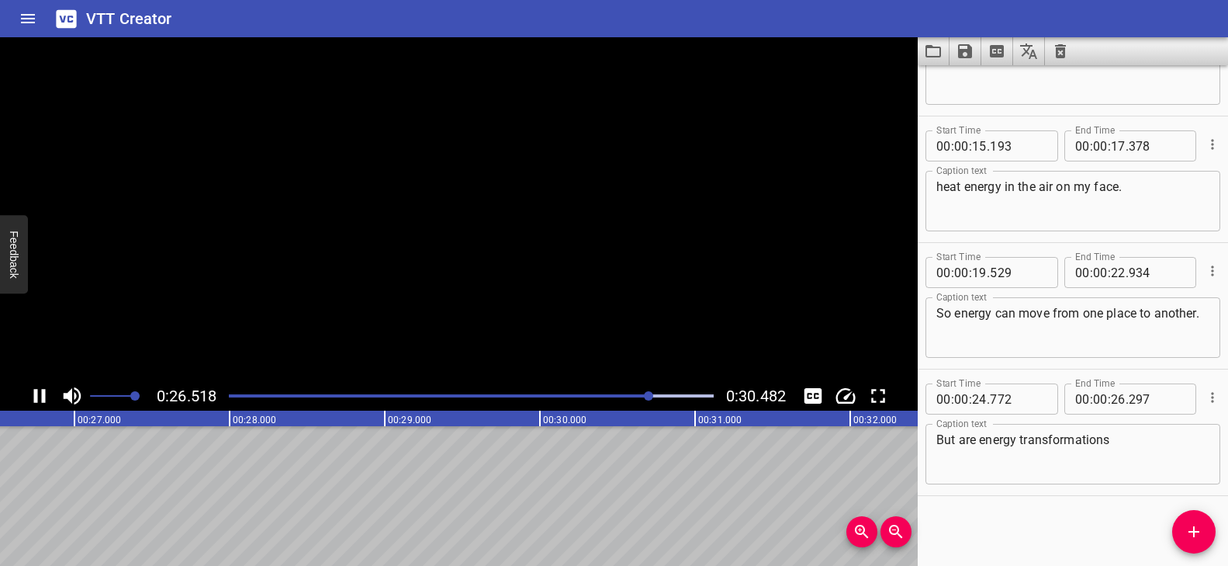
click at [442, 266] on video at bounding box center [459, 209] width 918 height 344
click at [602, 393] on div at bounding box center [472, 396] width 504 height 22
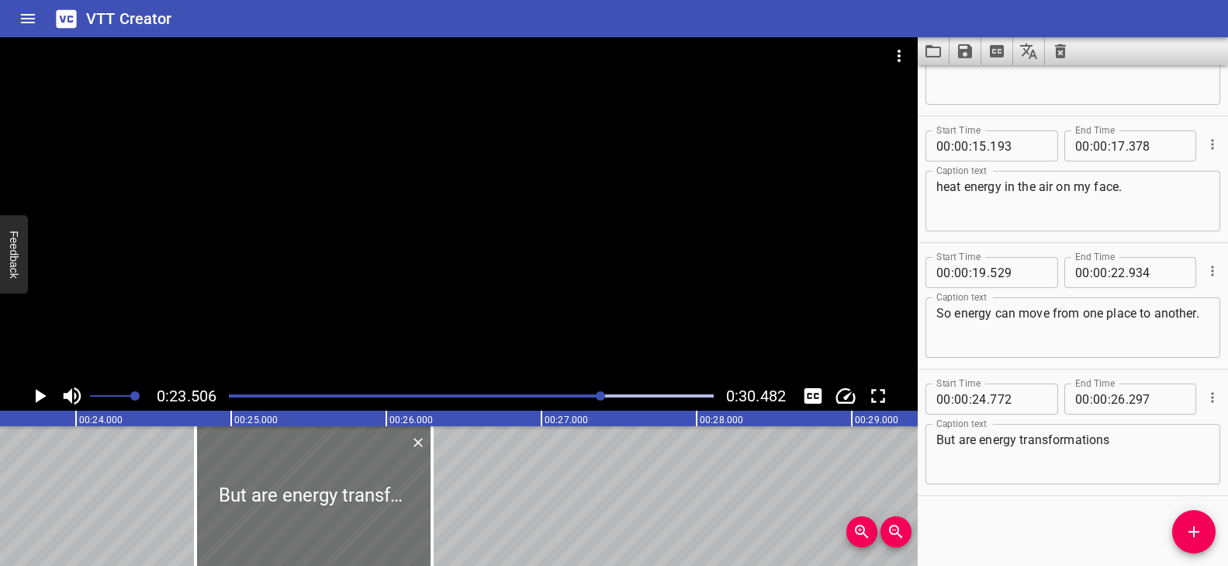
scroll to position [0, 3648]
click at [594, 335] on div at bounding box center [459, 209] width 918 height 344
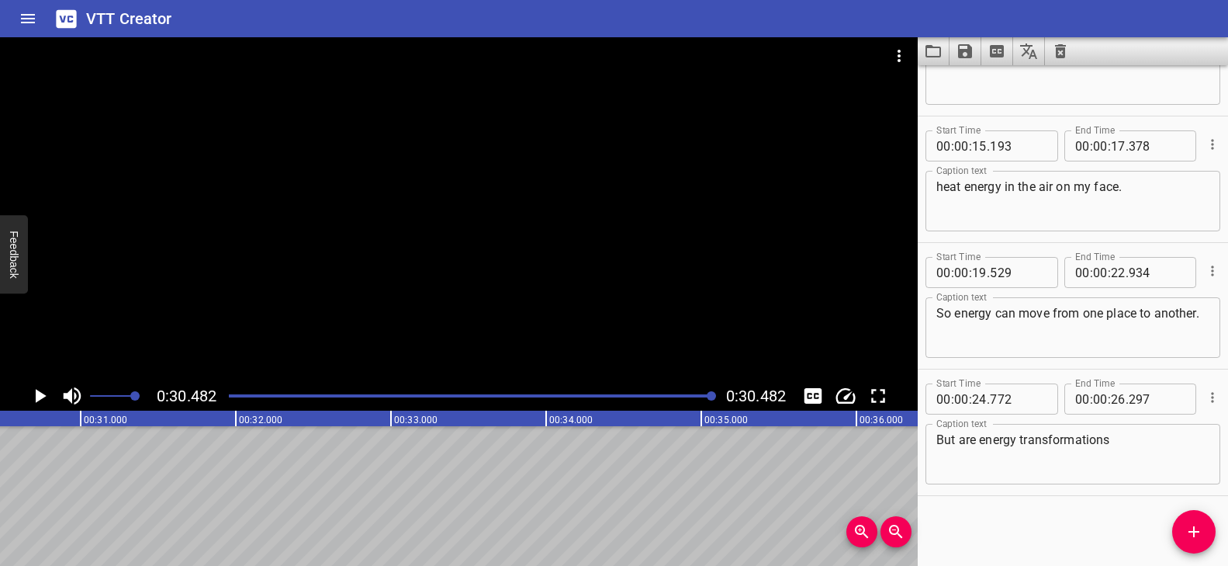
click at [580, 332] on div at bounding box center [459, 209] width 918 height 344
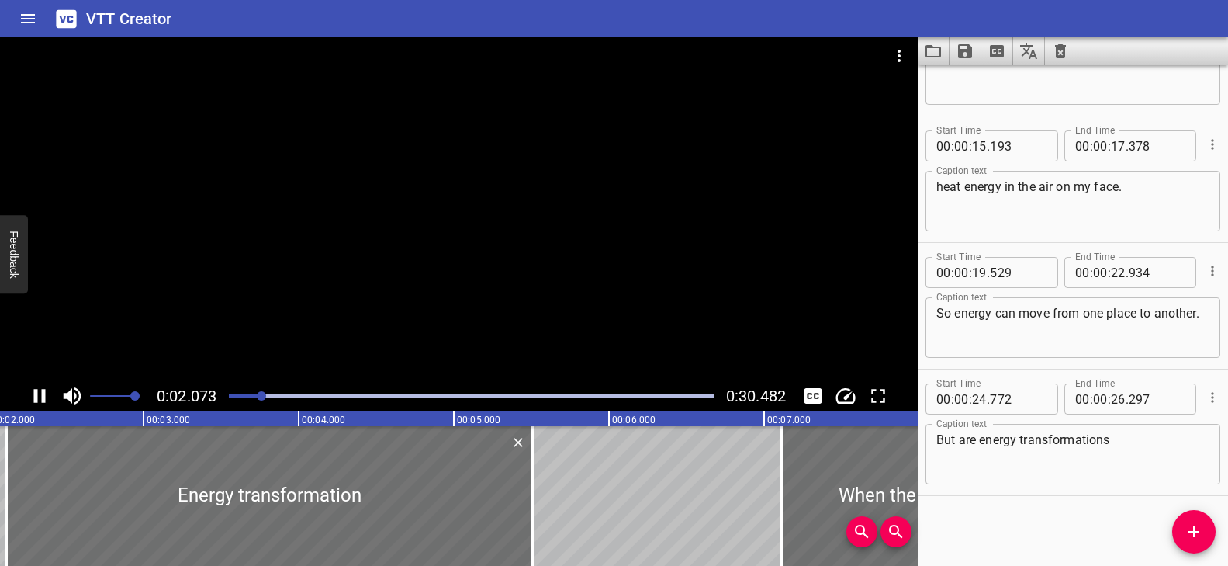
click at [542, 330] on div at bounding box center [459, 209] width 918 height 344
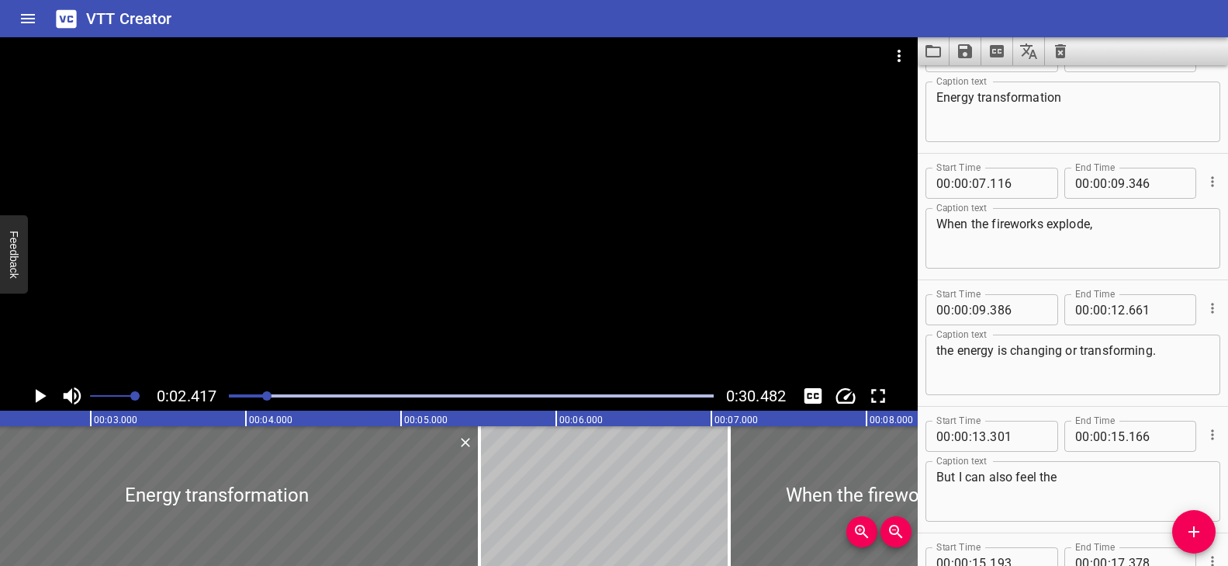
scroll to position [0, 0]
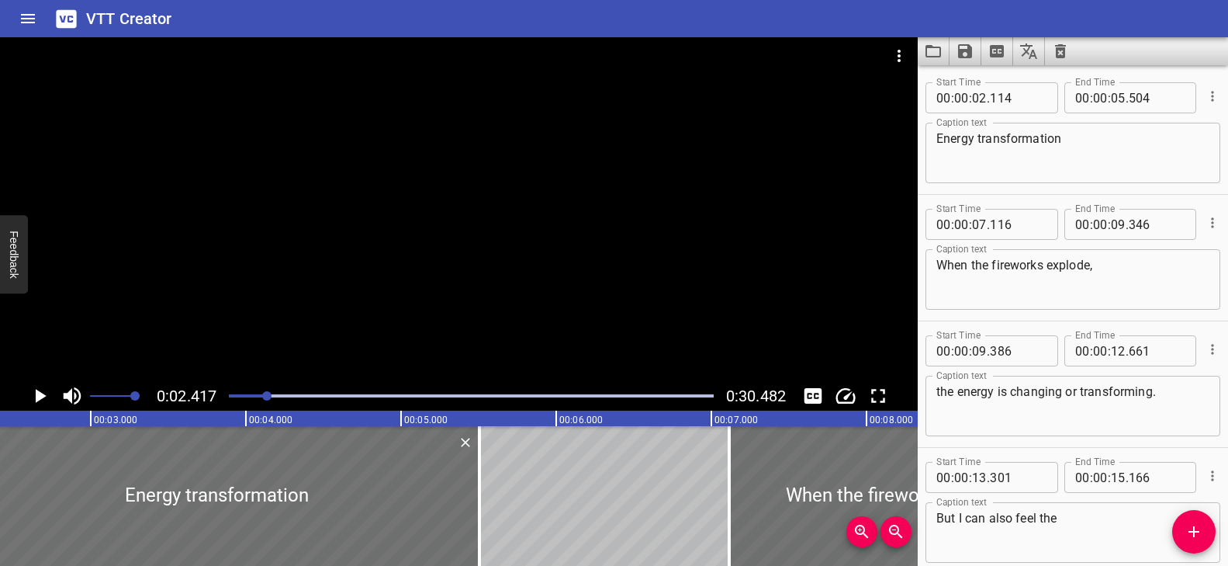
click at [659, 394] on div "Play progress" at bounding box center [471, 395] width 485 height 3
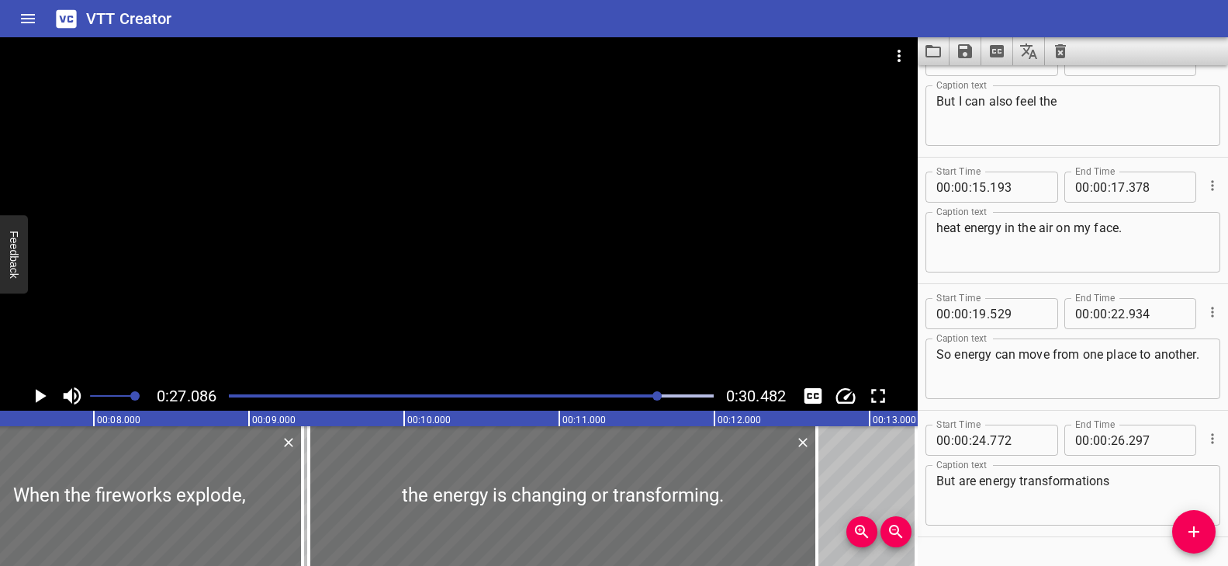
scroll to position [458, 0]
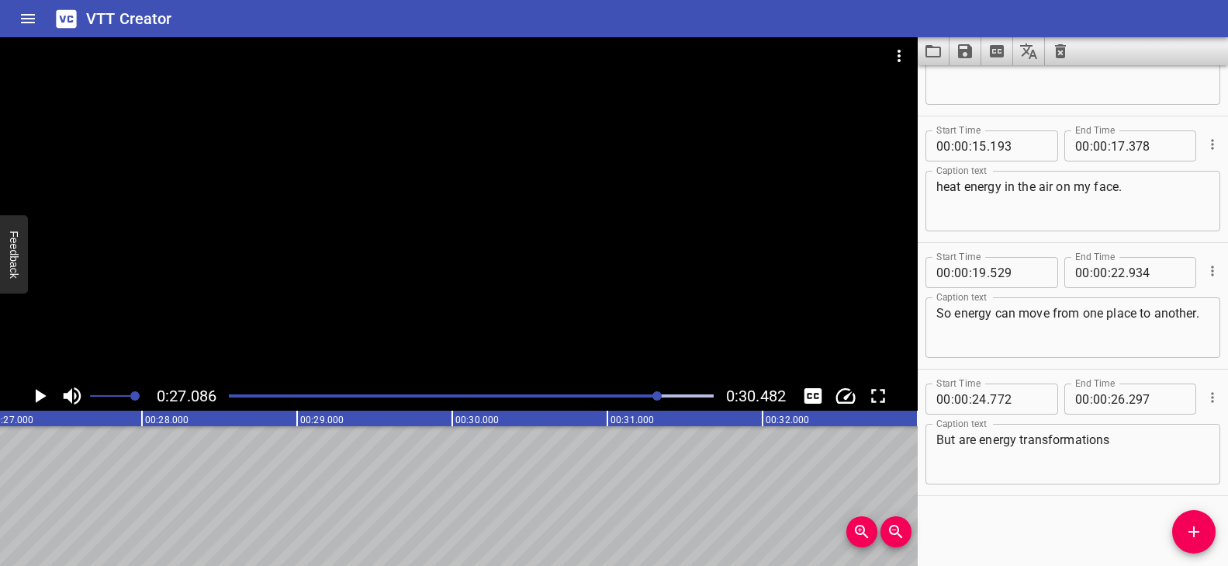
click at [636, 393] on div at bounding box center [472, 396] width 504 height 22
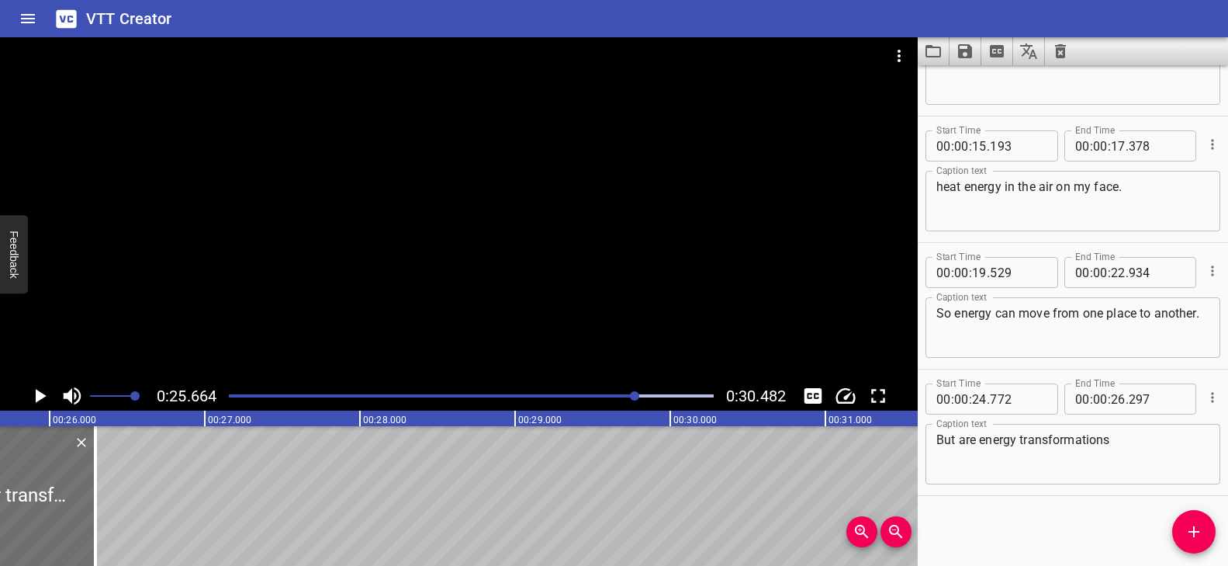
scroll to position [0, 3983]
click at [881, 522] on span "Add Cue" at bounding box center [1193, 531] width 43 height 19
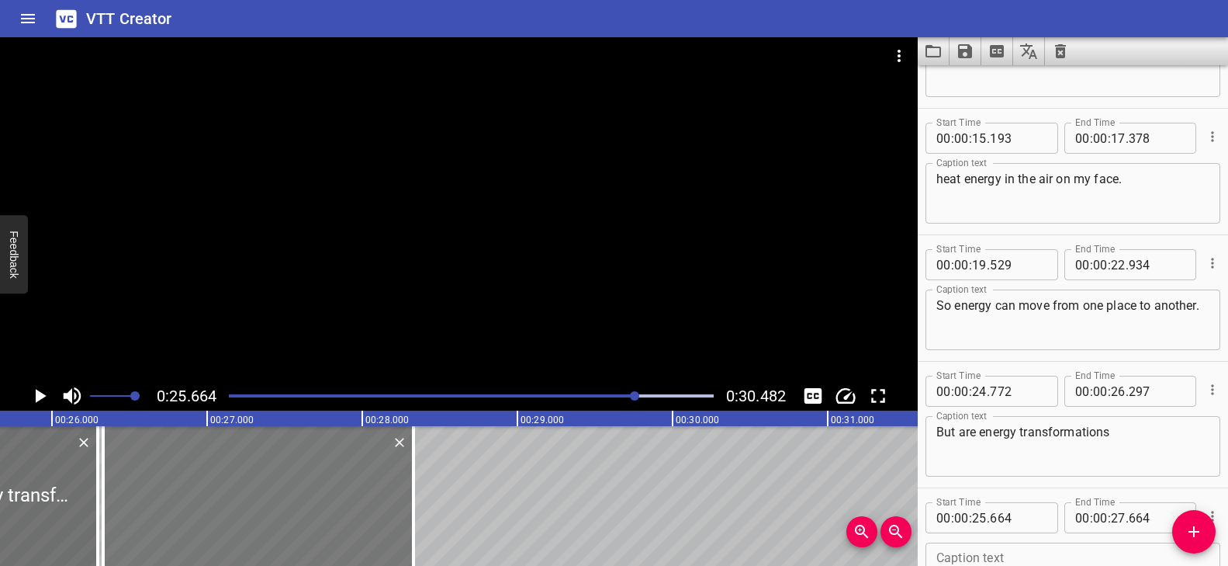
drag, startPoint x: 259, startPoint y: 487, endPoint x: 354, endPoint y: 500, distance: 95.6
click at [354, 500] on div at bounding box center [258, 496] width 310 height 140
type input "26"
type input "329"
type input "28"
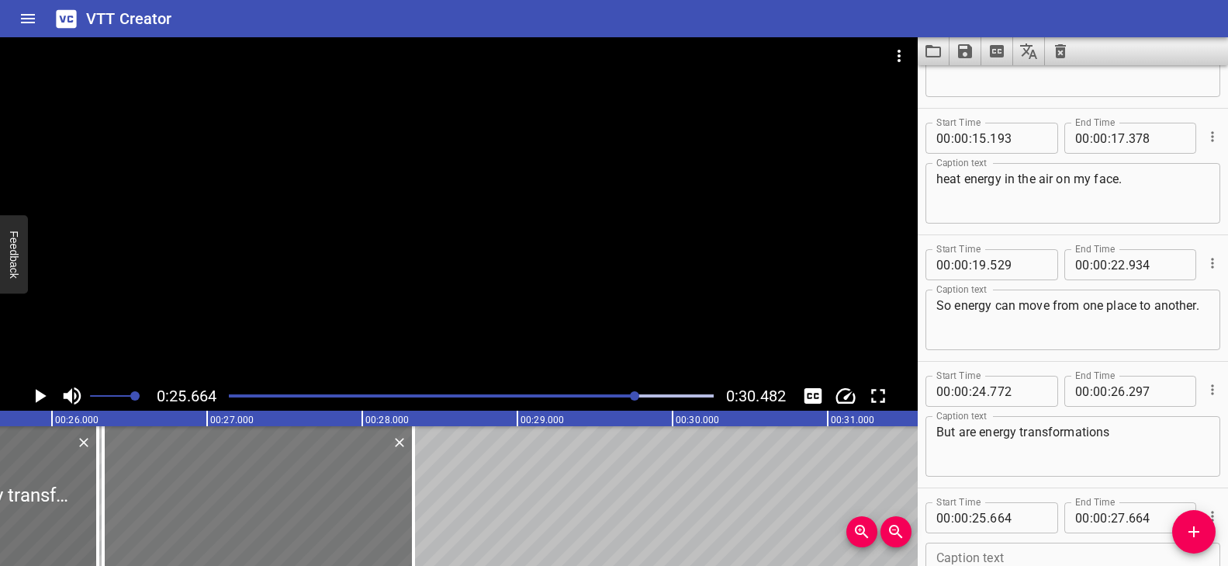
type input "329"
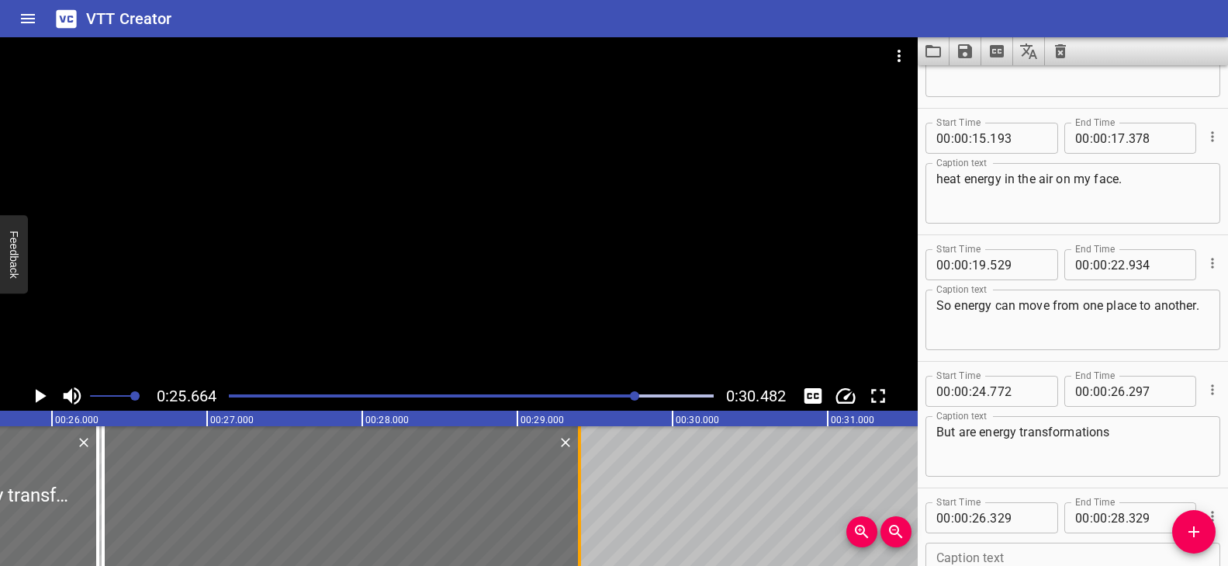
drag, startPoint x: 411, startPoint y: 483, endPoint x: 577, endPoint y: 490, distance: 166.2
click at [578, 490] on div at bounding box center [579, 496] width 3 height 140
type input "29"
type input "399"
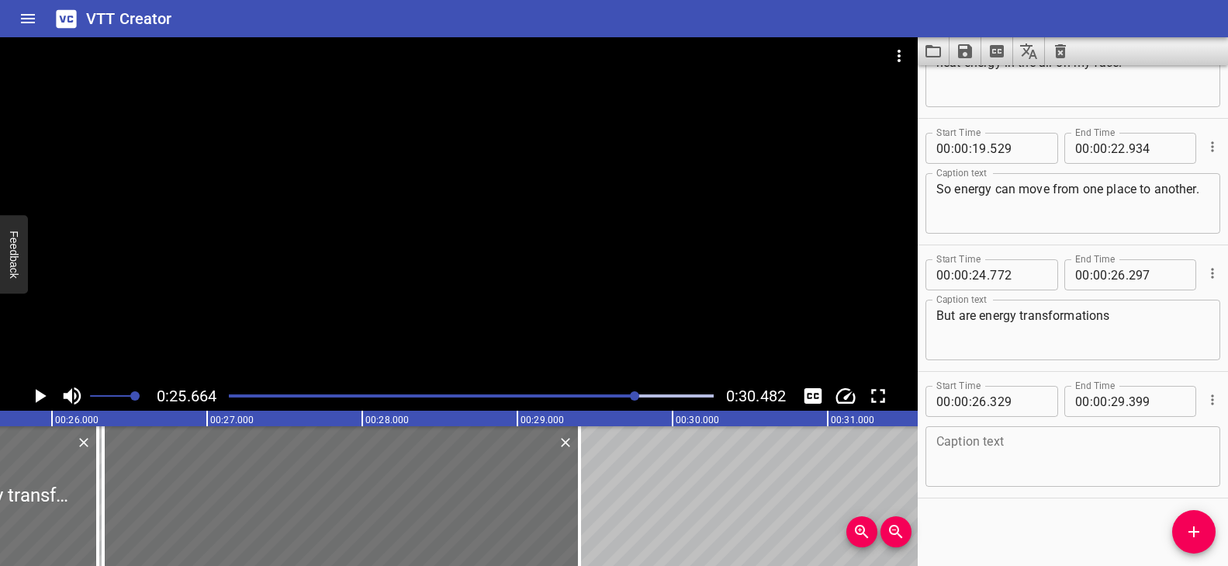
scroll to position [584, 0]
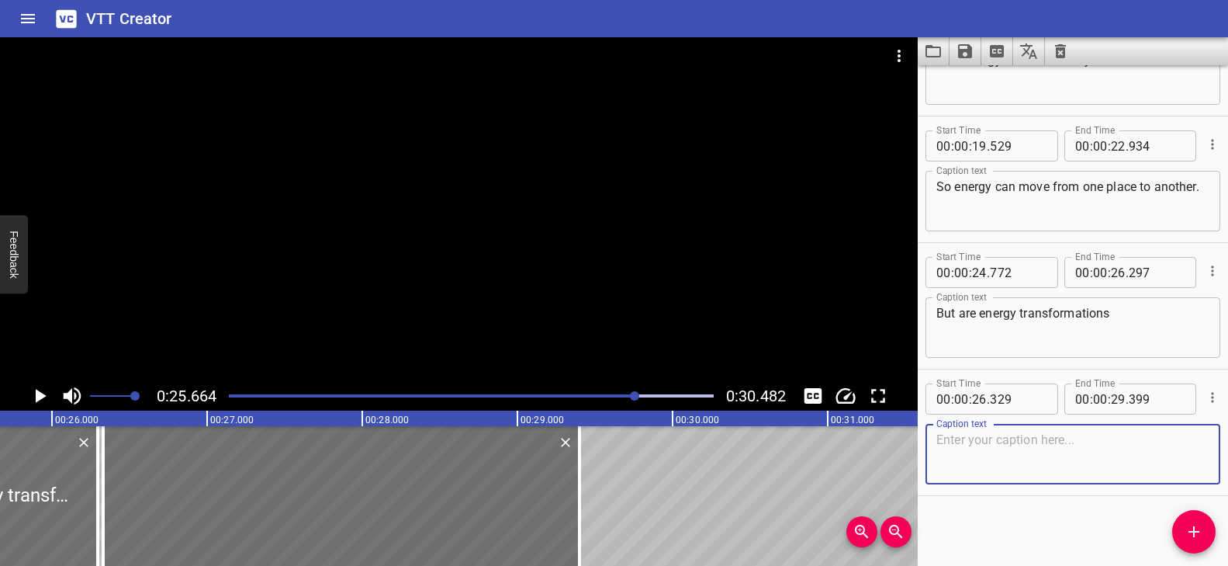
click at [881, 448] on textarea at bounding box center [1073, 454] width 273 height 44
paste textarea "and transfers the same thing?"
type textarea "and transfers the same thing?"
click at [234, 394] on div "Play progress" at bounding box center [394, 395] width 485 height 3
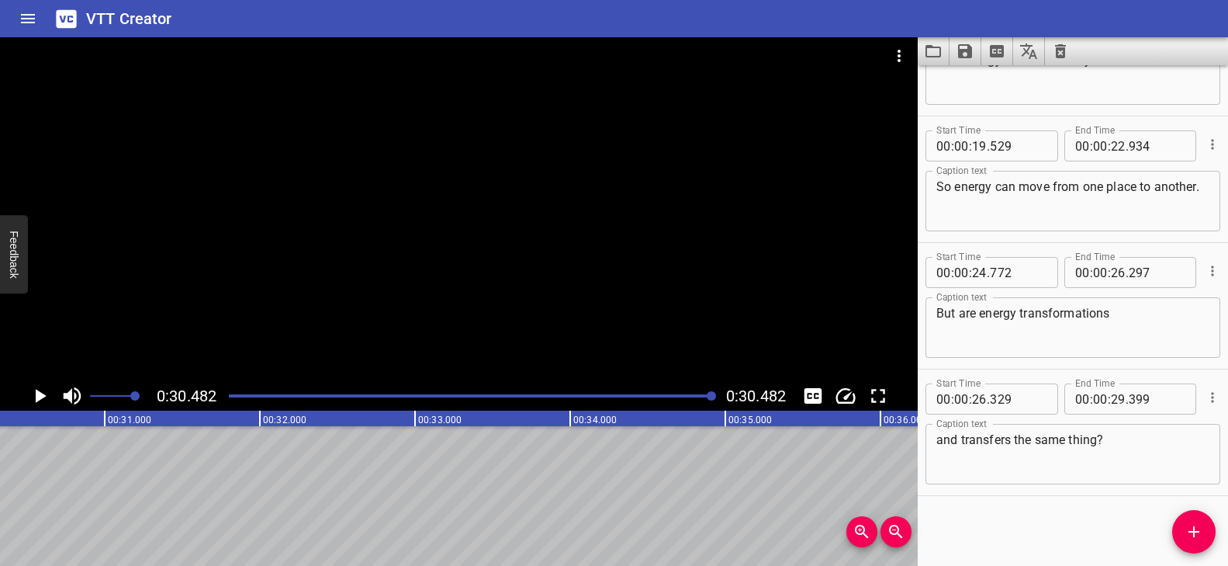
scroll to position [0, 4730]
click at [272, 393] on div at bounding box center [472, 396] width 504 height 22
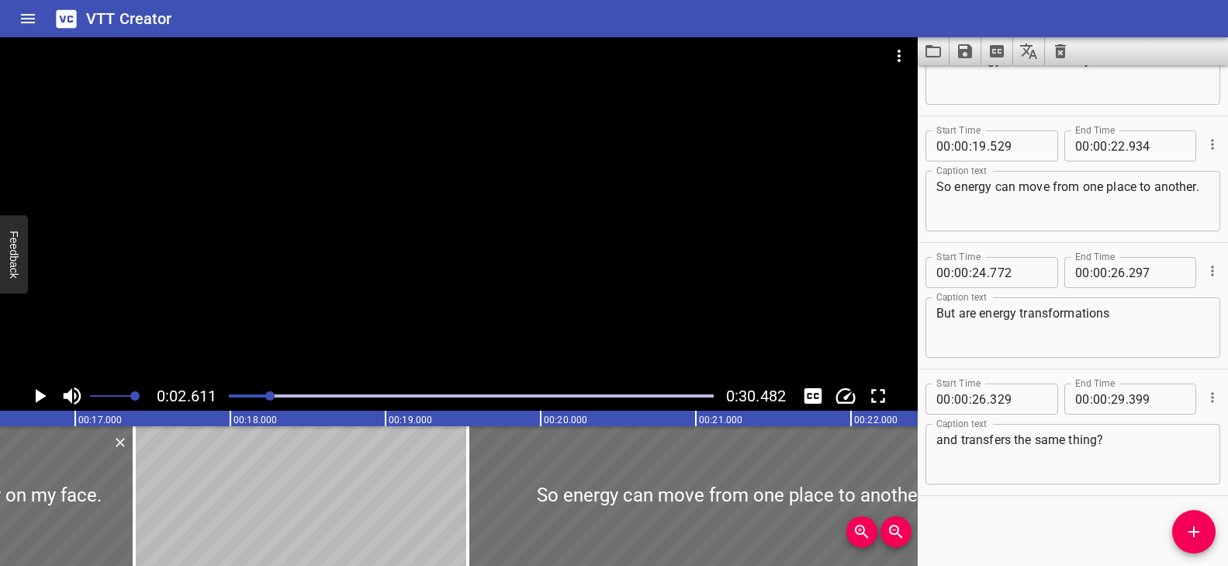
click at [459, 296] on div at bounding box center [459, 209] width 918 height 344
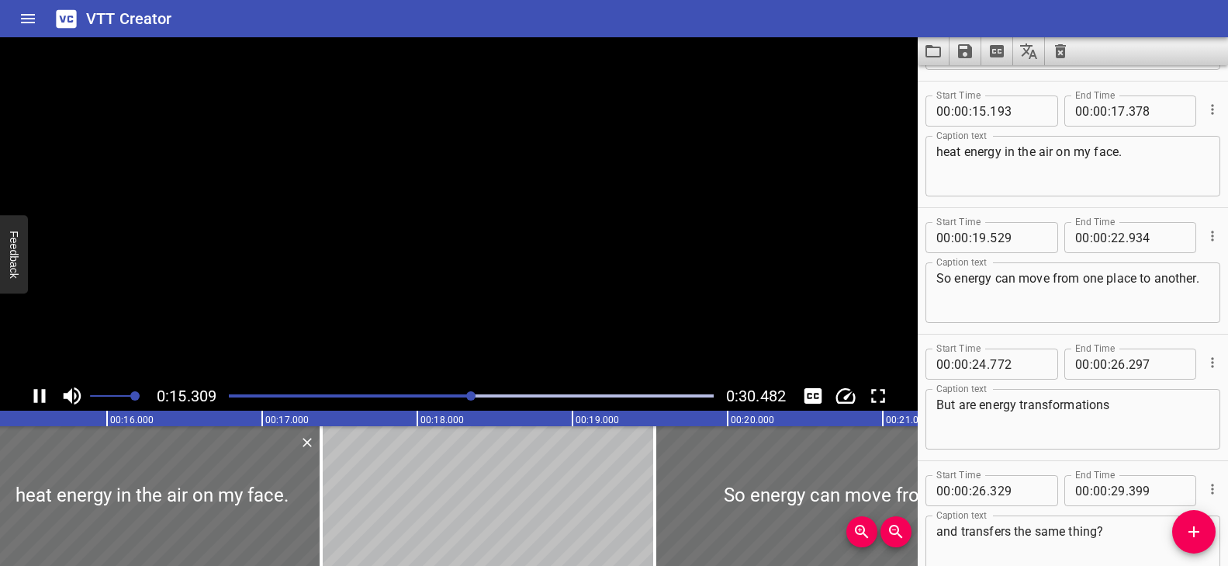
scroll to position [506, 0]
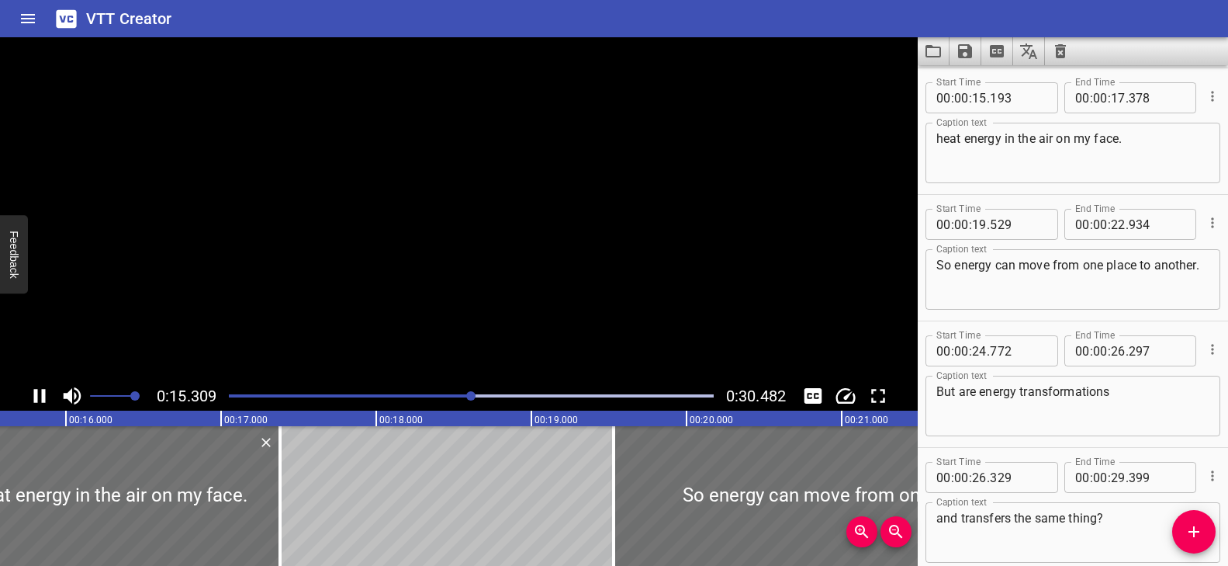
click at [452, 292] on video at bounding box center [459, 209] width 918 height 344
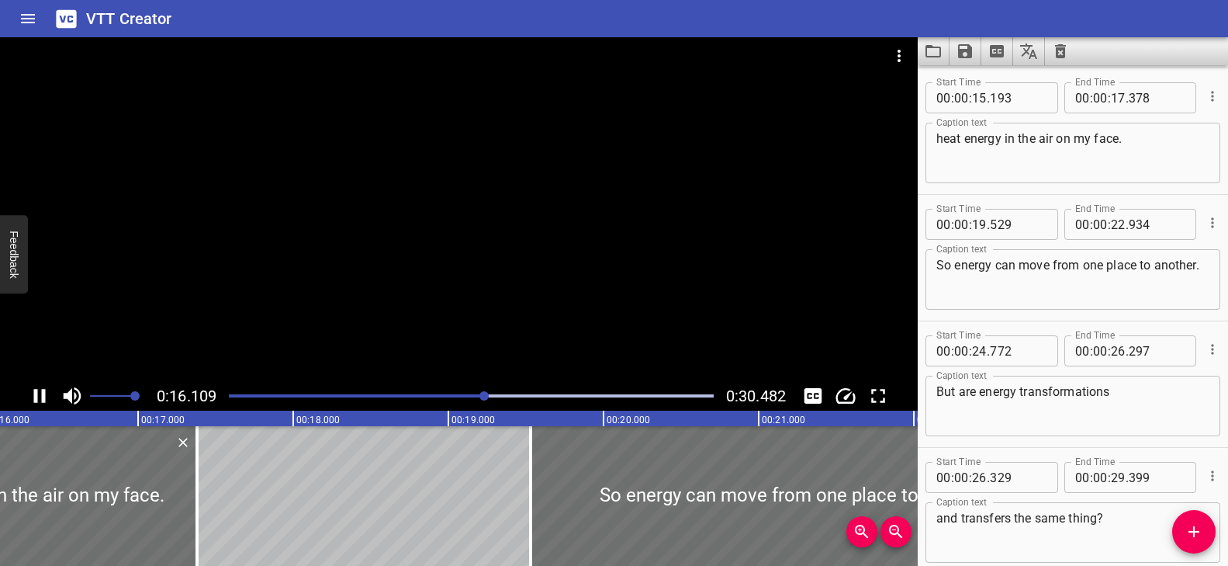
click at [386, 321] on div at bounding box center [459, 209] width 918 height 344
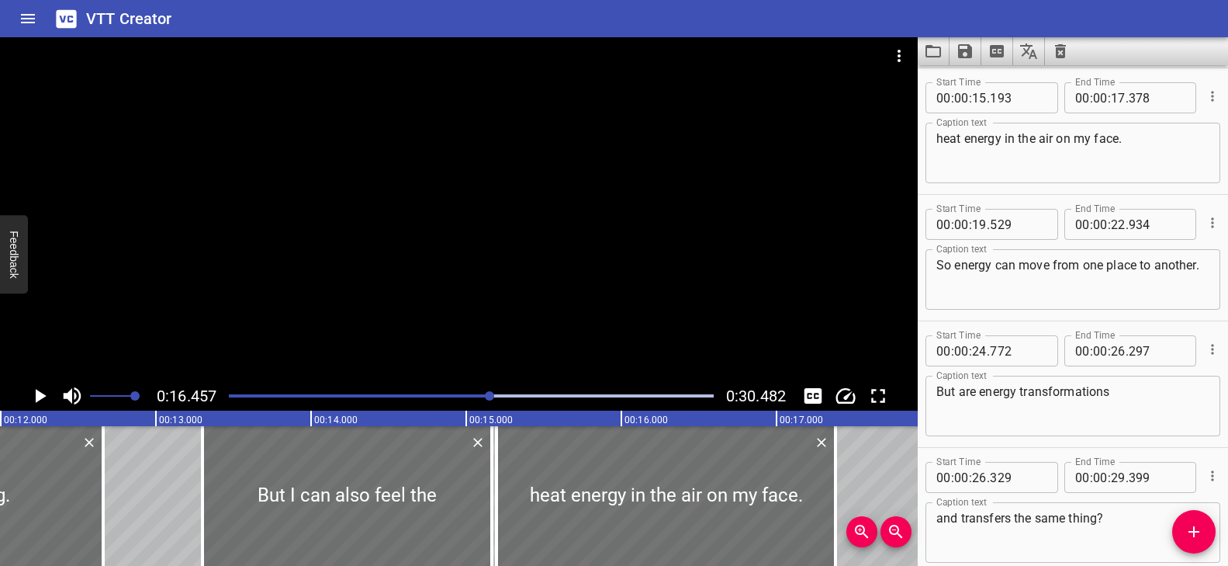
scroll to position [0, 1837]
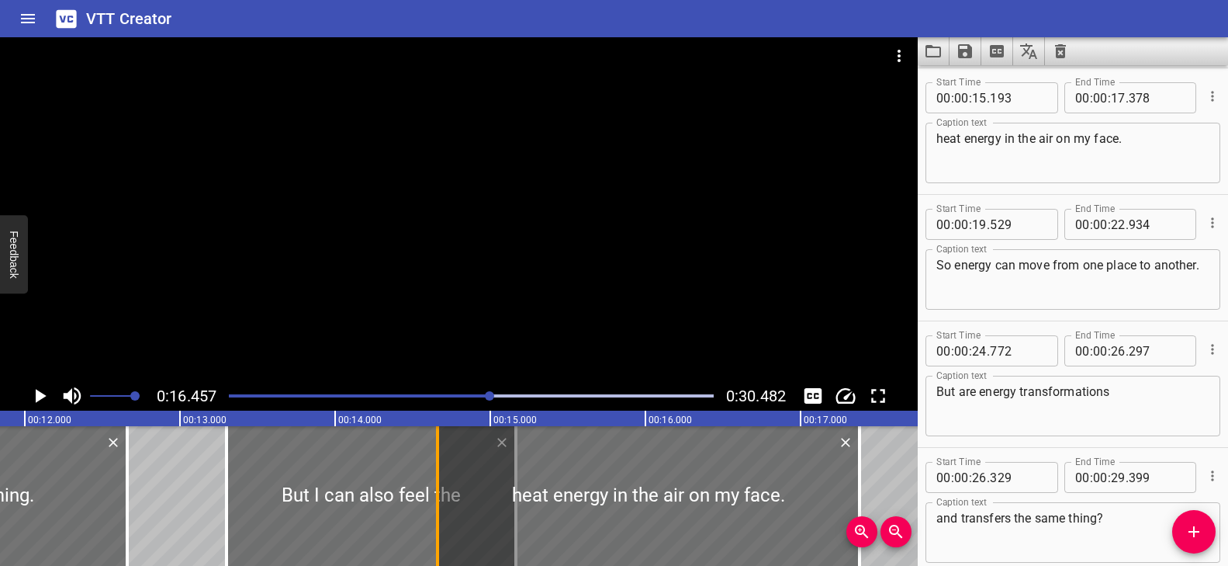
drag, startPoint x: 514, startPoint y: 467, endPoint x: 431, endPoint y: 490, distance: 86.0
click at [431, 490] on div at bounding box center [438, 496] width 16 height 140
type input "14"
type input "658"
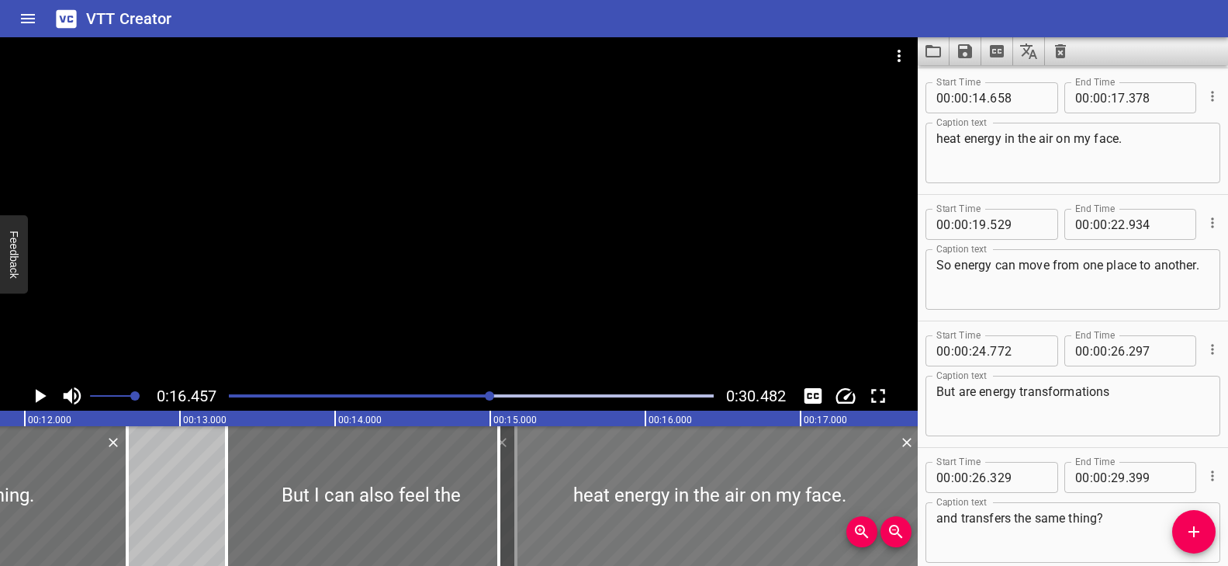
drag, startPoint x: 517, startPoint y: 469, endPoint x: 577, endPoint y: 478, distance: 61.2
click at [577, 478] on div at bounding box center [710, 496] width 422 height 140
type input "15"
type input "048"
type input "768"
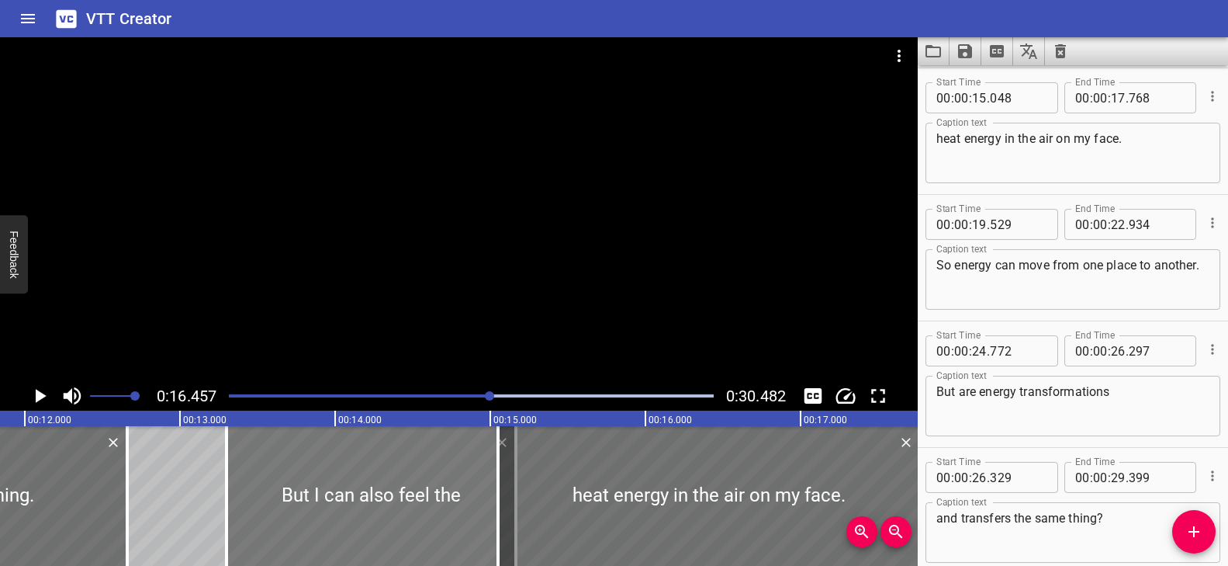
click at [477, 485] on div at bounding box center [371, 496] width 289 height 140
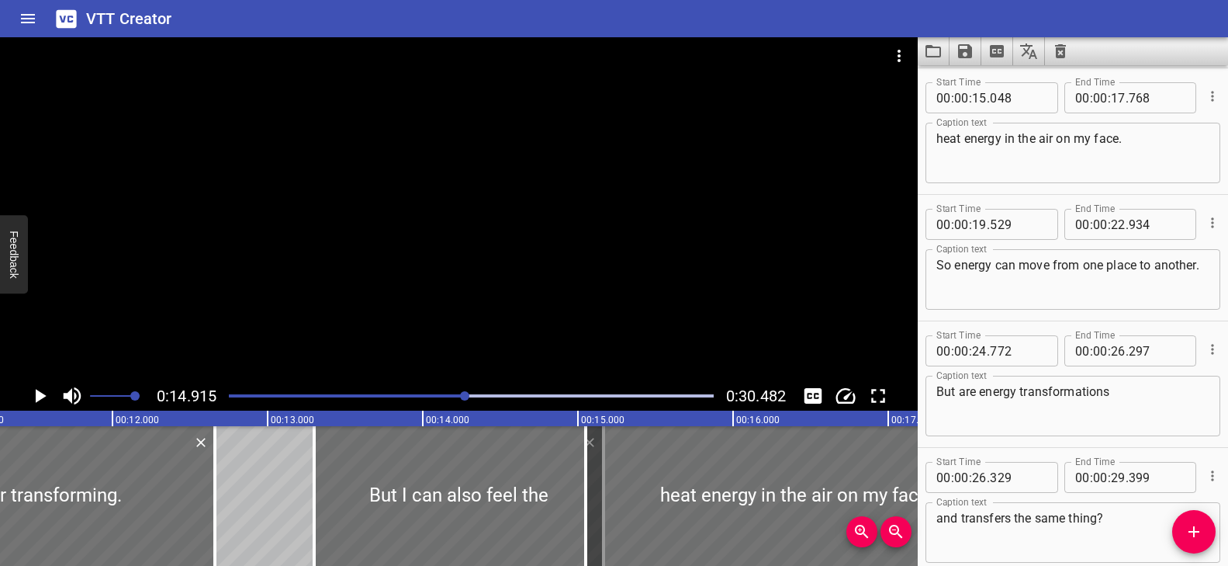
scroll to position [0, 1742]
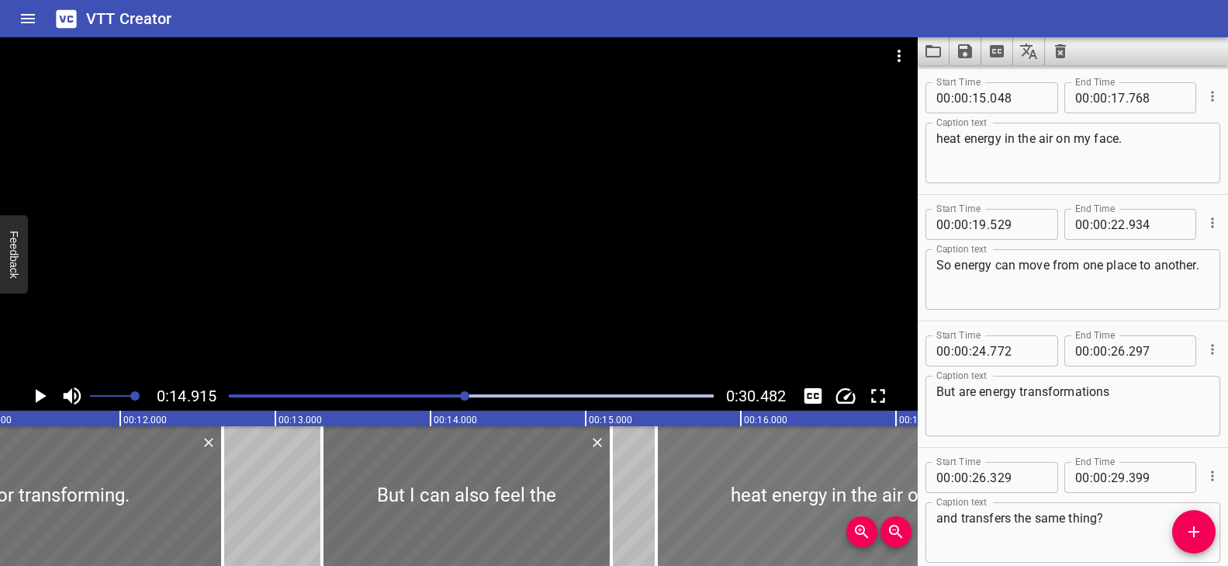
drag, startPoint x: 609, startPoint y: 479, endPoint x: 672, endPoint y: 491, distance: 64.1
click at [672, 491] on div at bounding box center [867, 496] width 422 height 140
type input "448"
type input "18"
type input "168"
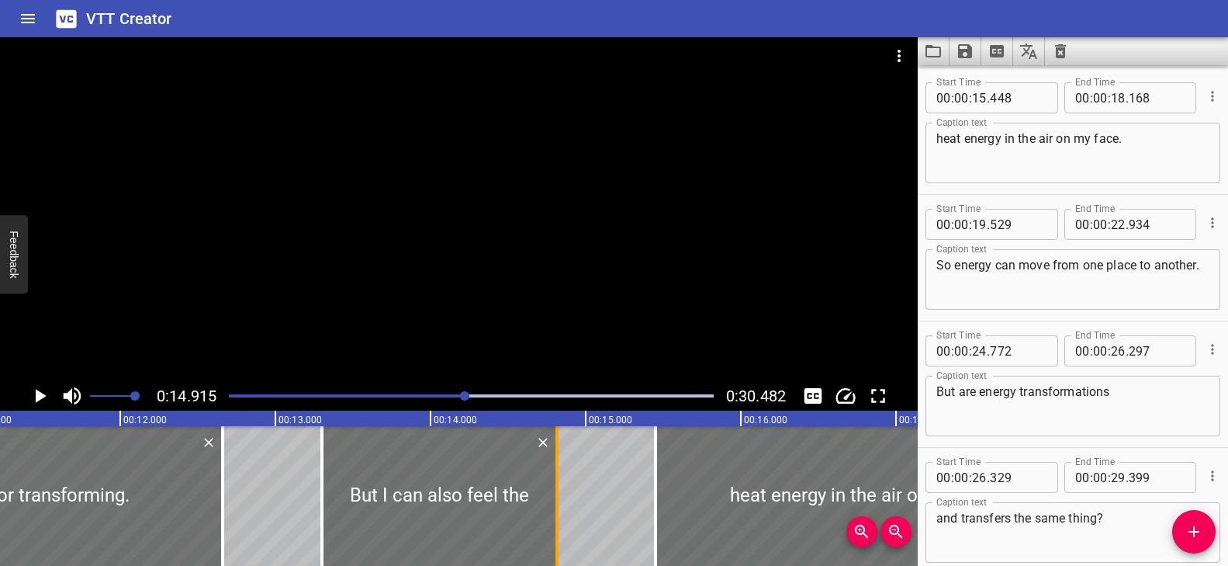
drag, startPoint x: 607, startPoint y: 488, endPoint x: 552, endPoint y: 499, distance: 55.4
click at [552, 499] on div at bounding box center [557, 496] width 16 height 140
type input "14"
type input "816"
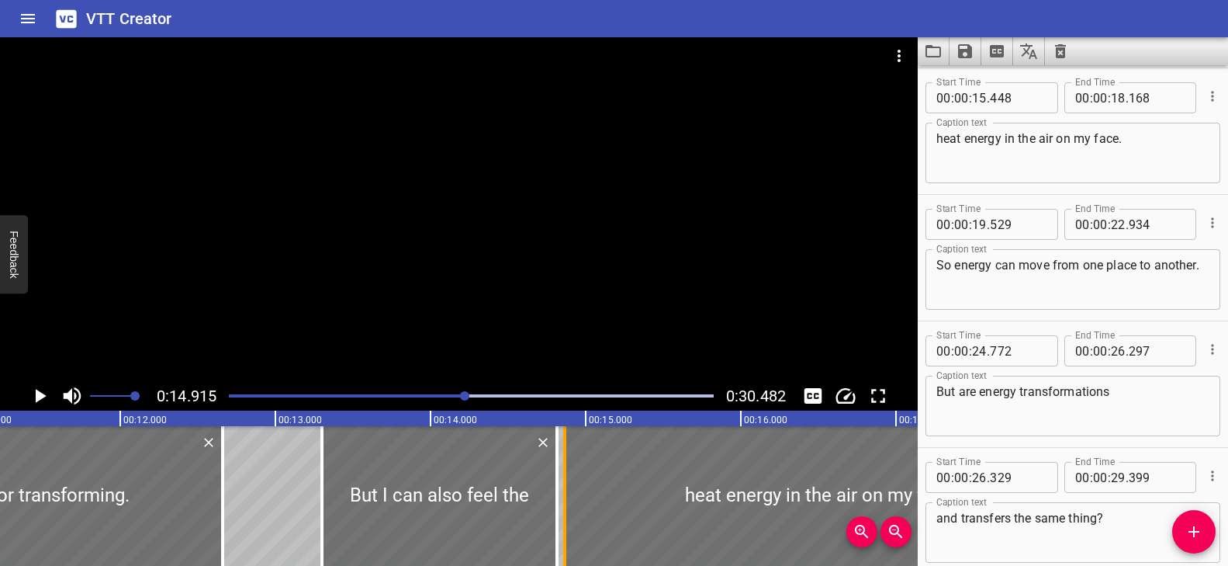
drag, startPoint x: 632, startPoint y: 479, endPoint x: 569, endPoint y: 481, distance: 63.7
click at [569, 481] on div at bounding box center [565, 496] width 16 height 140
type input "14"
click at [556, 486] on div at bounding box center [564, 496] width 16 height 140
type input "858"
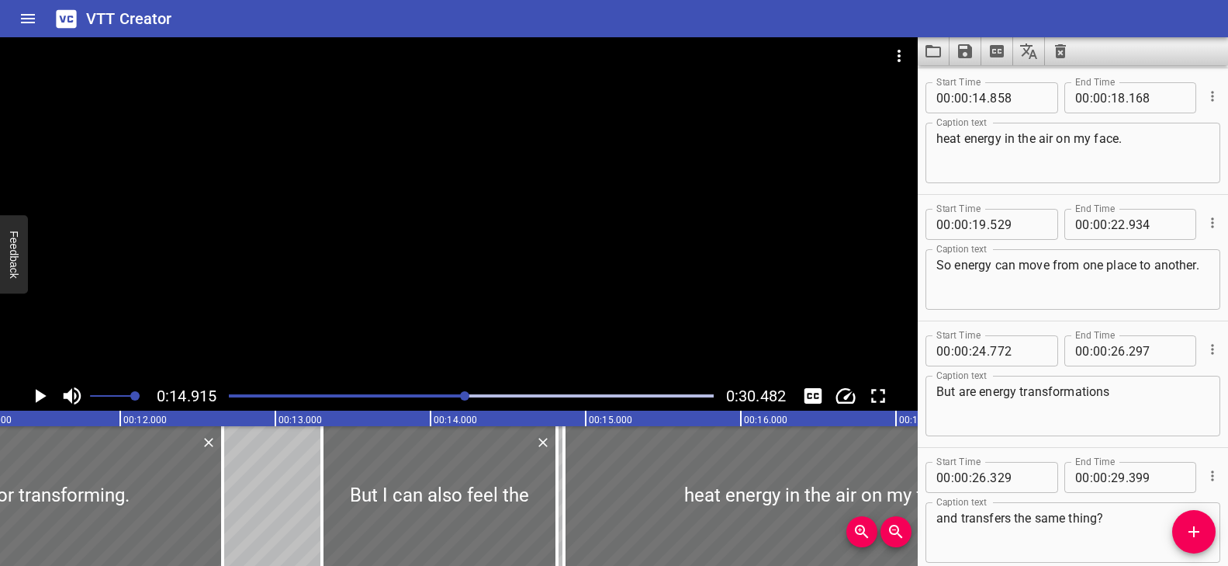
click at [266, 398] on div at bounding box center [472, 396] width 504 height 22
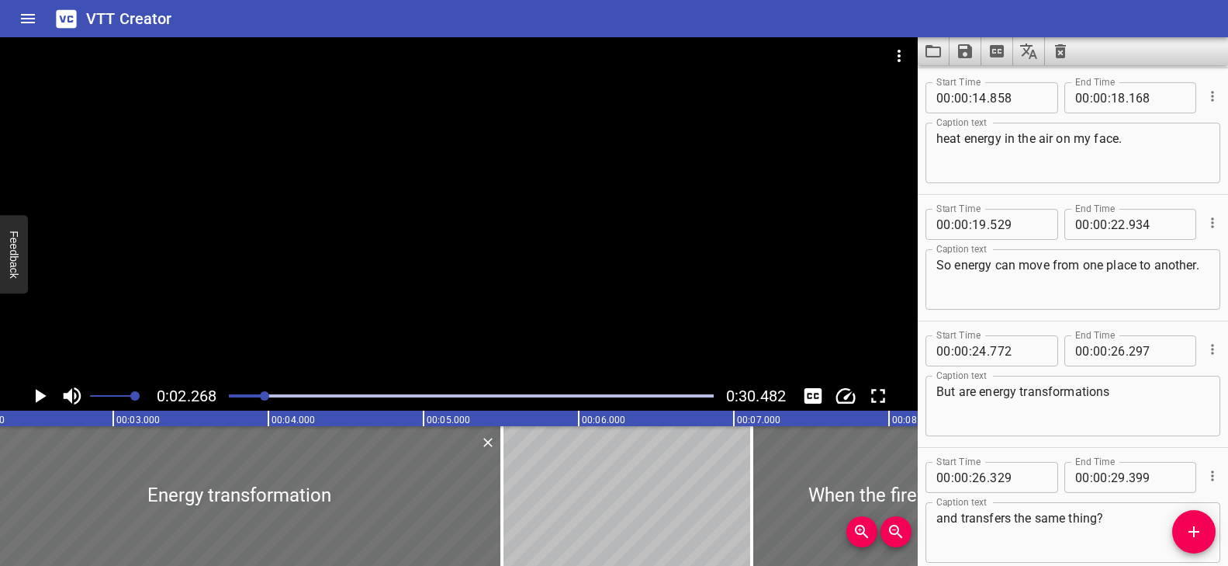
click at [462, 334] on div at bounding box center [459, 209] width 918 height 344
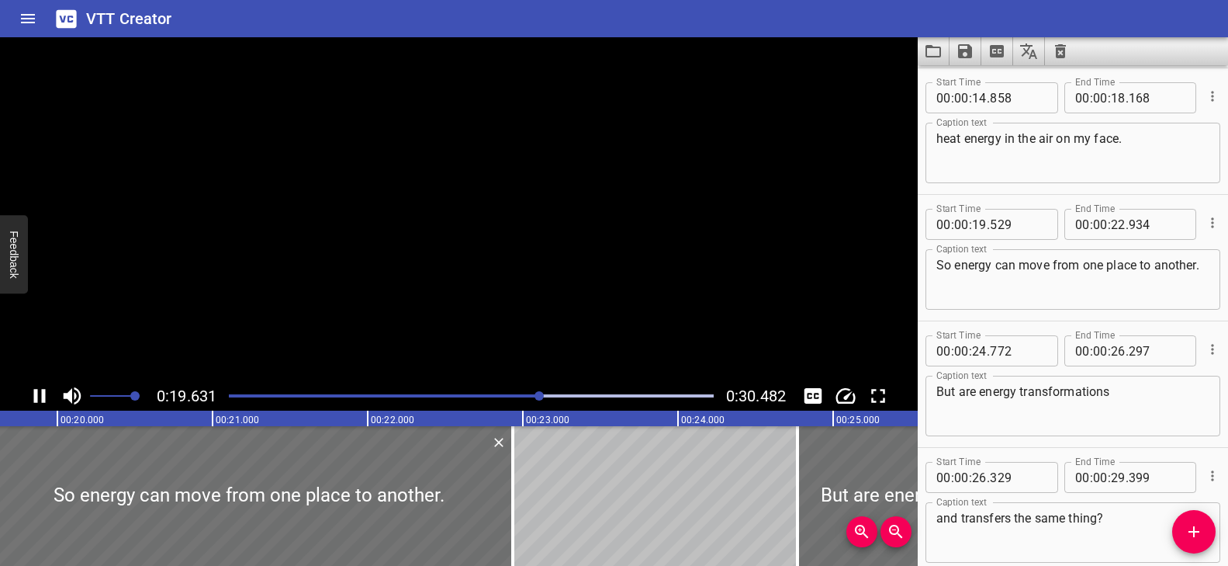
scroll to position [584, 0]
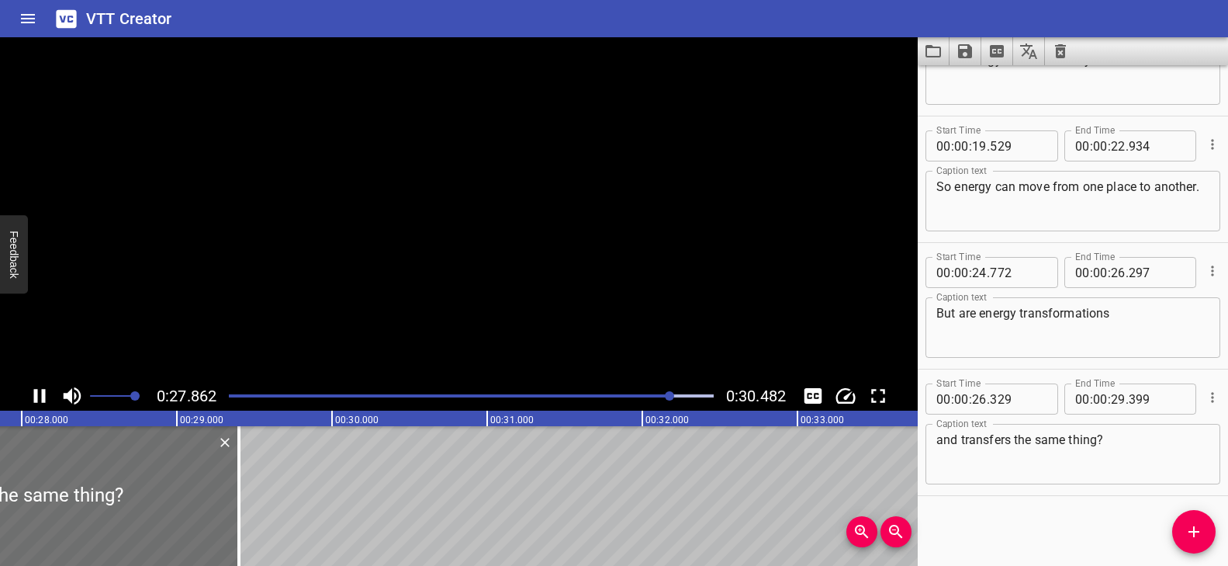
click at [462, 334] on video at bounding box center [459, 209] width 918 height 344
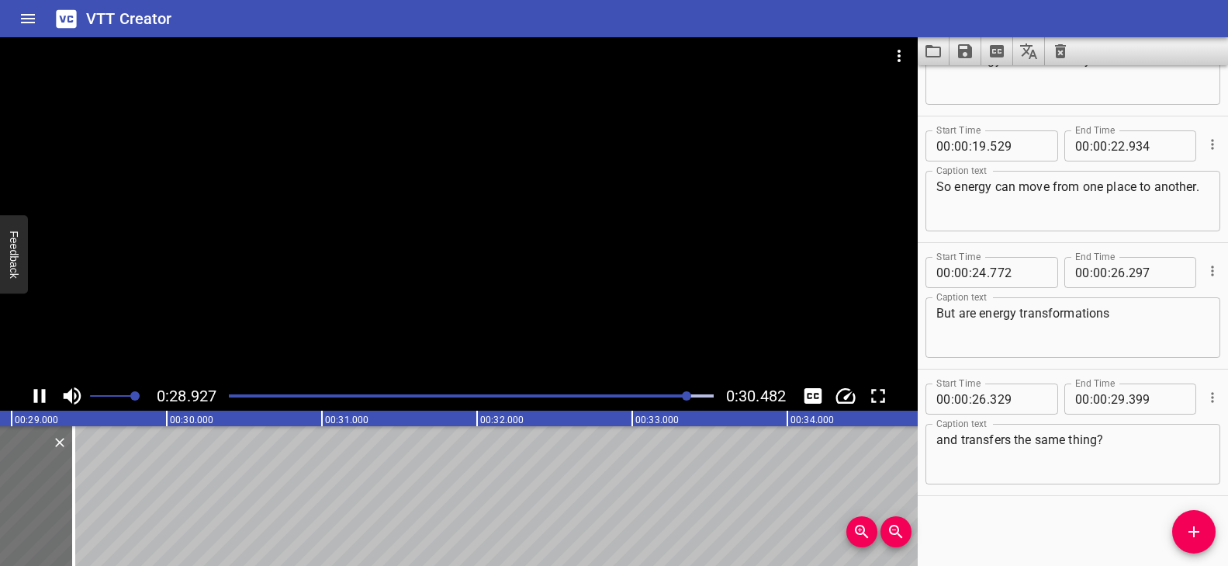
click at [551, 394] on div "Play progress" at bounding box center [446, 395] width 485 height 3
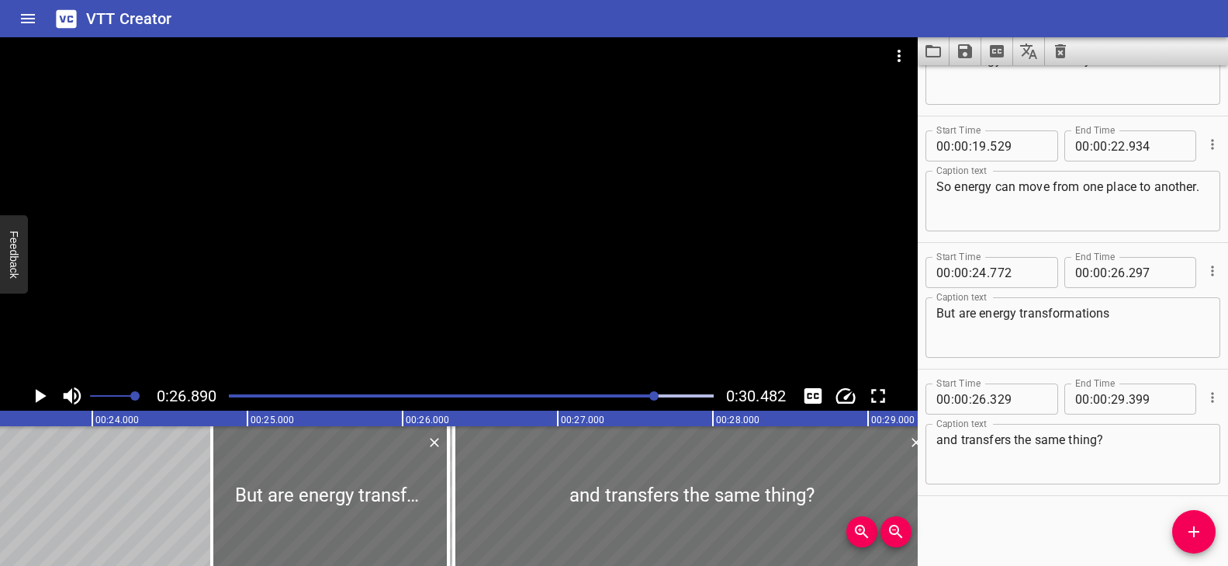
scroll to position [0, 3625]
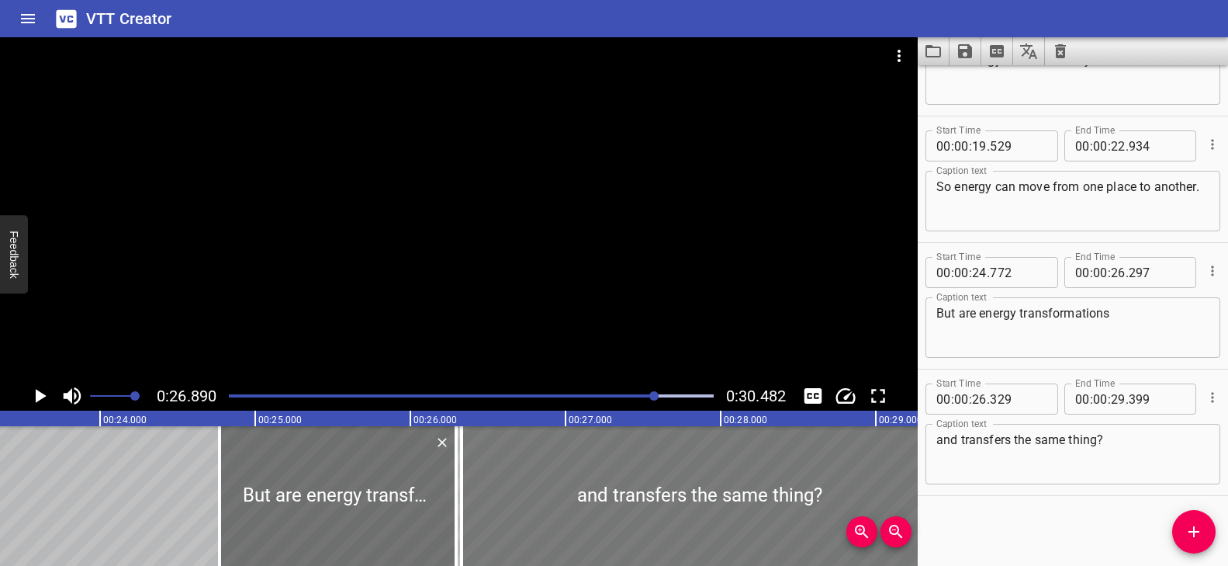
click at [494, 496] on div at bounding box center [700, 496] width 476 height 140
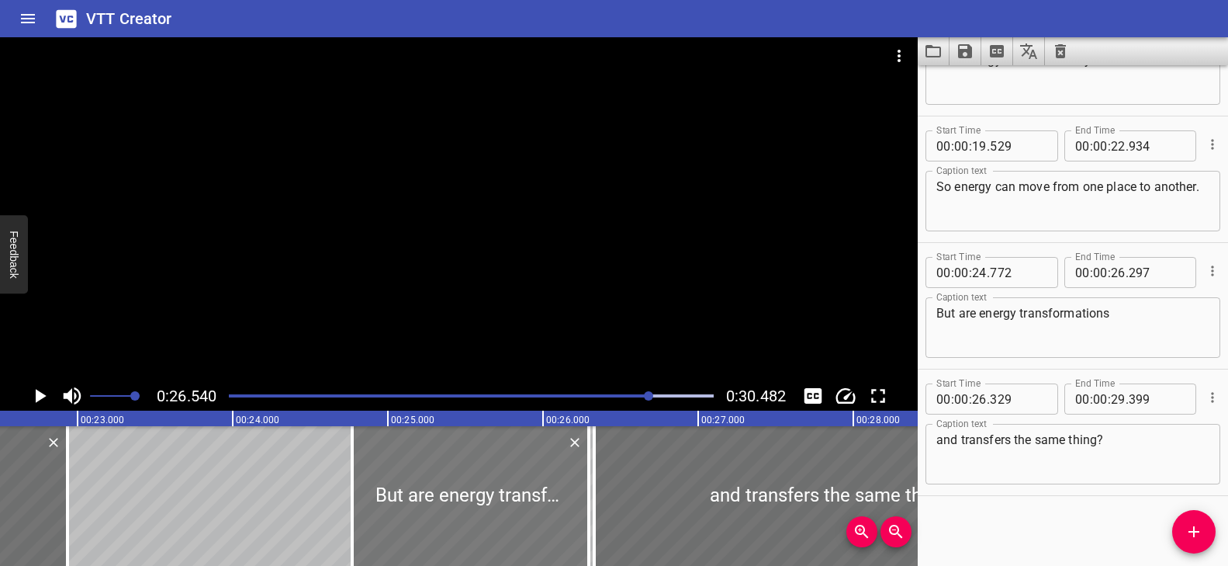
scroll to position [0, 3500]
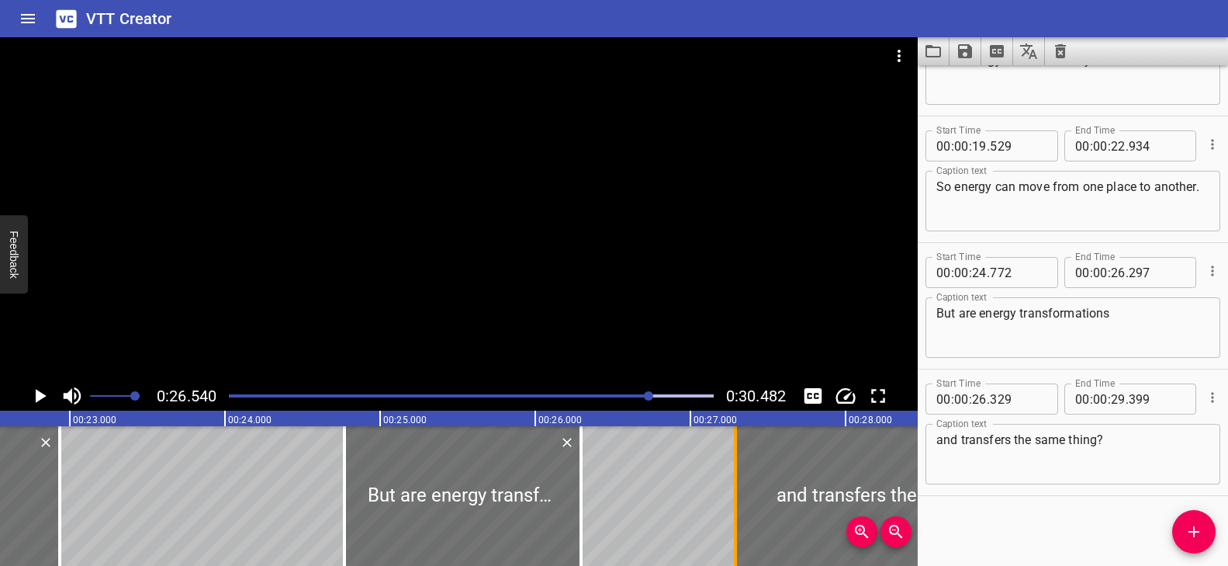
drag, startPoint x: 586, startPoint y: 483, endPoint x: 734, endPoint y: 487, distance: 148.3
click at [734, 487] on div at bounding box center [735, 496] width 3 height 140
type input "27"
type input "289"
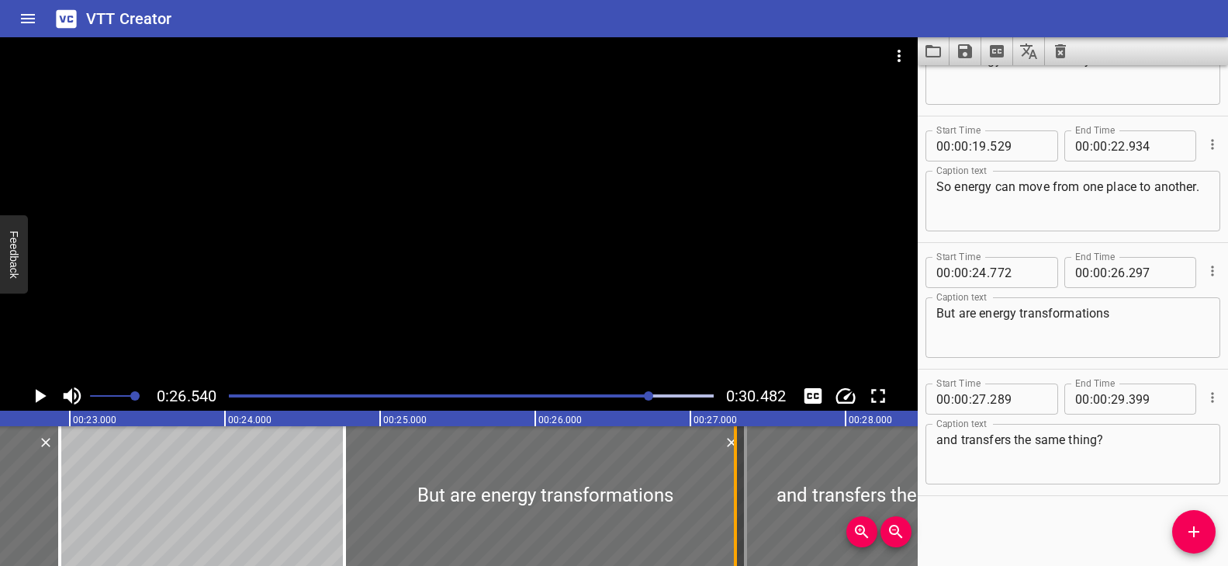
drag, startPoint x: 577, startPoint y: 498, endPoint x: 739, endPoint y: 494, distance: 162.2
click at [742, 493] on div "Energy transformation When the fireworks explode, the energy is changing or tra…" at bounding box center [1156, 496] width 9312 height 140
type input "27"
type input "362"
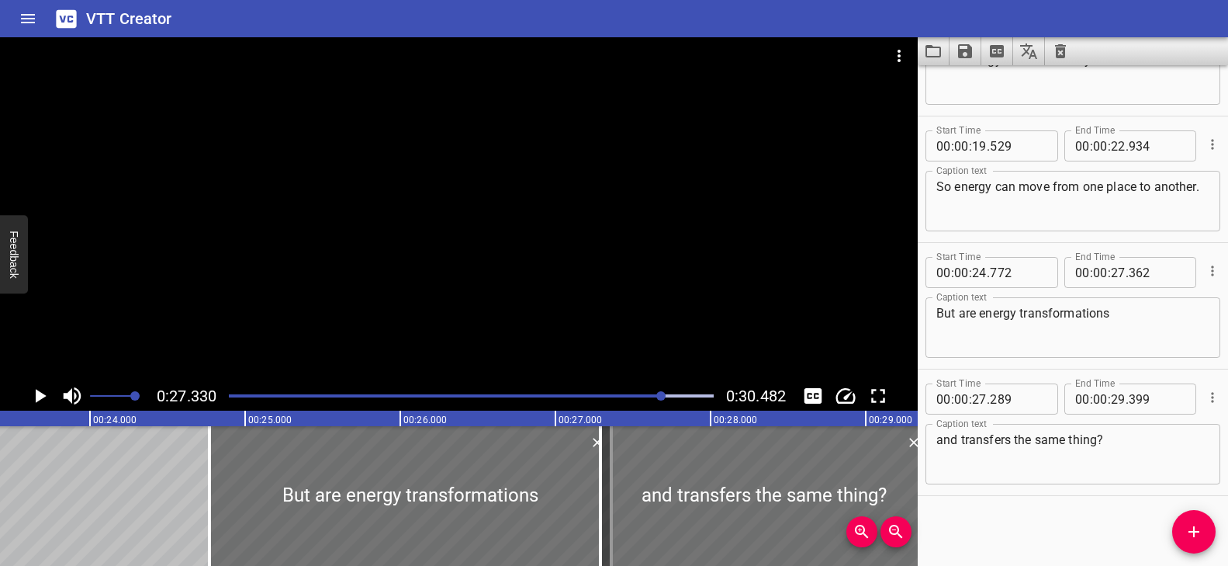
scroll to position [0, 3555]
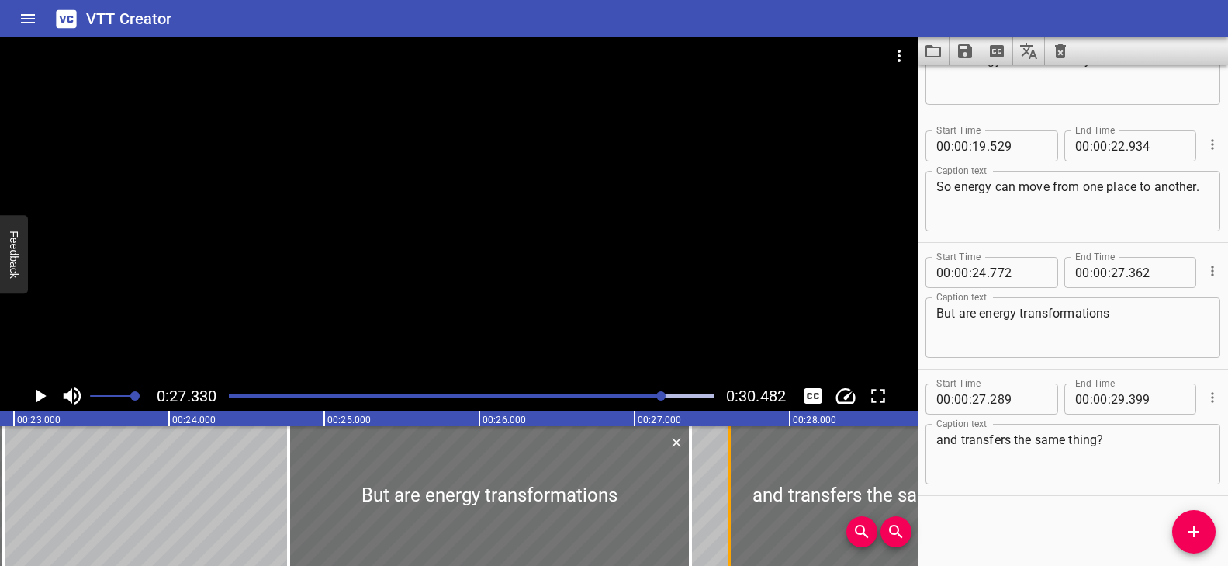
drag, startPoint x: 681, startPoint y: 485, endPoint x: 721, endPoint y: 487, distance: 40.4
click at [728, 487] on div at bounding box center [729, 496] width 3 height 140
type input "549"
drag, startPoint x: 692, startPoint y: 487, endPoint x: 674, endPoint y: 491, distance: 18.3
click at [674, 491] on div at bounding box center [673, 496] width 16 height 140
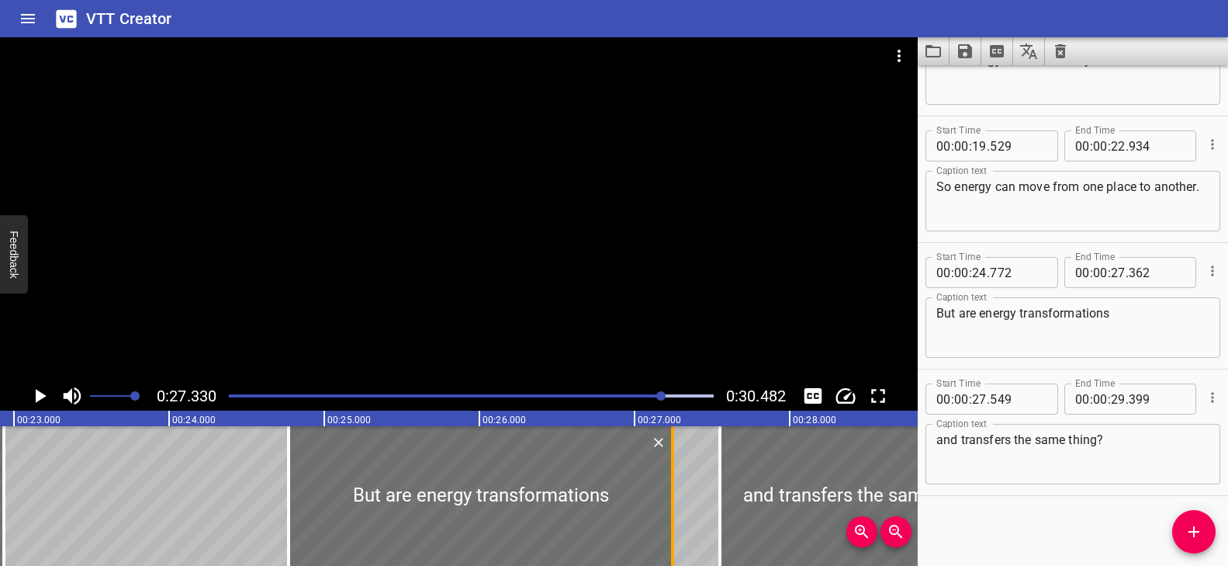
type input "247"
drag, startPoint x: 721, startPoint y: 489, endPoint x: 680, endPoint y: 489, distance: 41.1
click at [680, 489] on div at bounding box center [678, 496] width 16 height 140
type input "279"
click at [575, 394] on div "Play progress" at bounding box center [421, 395] width 485 height 3
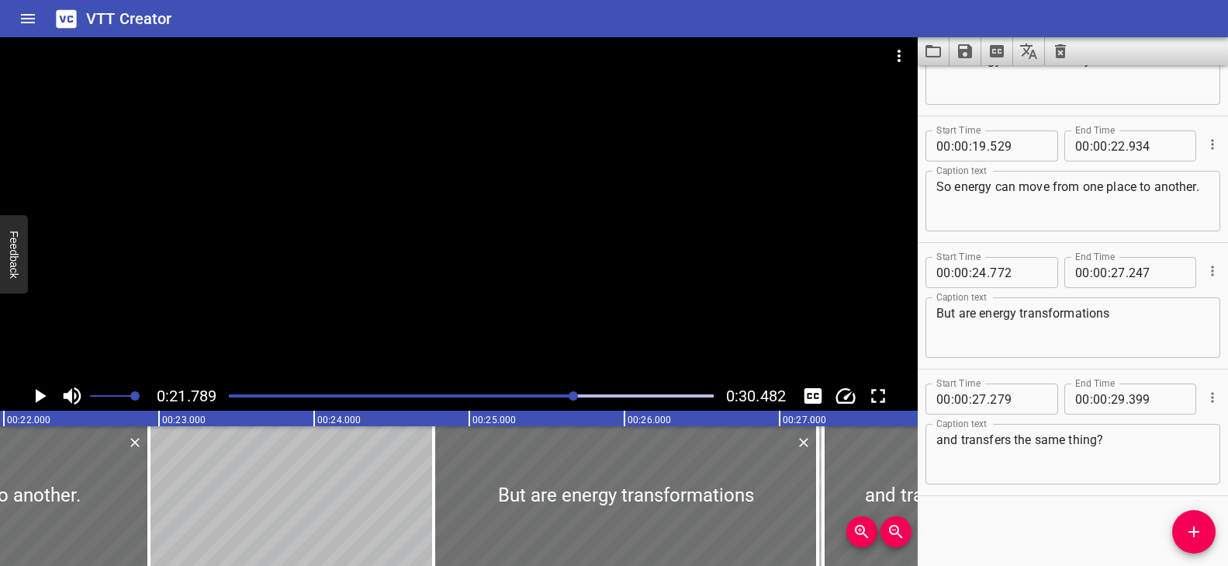
click at [624, 334] on div at bounding box center [459, 209] width 918 height 344
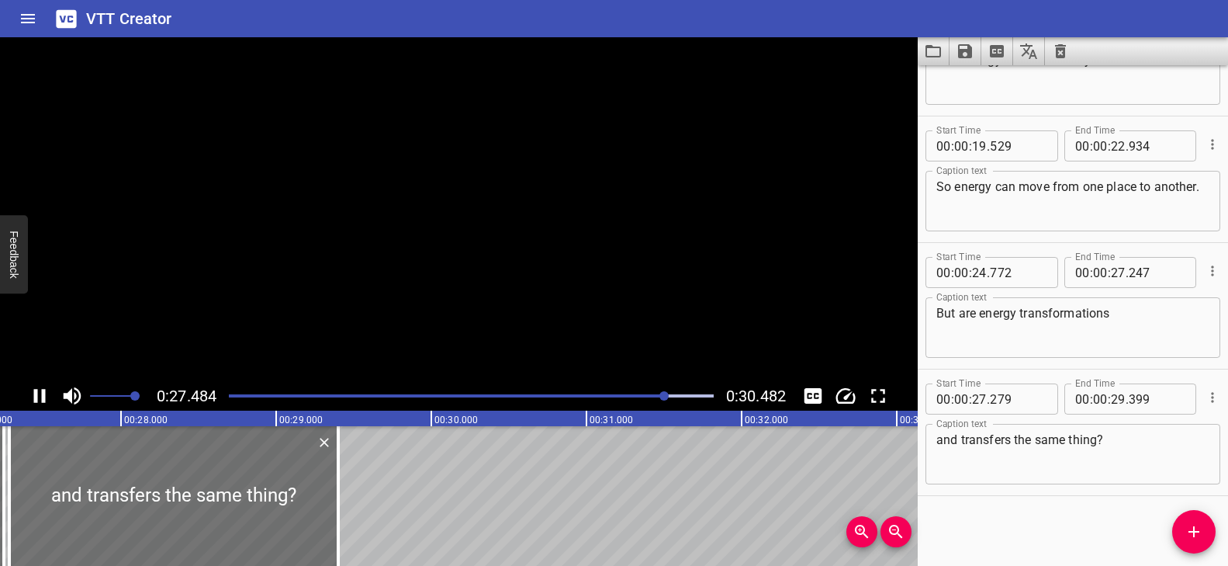
click at [624, 334] on video at bounding box center [459, 209] width 918 height 344
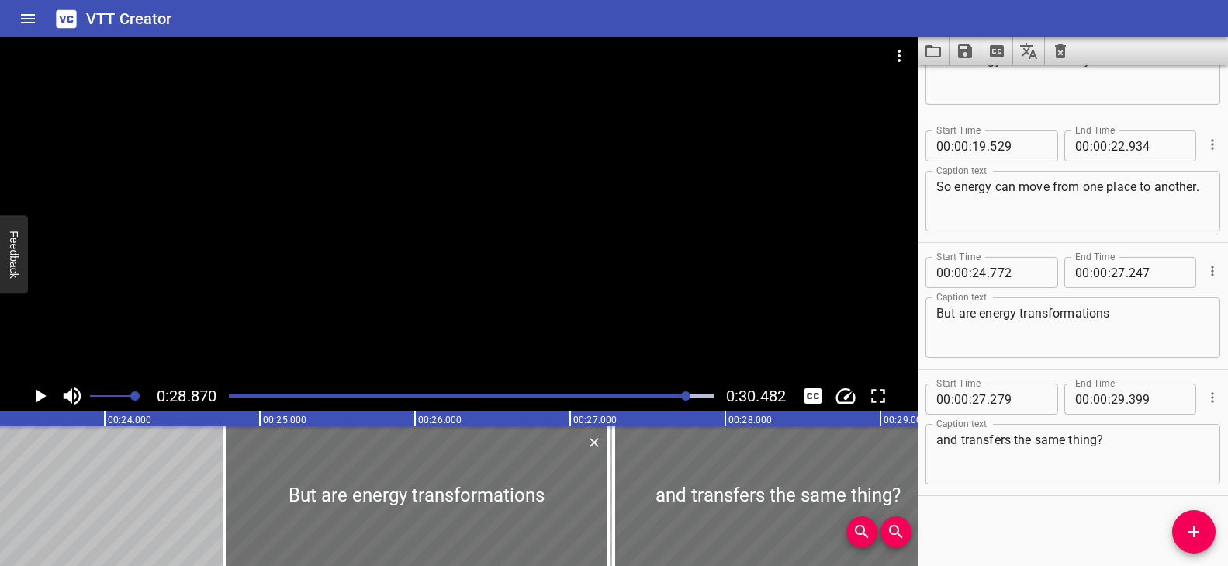
scroll to position [0, 3565]
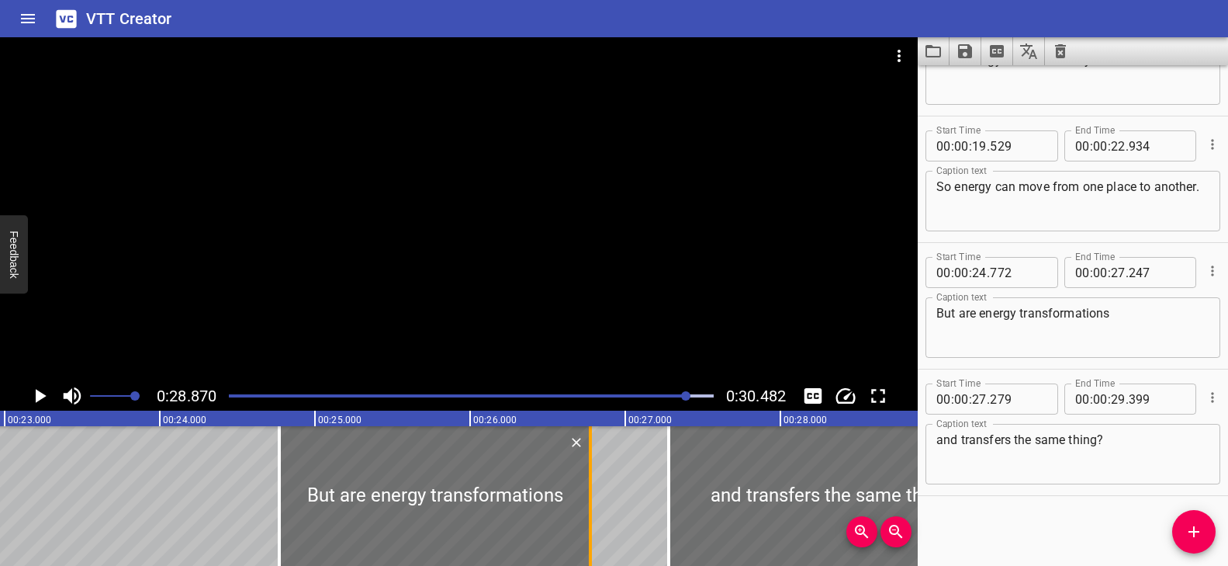
drag, startPoint x: 655, startPoint y: 471, endPoint x: 584, endPoint y: 494, distance: 74.9
click at [584, 494] on div at bounding box center [591, 496] width 16 height 140
type input "26"
type input "777"
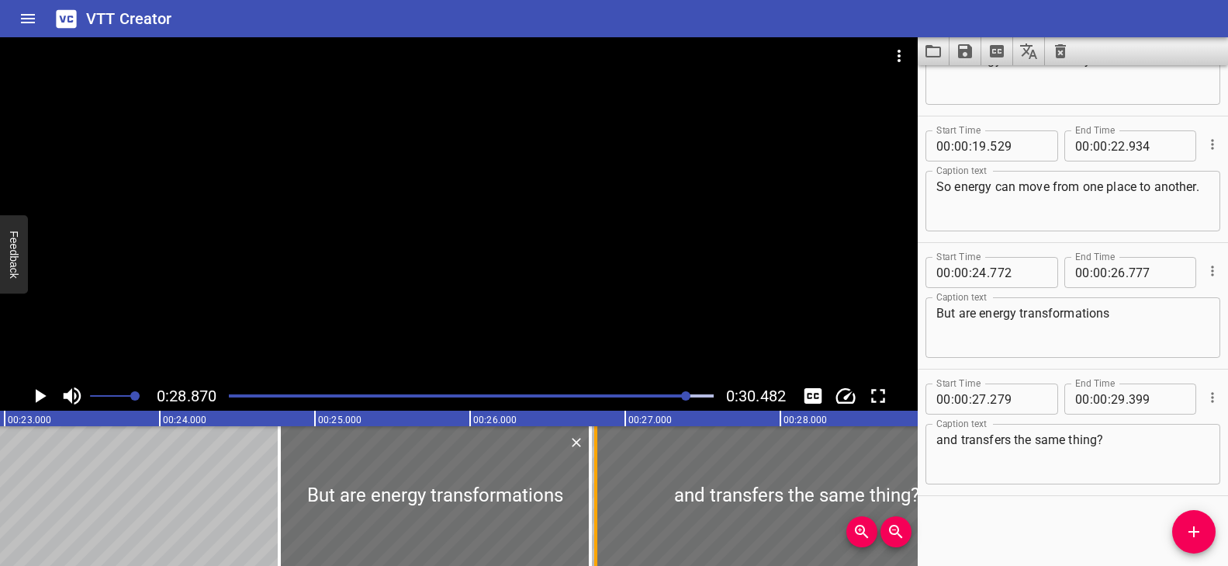
drag, startPoint x: 669, startPoint y: 479, endPoint x: 596, endPoint y: 479, distance: 72.9
click at [596, 479] on div at bounding box center [595, 496] width 3 height 140
type input "26"
type input "809"
click at [567, 397] on div "Play progress" at bounding box center [445, 395] width 485 height 3
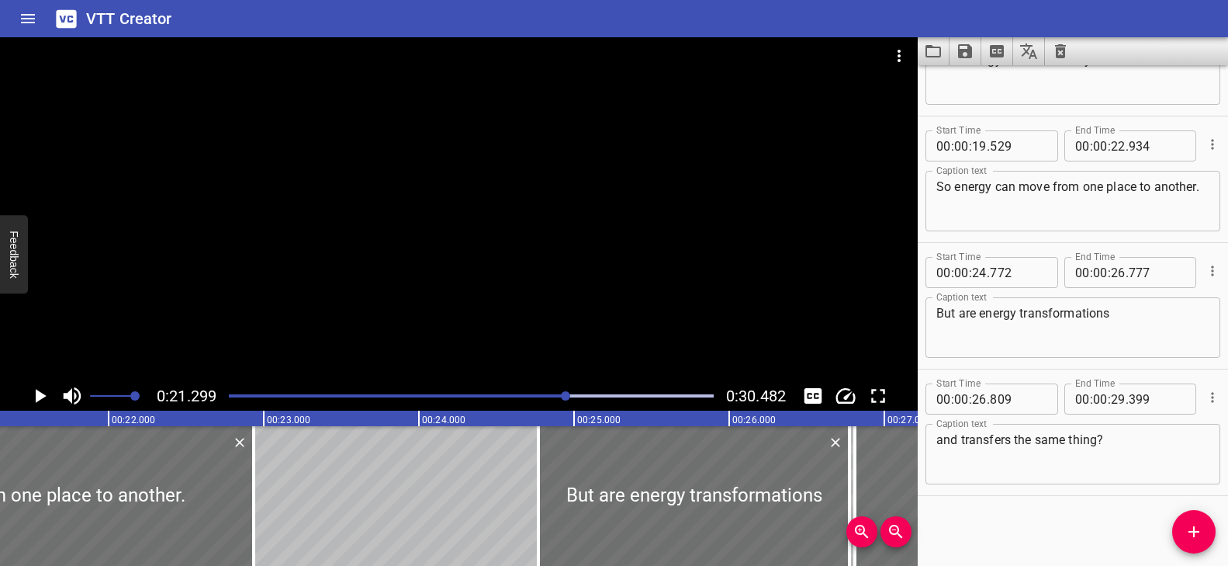
click at [606, 346] on div at bounding box center [459, 209] width 918 height 344
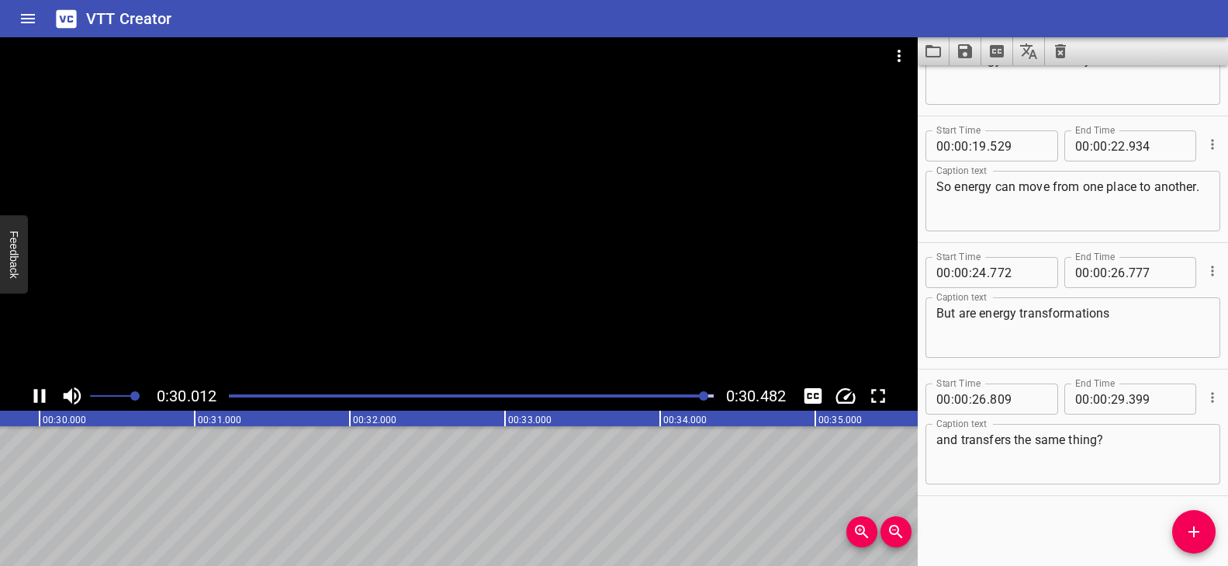
click at [639, 320] on div at bounding box center [459, 209] width 918 height 344
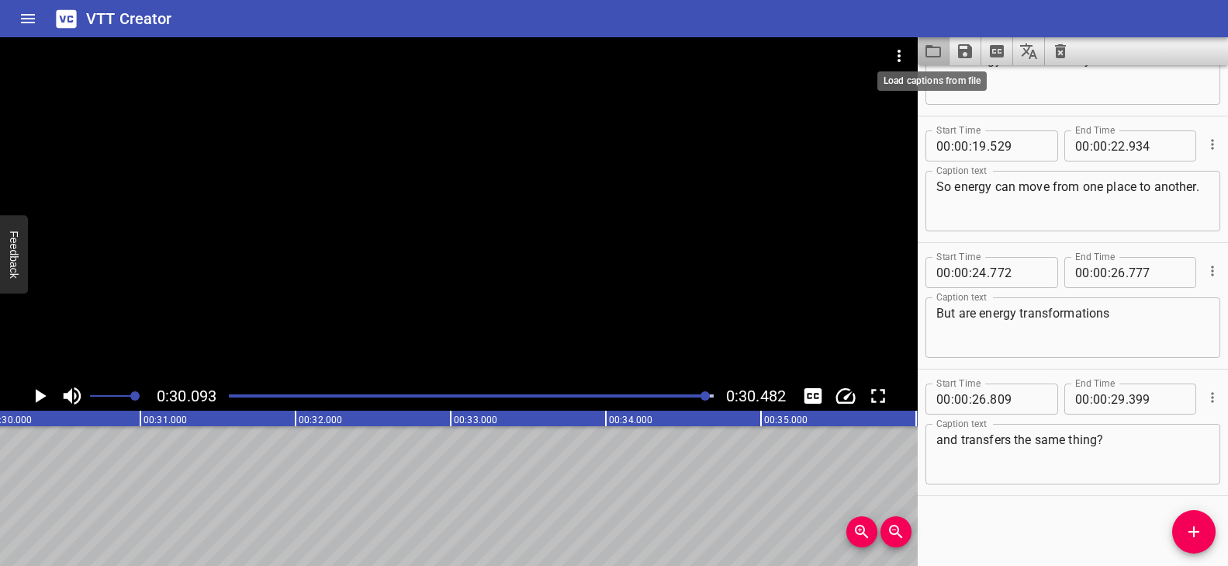
click at [881, 48] on icon "Load captions from file" at bounding box center [933, 51] width 19 height 19
click at [881, 51] on icon "Save captions to file" at bounding box center [965, 51] width 14 height 14
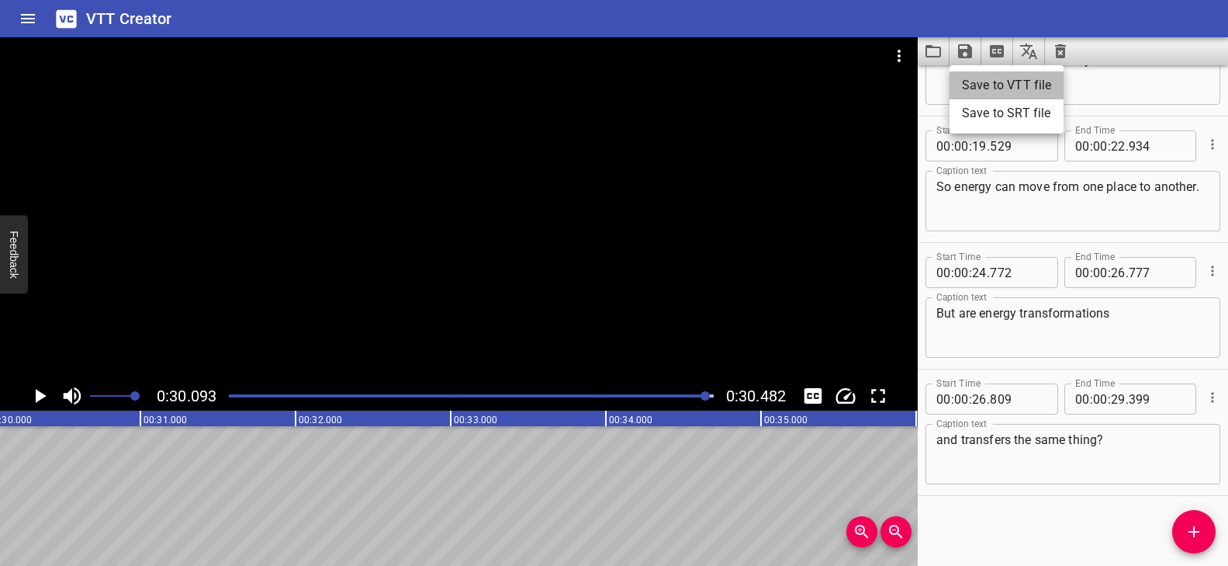
click at [881, 89] on li "Save to VTT file" at bounding box center [1007, 85] width 114 height 28
